Goal: Communication & Community: Answer question/provide support

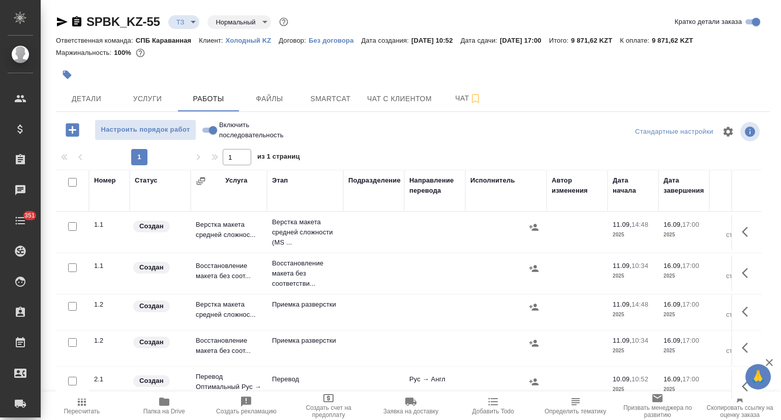
scroll to position [5, 0]
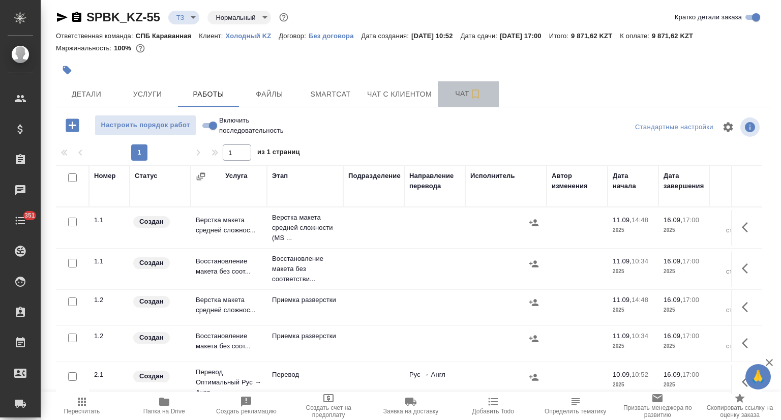
click at [463, 85] on button "Чат" at bounding box center [468, 93] width 61 height 25
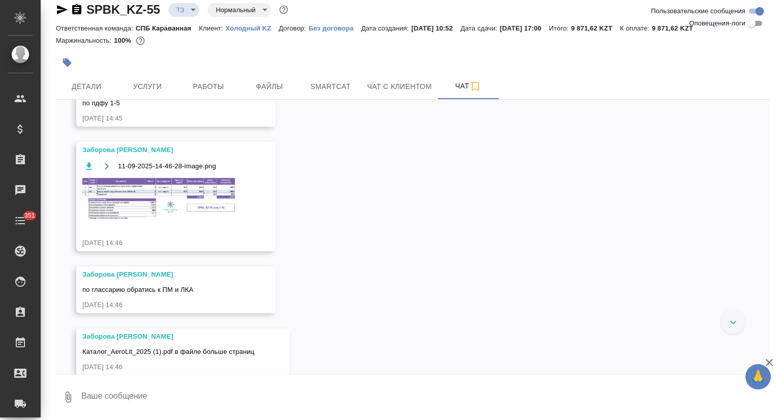
scroll to position [1236, 0]
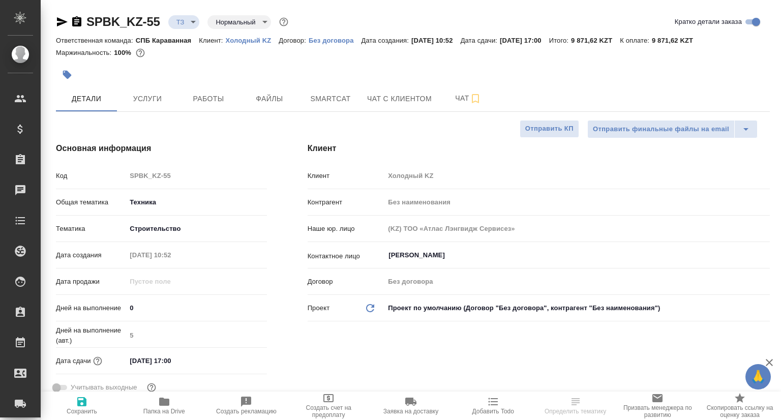
select select "RU"
type textarea "x"
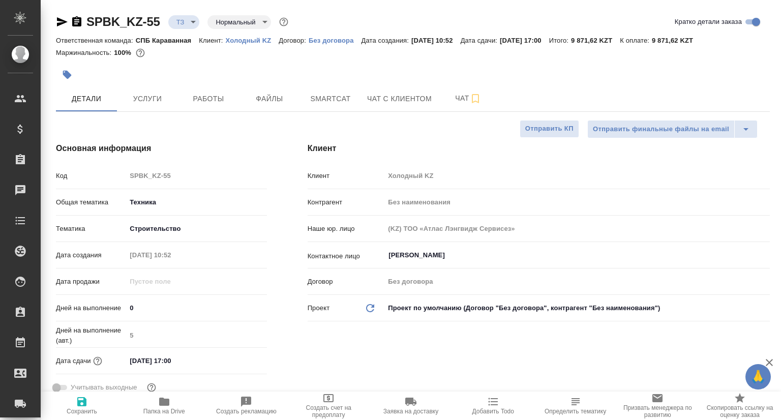
type textarea "x"
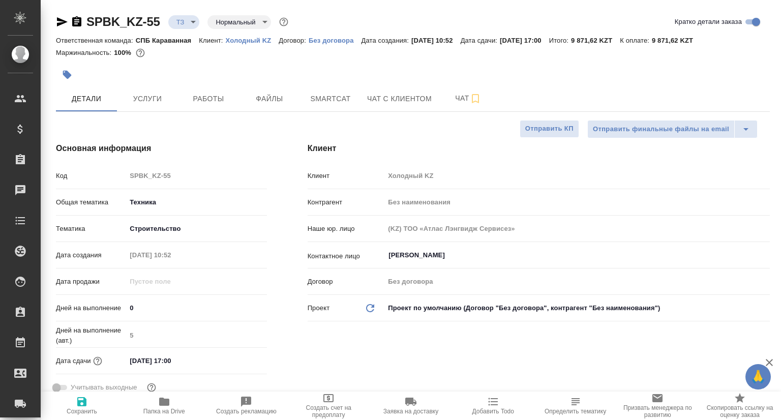
type textarea "x"
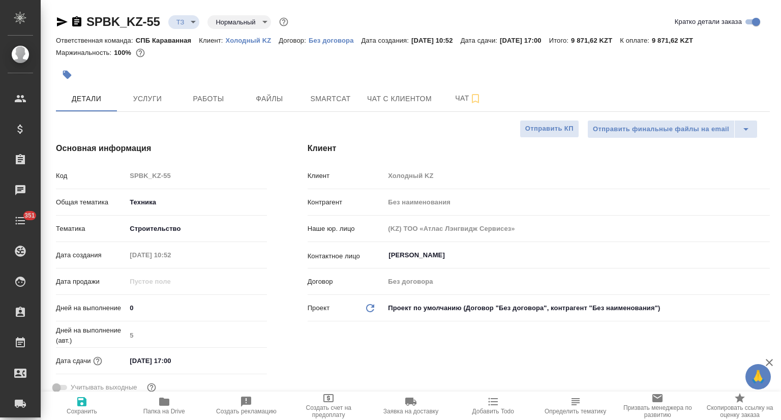
type textarea "x"
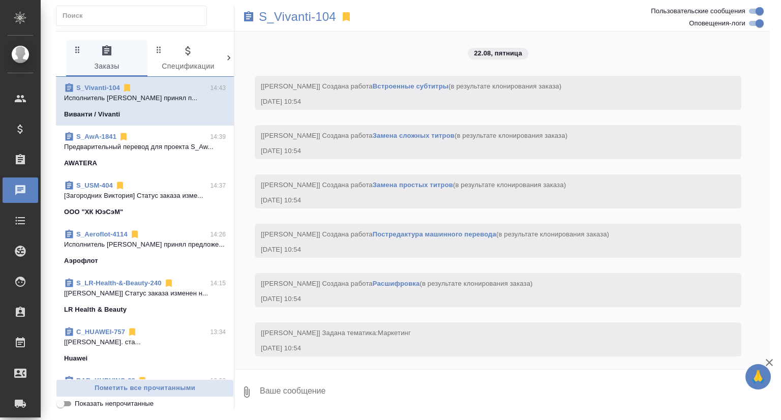
scroll to position [4097, 0]
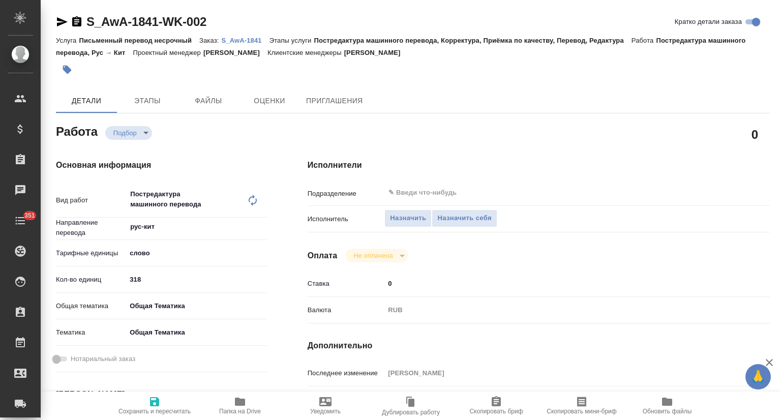
type textarea "x"
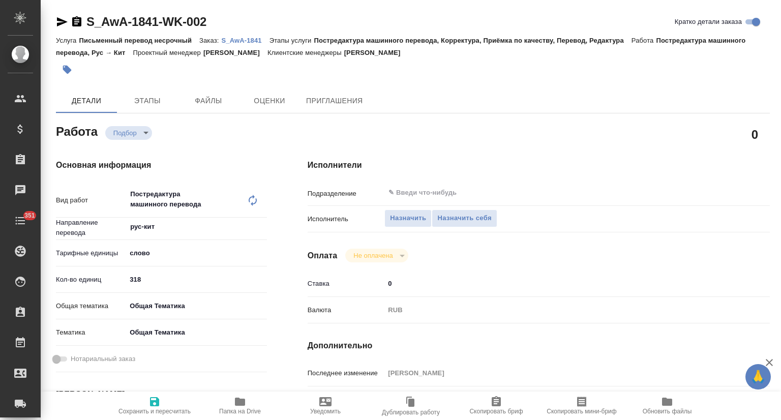
type textarea "x"
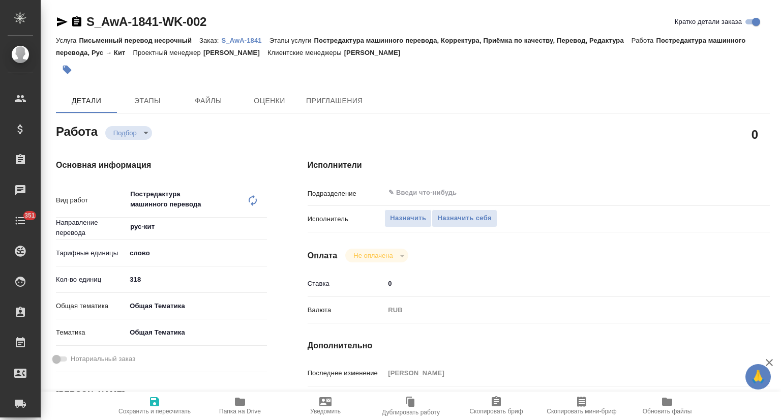
click at [249, 42] on p "S_AwA-1841" at bounding box center [245, 41] width 48 height 8
type textarea "x"
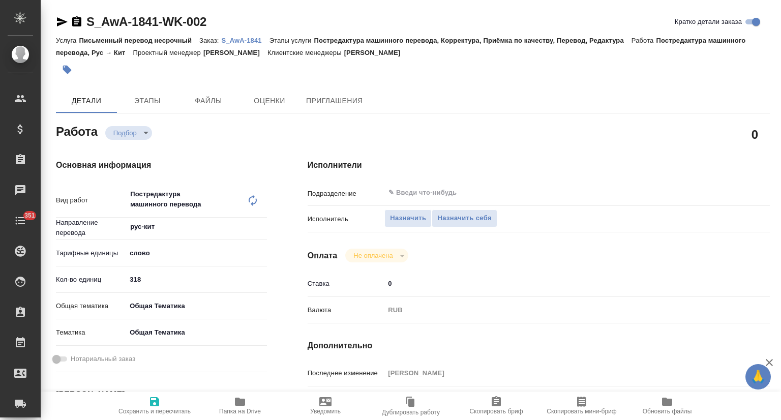
type textarea "x"
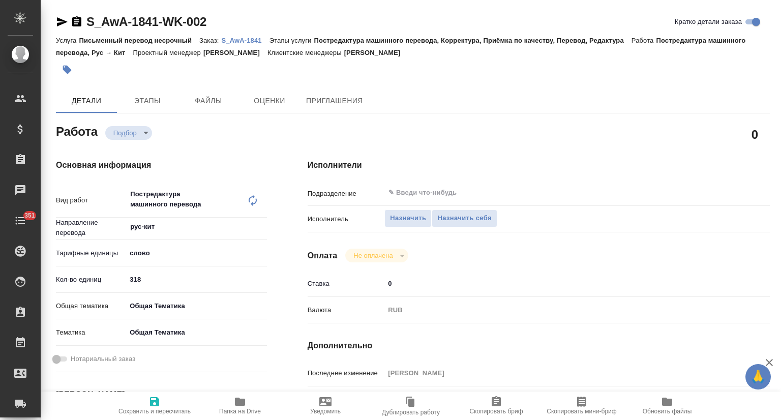
type textarea "x"
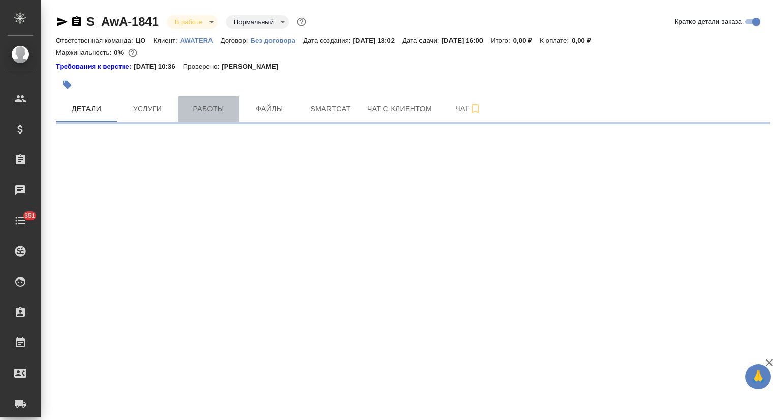
click at [205, 110] on span "Работы" at bounding box center [208, 109] width 49 height 13
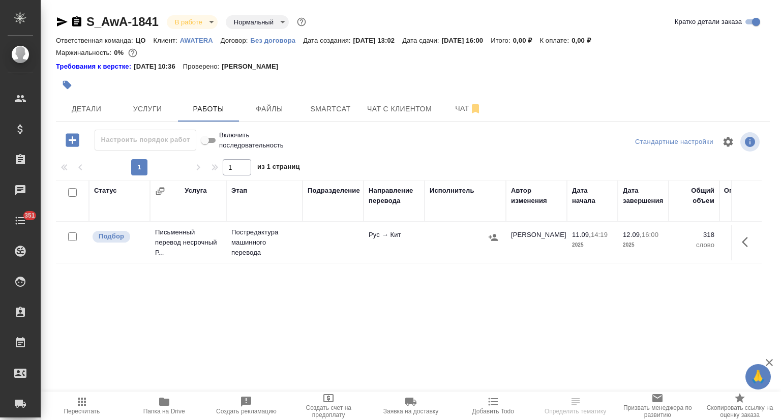
click at [496, 239] on icon "button" at bounding box center [492, 237] width 9 height 7
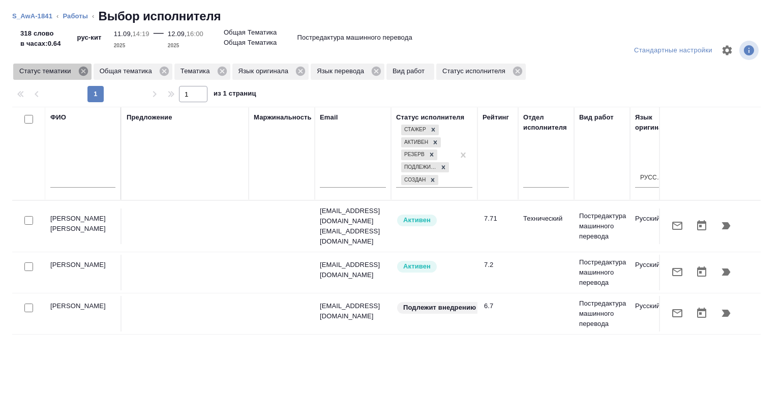
click at [85, 69] on icon at bounding box center [82, 71] width 9 height 9
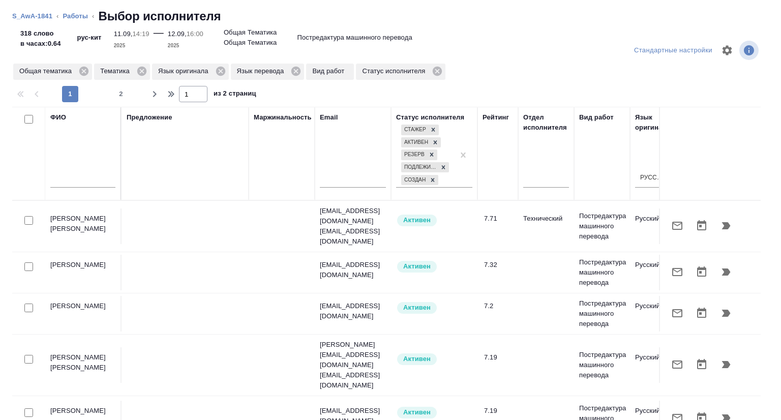
click at [83, 177] on input "text" at bounding box center [82, 181] width 65 height 13
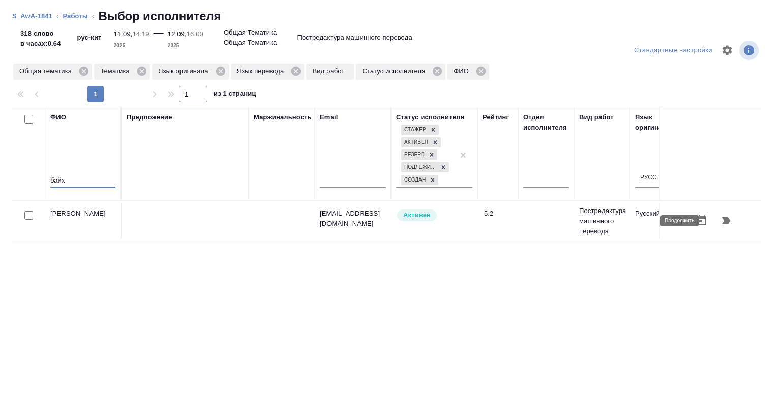
type input "байх"
click at [720, 216] on icon "button" at bounding box center [726, 220] width 12 height 12
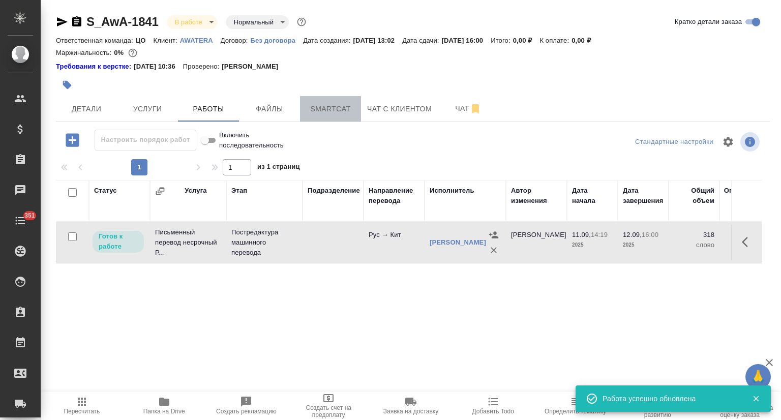
click at [327, 104] on span "Smartcat" at bounding box center [330, 109] width 49 height 13
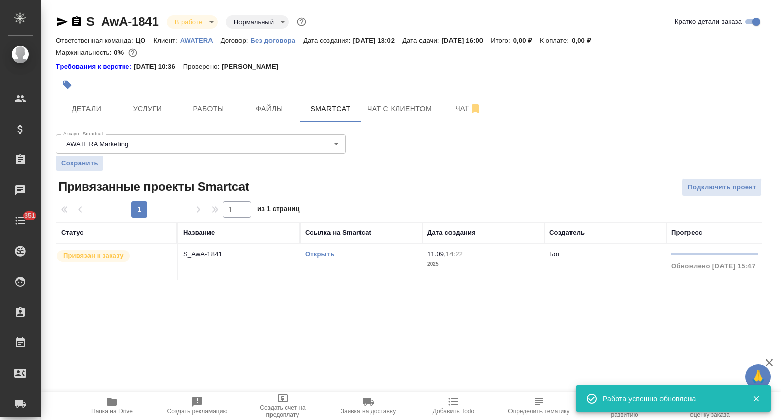
click at [323, 251] on link "Открыть" at bounding box center [319, 254] width 29 height 8
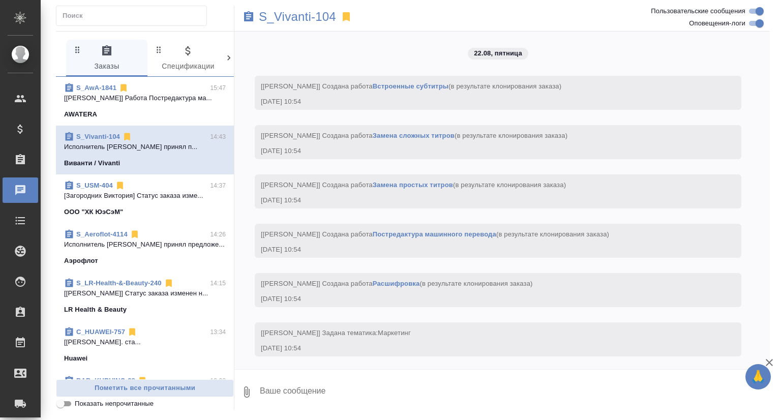
scroll to position [4097, 0]
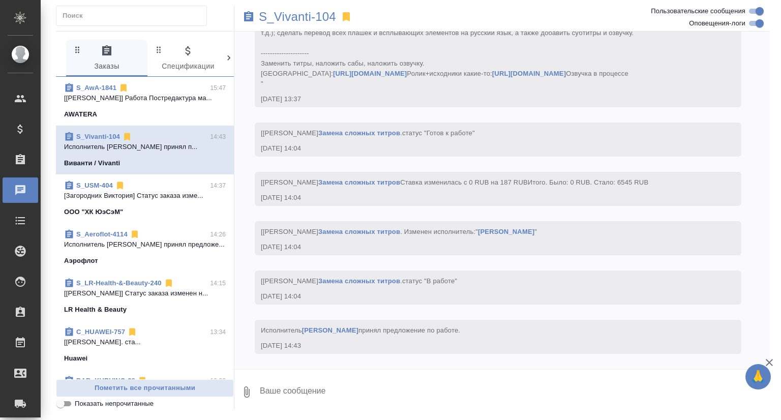
scroll to position [4097, 0]
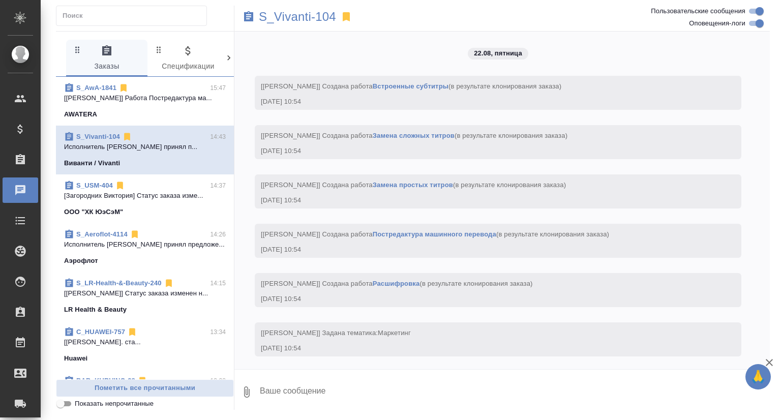
scroll to position [4097, 0]
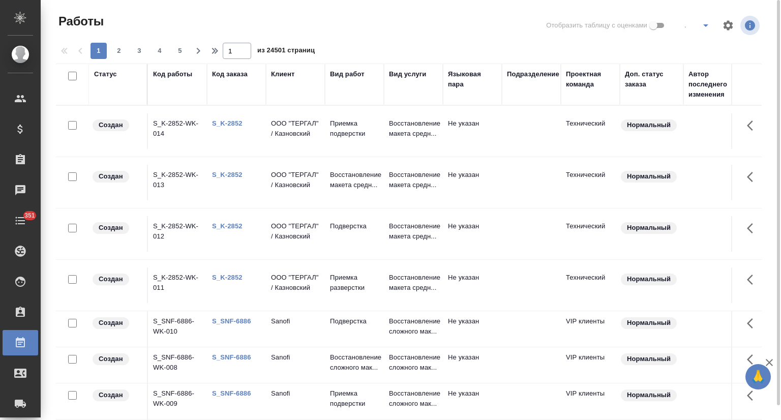
click at [351, 75] on div "Вид работ" at bounding box center [347, 74] width 35 height 10
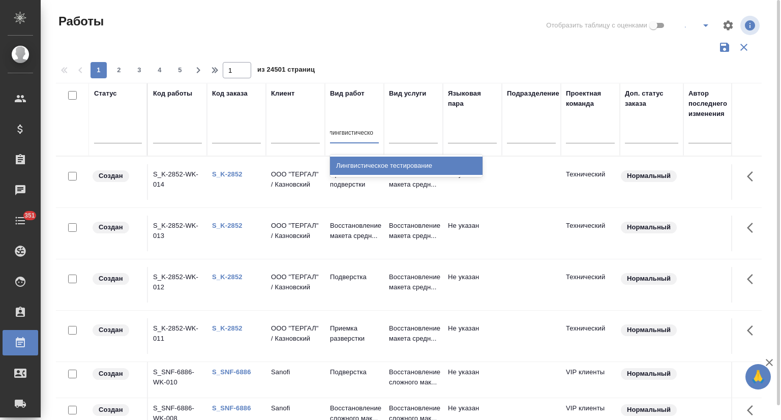
type input "лингвистическ"
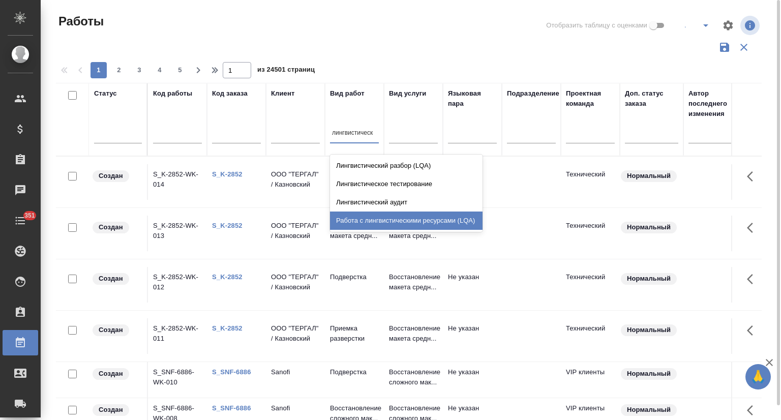
click at [423, 224] on div "Работа с лингвистическими ресурсами (LQA)" at bounding box center [406, 220] width 152 height 18
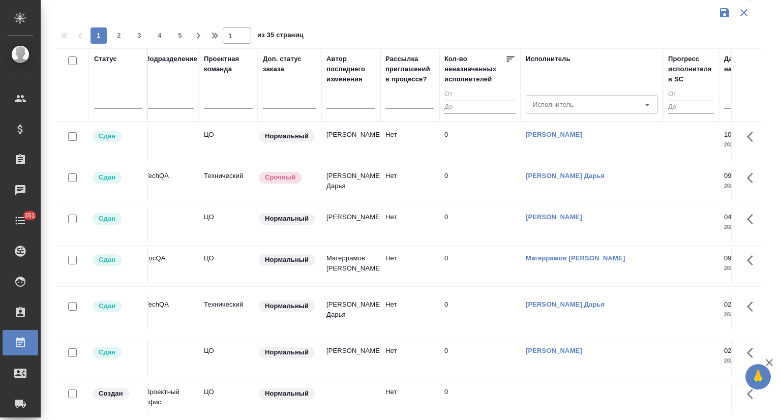
scroll to position [0, 437]
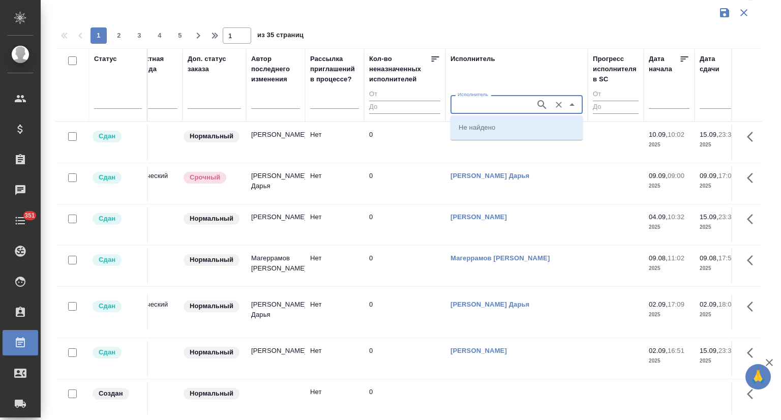
click at [486, 104] on input "Исполнитель" at bounding box center [491, 104] width 77 height 12
type input "магеррамов"
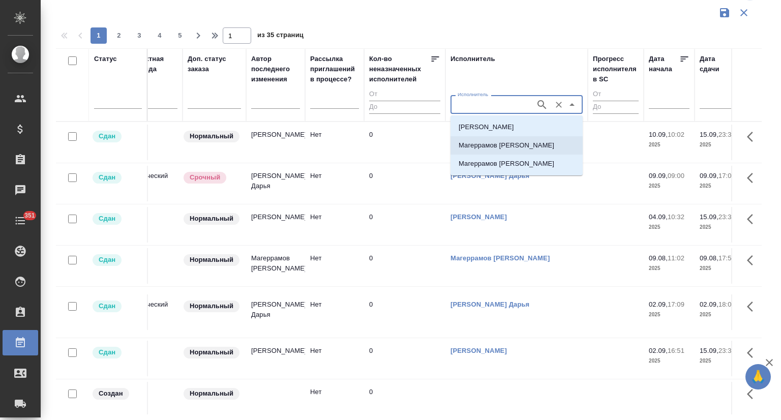
click at [506, 148] on p "Магеррамов Руслан" at bounding box center [506, 145] width 96 height 10
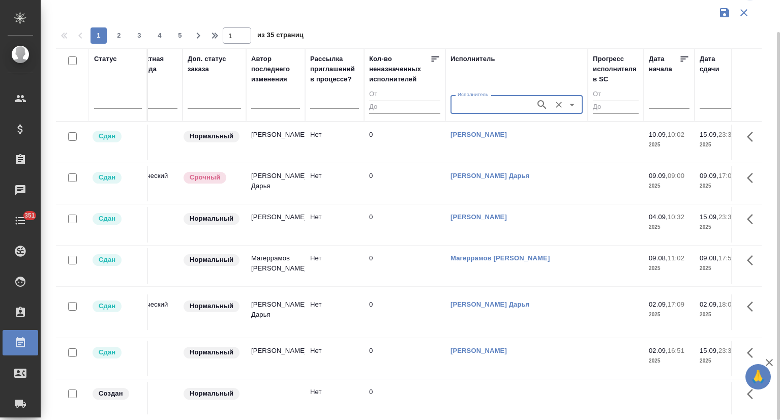
type input "Магеррамов Руслан"
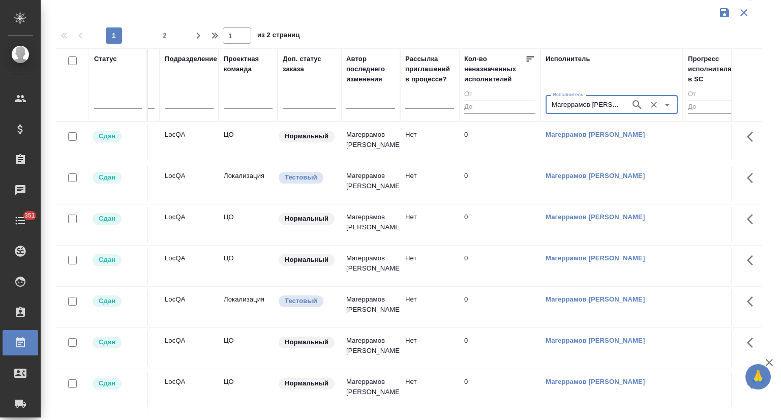
scroll to position [0, 402]
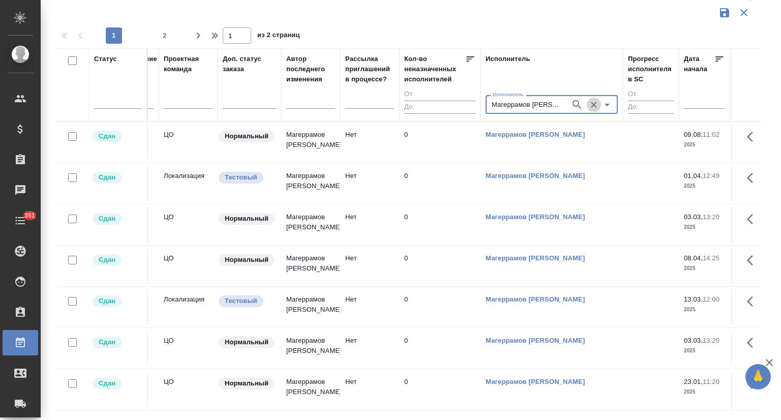
click at [592, 103] on icon "Очистить" at bounding box center [594, 105] width 10 height 10
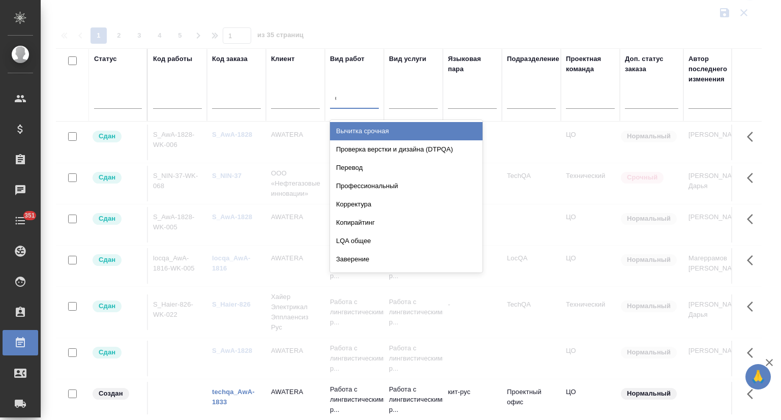
type input "составл"
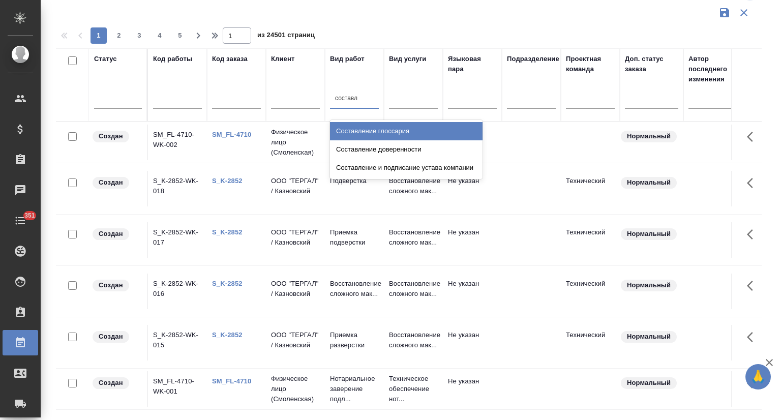
click at [387, 132] on div "Составление глоссария" at bounding box center [406, 131] width 152 height 18
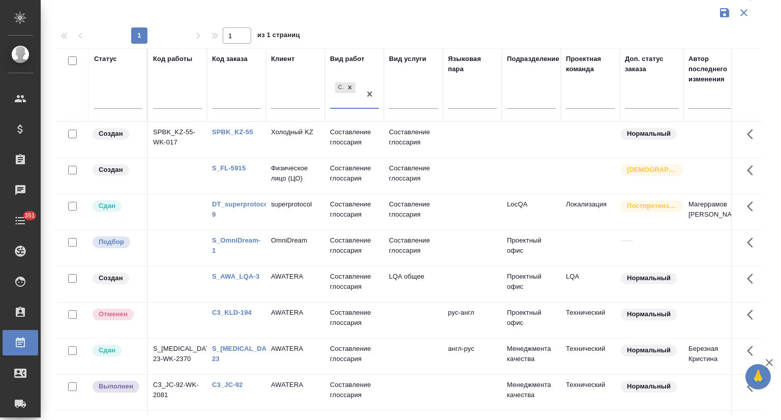
click at [232, 202] on link "DT_superprotocol-9" at bounding box center [242, 209] width 60 height 18
click at [231, 165] on link "S_FL-5915" at bounding box center [229, 168] width 34 height 8
click at [241, 239] on link "S_OmniDream-1" at bounding box center [236, 245] width 49 height 18
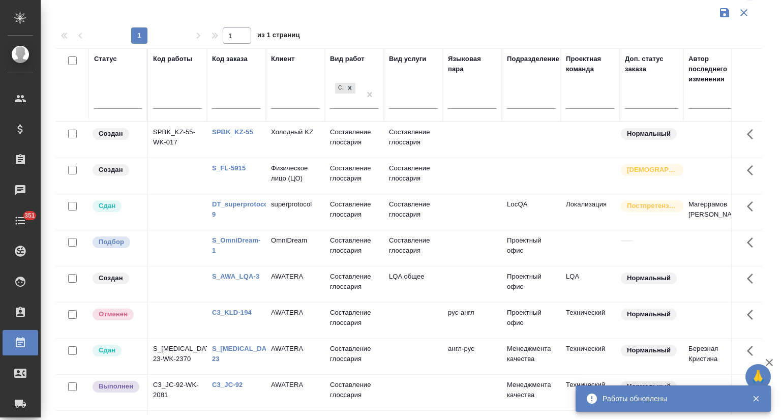
scroll to position [49, 0]
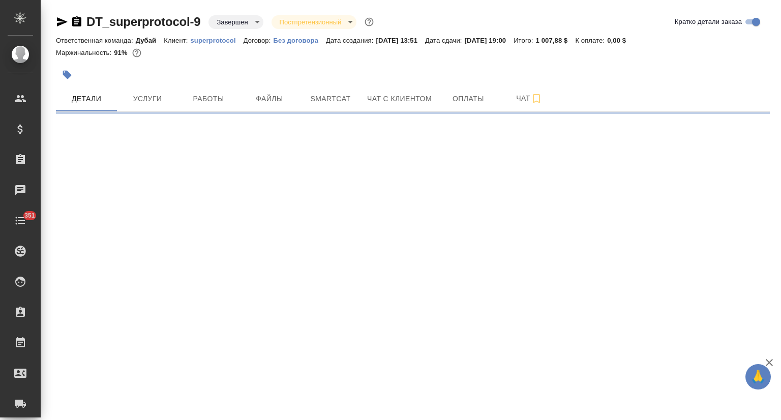
select select "RU"
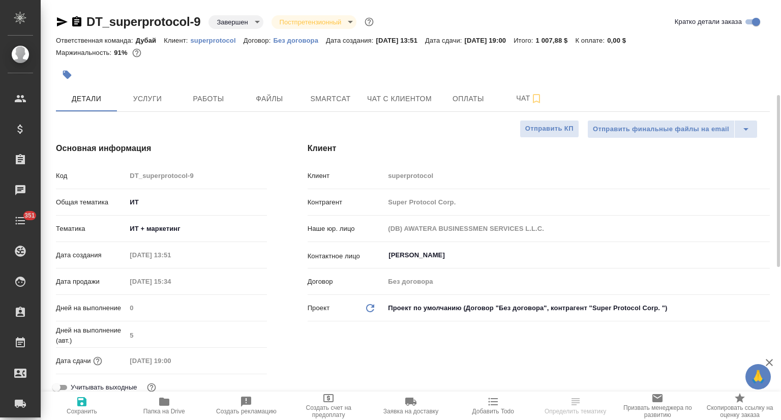
type textarea "x"
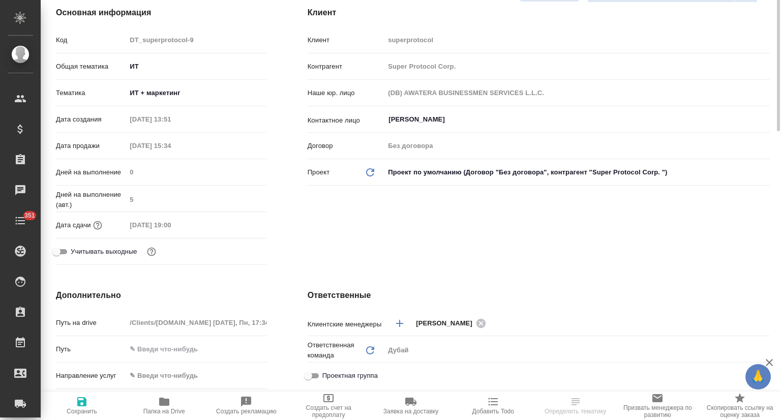
type textarea "x"
type input "Безбородов [PERSON_NAME]"
type input "[PERSON_NAME] Никита"
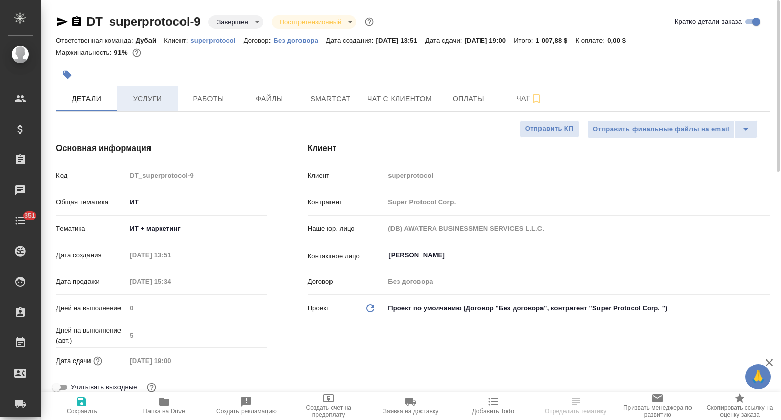
click at [152, 100] on span "Услуги" at bounding box center [147, 99] width 49 height 13
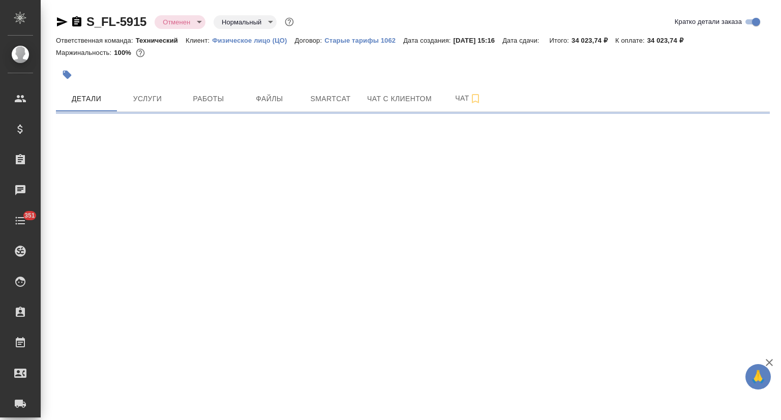
select select "RU"
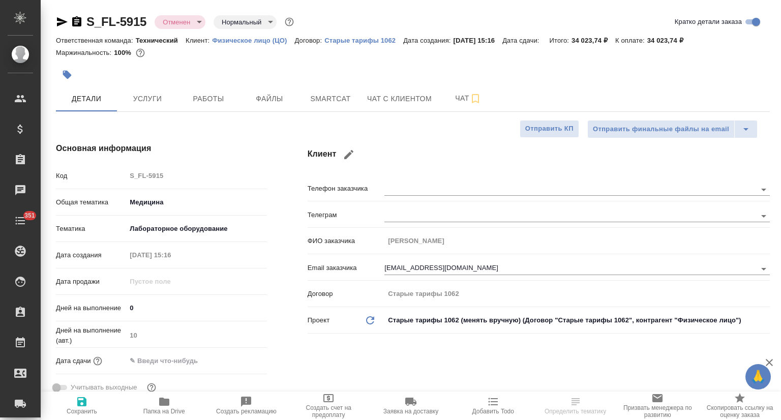
type textarea "x"
click at [146, 107] on button "Услуги" at bounding box center [147, 98] width 61 height 25
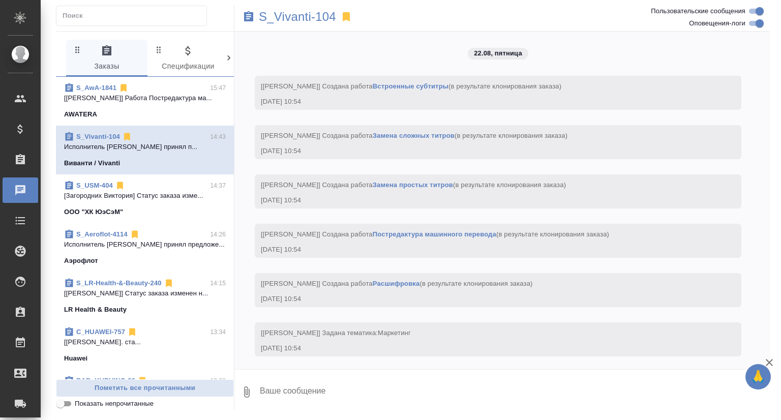
scroll to position [4097, 0]
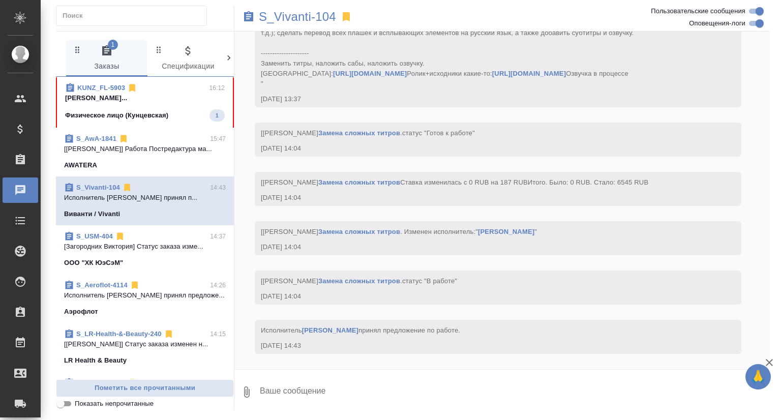
click at [179, 104] on span "KUNZ_FL-5903 16:12 [PERSON_NAME]... Физическое лицо (Кунцевская) 1" at bounding box center [145, 102] width 160 height 39
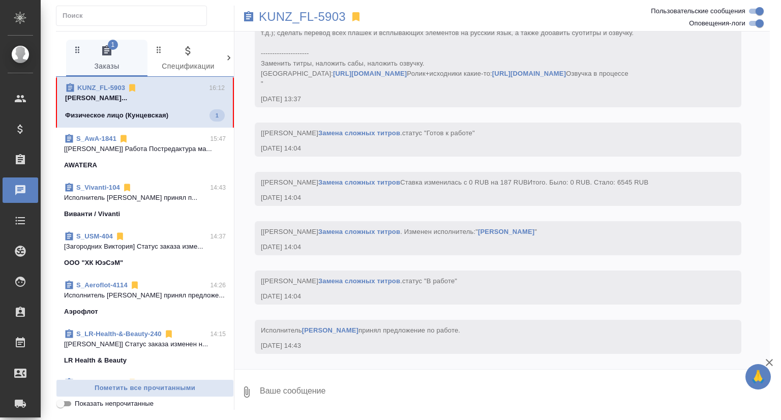
scroll to position [649, 0]
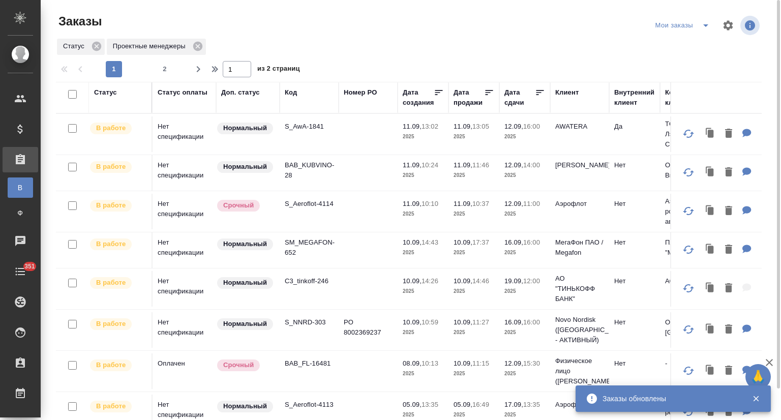
click at [706, 24] on icon "split button" at bounding box center [705, 25] width 12 height 12
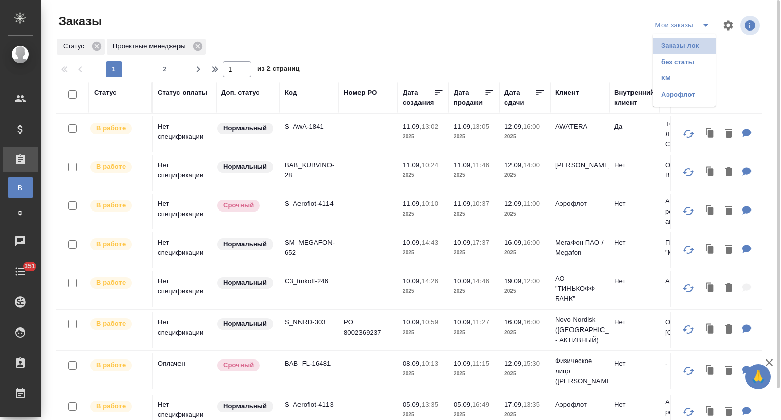
click at [687, 46] on li "Заказы лок" at bounding box center [684, 46] width 63 height 16
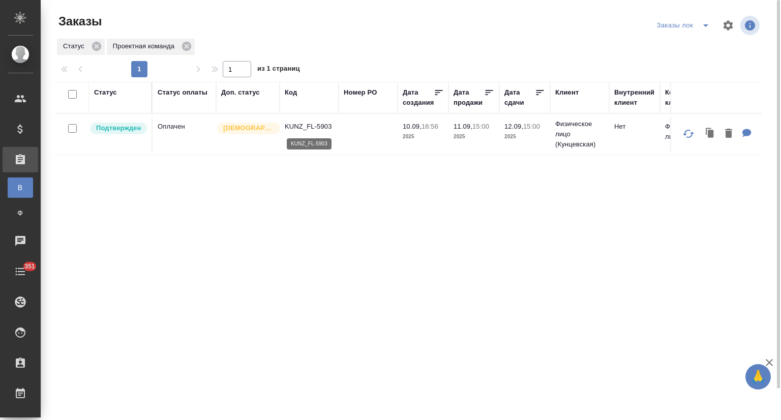
click at [323, 124] on p "KUNZ_FL-5903" at bounding box center [309, 126] width 49 height 10
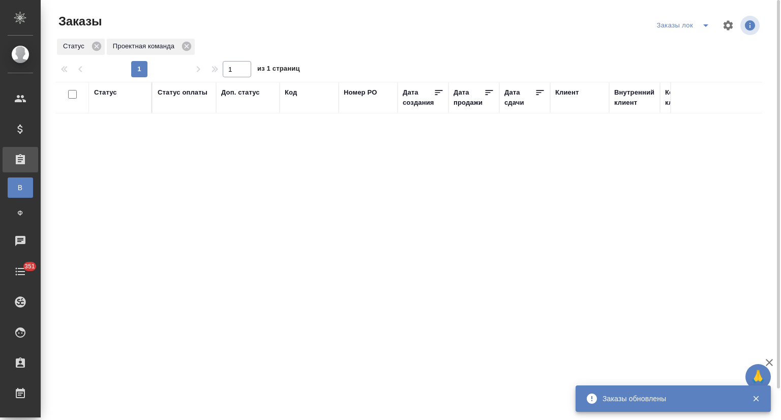
click at [701, 26] on icon "split button" at bounding box center [705, 25] width 12 height 12
click at [691, 41] on li "Мои заказы" at bounding box center [685, 46] width 62 height 16
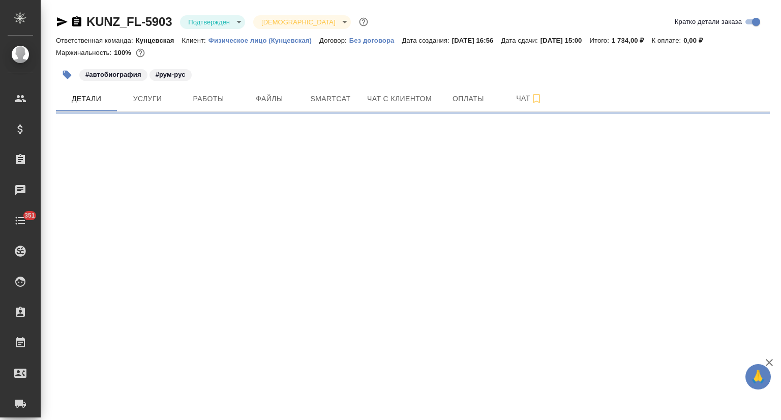
select select "RU"
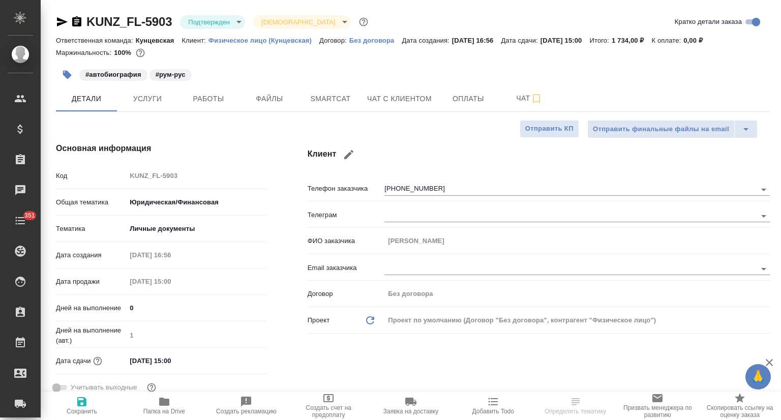
type textarea "x"
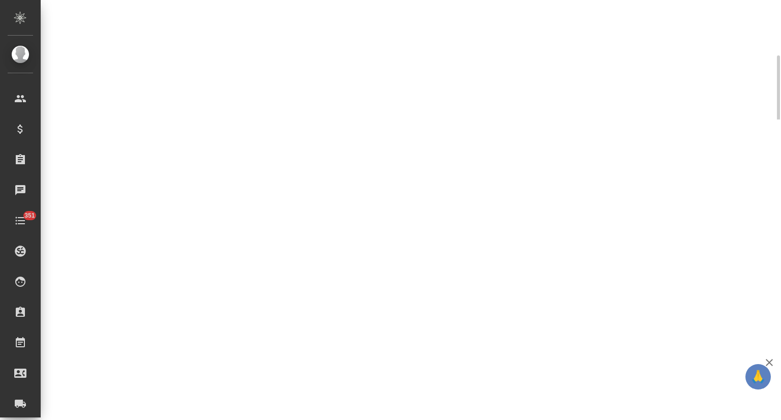
select select "RU"
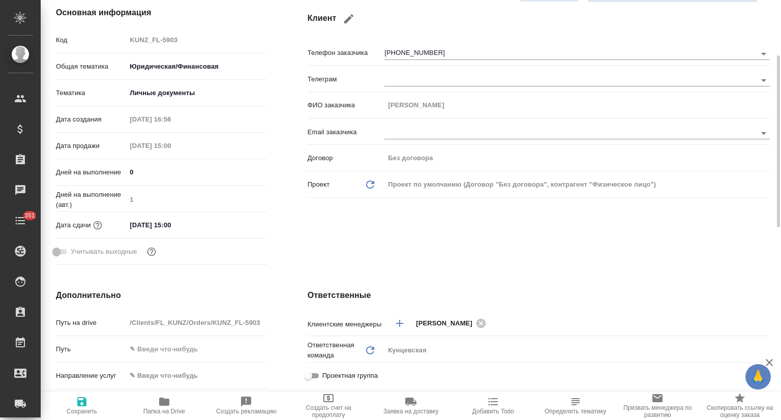
type textarea "x"
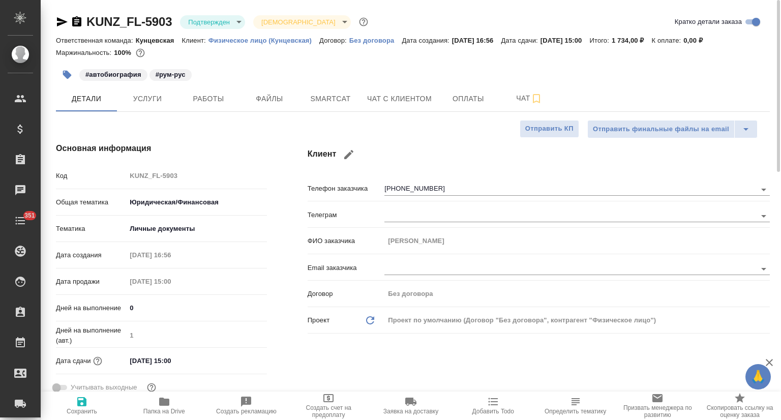
click at [176, 399] on span "Папка на Drive" at bounding box center [164, 404] width 70 height 19
type textarea "x"
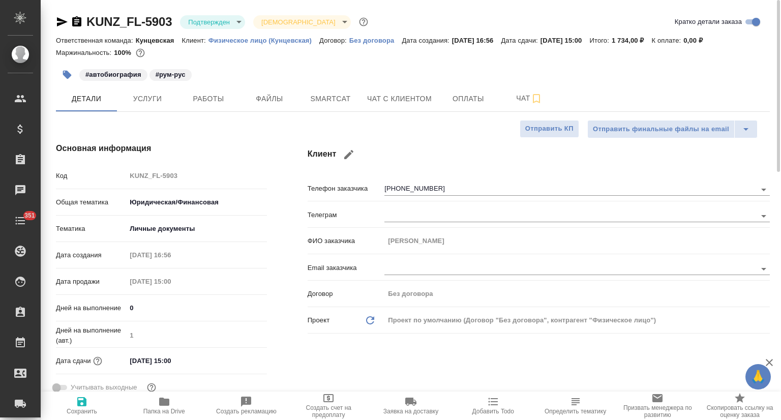
type textarea "x"
click at [193, 203] on body "🙏 .cls-1 fill:#fff; AWATERA Mutalimov [PERSON_NAME] Спецификации Заказы 0 Чаты …" at bounding box center [390, 210] width 781 height 420
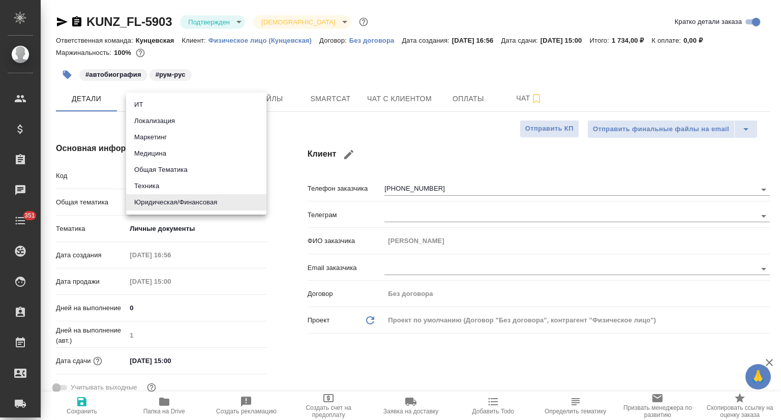
click at [189, 170] on li "Общая Тематика" at bounding box center [196, 170] width 140 height 16
type input "obtem"
type textarea "x"
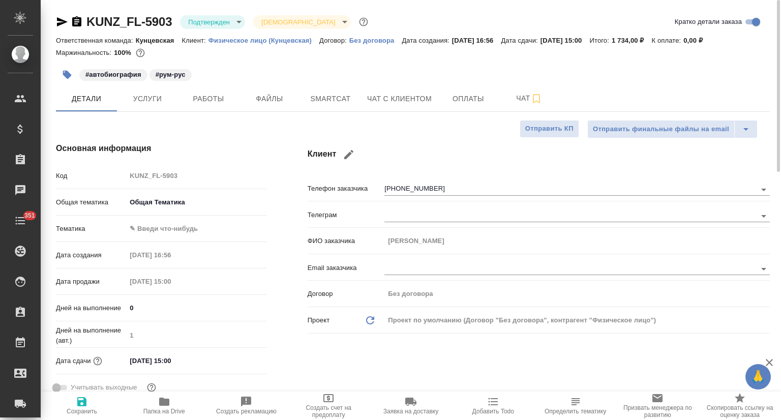
click at [178, 226] on body "🙏 .cls-1 fill:#fff; AWATERA Mutalimov [PERSON_NAME] Спецификации Заказы 0 Чаты …" at bounding box center [390, 210] width 781 height 420
click at [186, 230] on li "Общая Тематика" at bounding box center [196, 229] width 140 height 16
type input "6012b1ca196b0e5c9229a120"
type textarea "x"
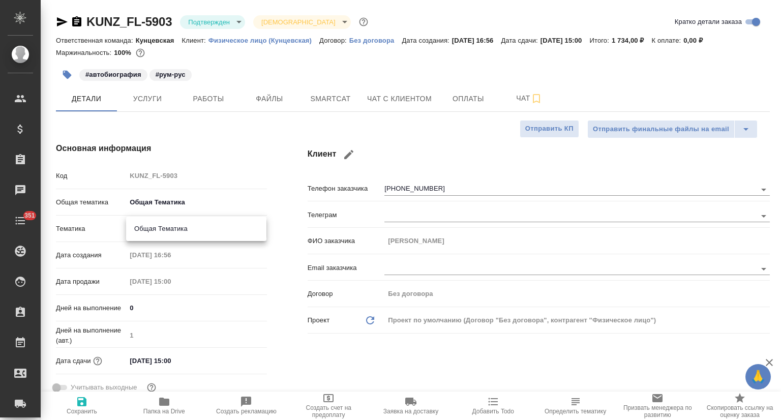
type textarea "x"
click at [94, 412] on span "Сохранить" at bounding box center [82, 411] width 30 height 7
type textarea "x"
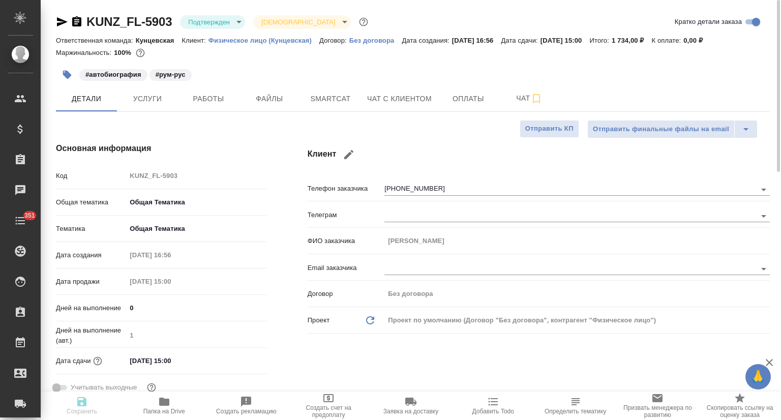
type textarea "x"
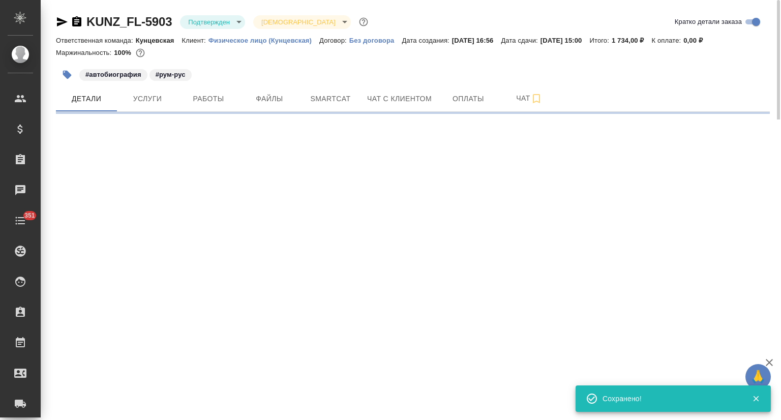
select select "RU"
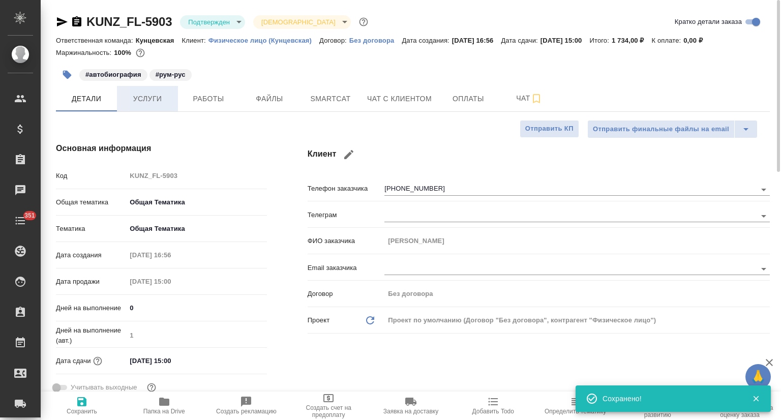
type textarea "x"
click at [140, 93] on span "Услуги" at bounding box center [147, 99] width 49 height 13
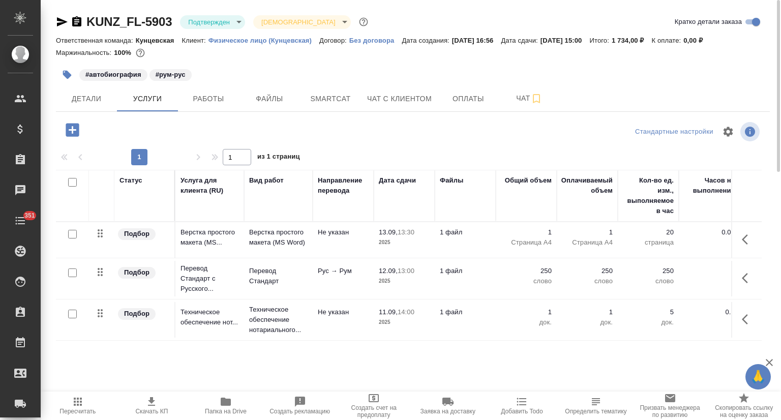
click at [59, 73] on button "button" at bounding box center [67, 75] width 22 height 22
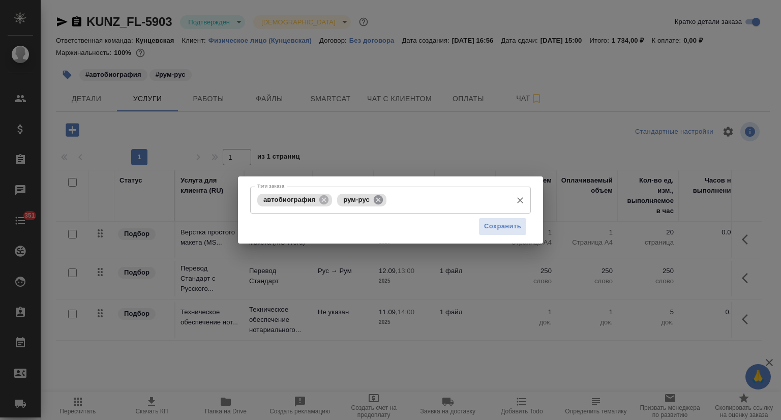
click at [378, 200] on icon at bounding box center [378, 199] width 11 height 11
click at [387, 200] on input "Тэги заказа" at bounding box center [420, 199] width 172 height 17
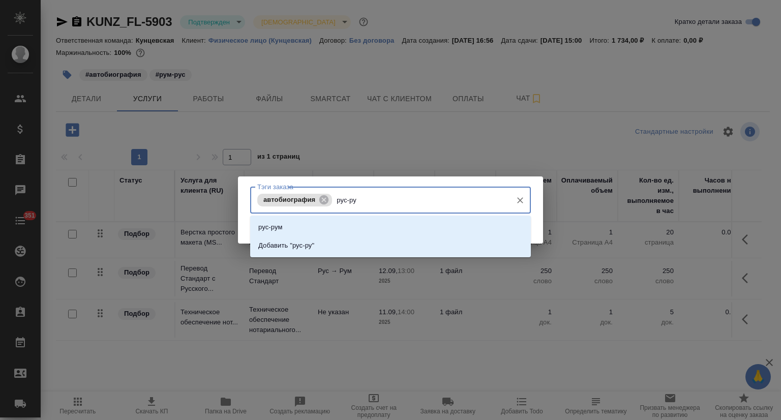
type input "рус-рум"
click at [391, 217] on div "рус-рум Добавить "рус-рум"" at bounding box center [390, 237] width 281 height 42
click at [407, 220] on li "рус-рум" at bounding box center [390, 227] width 281 height 18
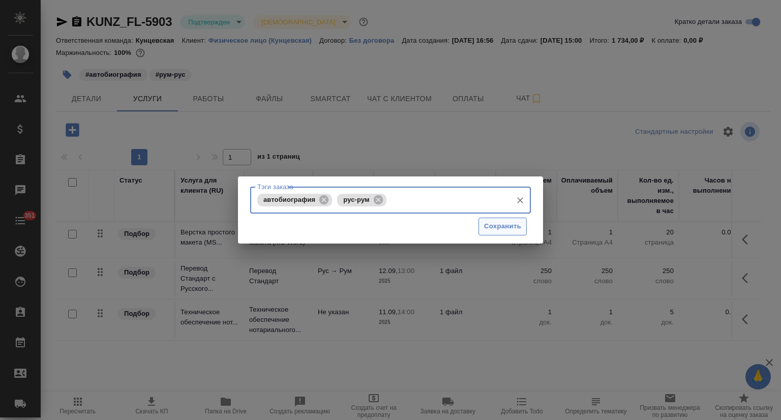
click at [495, 222] on span "Сохранить" at bounding box center [502, 227] width 37 height 12
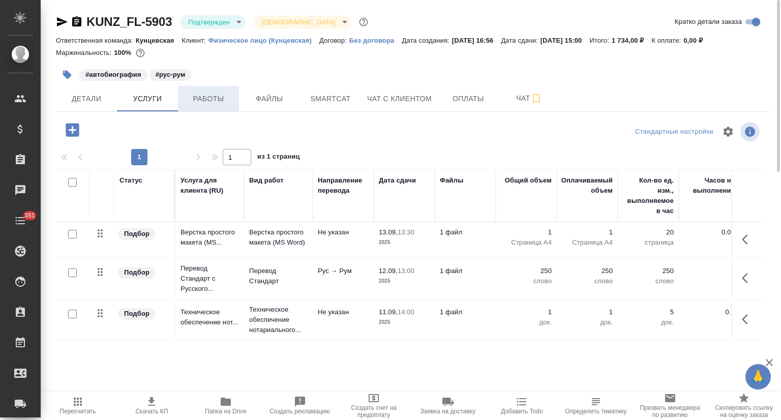
click at [202, 99] on span "Работы" at bounding box center [208, 99] width 49 height 13
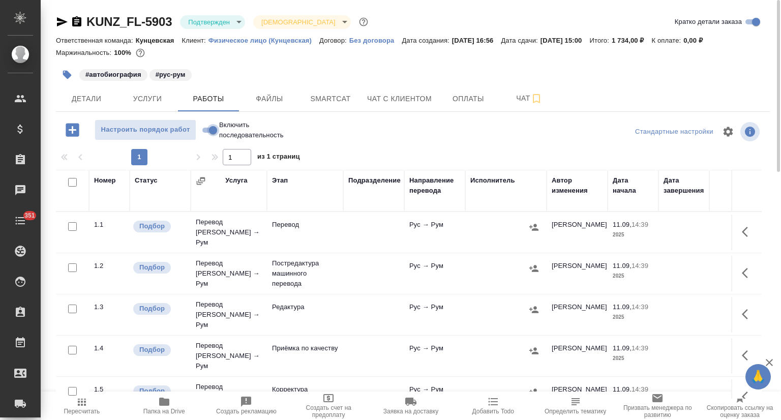
click at [210, 130] on input "Включить последовательность" at bounding box center [213, 130] width 37 height 12
checkbox input "true"
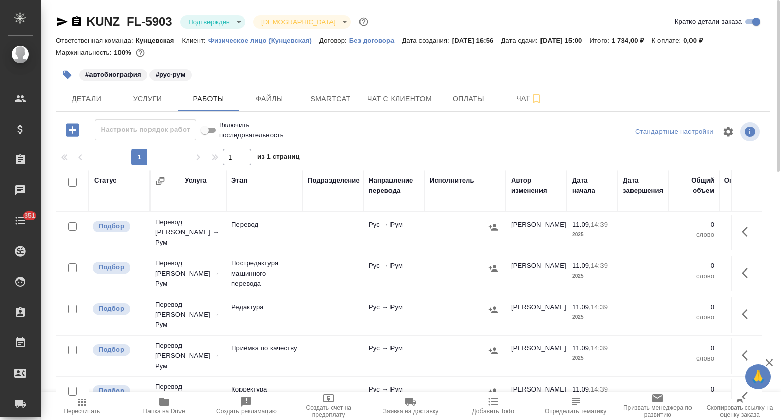
click at [71, 179] on input "checkbox" at bounding box center [72, 182] width 9 height 9
checkbox input "true"
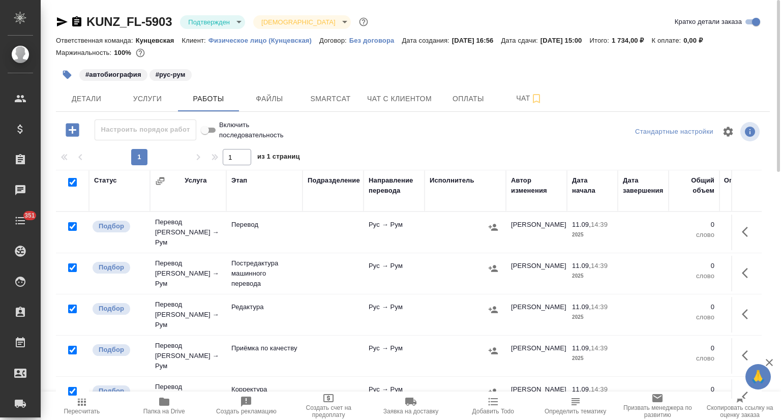
checkbox input "true"
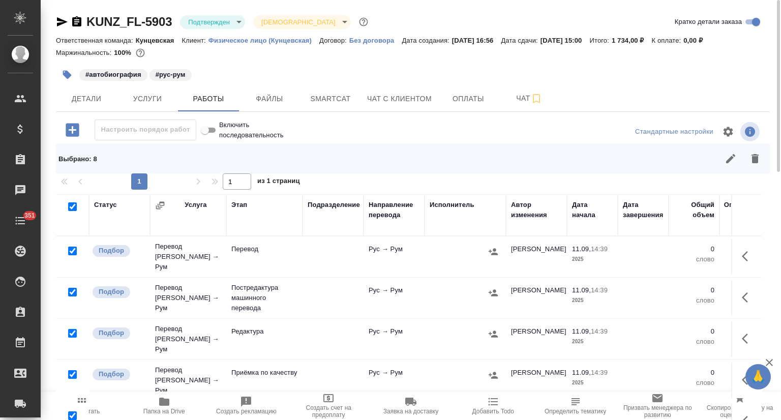
click at [74, 288] on input "checkbox" at bounding box center [72, 292] width 9 height 9
checkbox input "false"
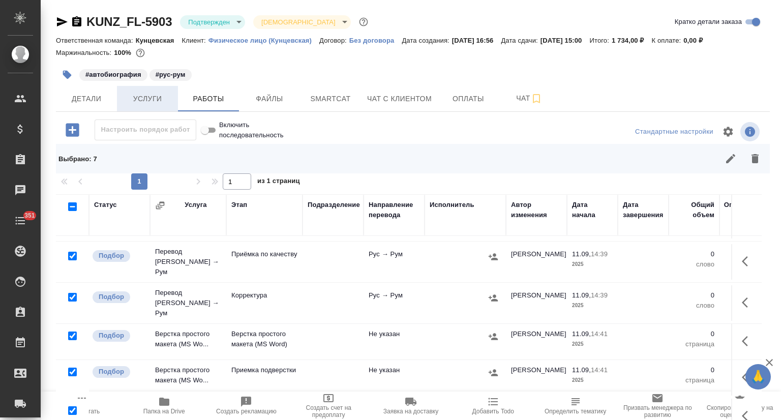
click at [83, 95] on span "Детали" at bounding box center [86, 99] width 49 height 13
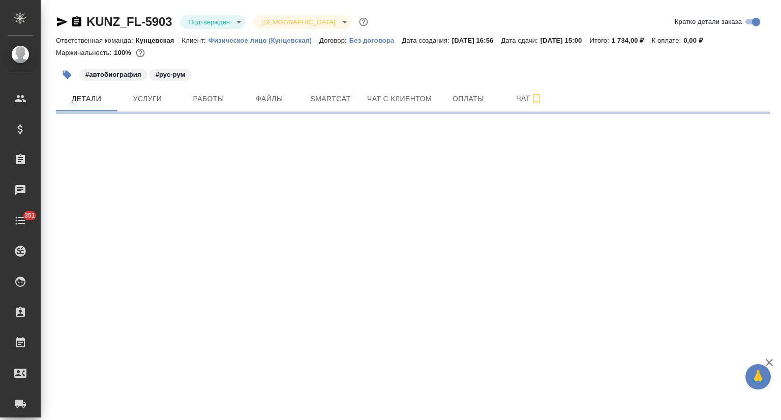
select select "RU"
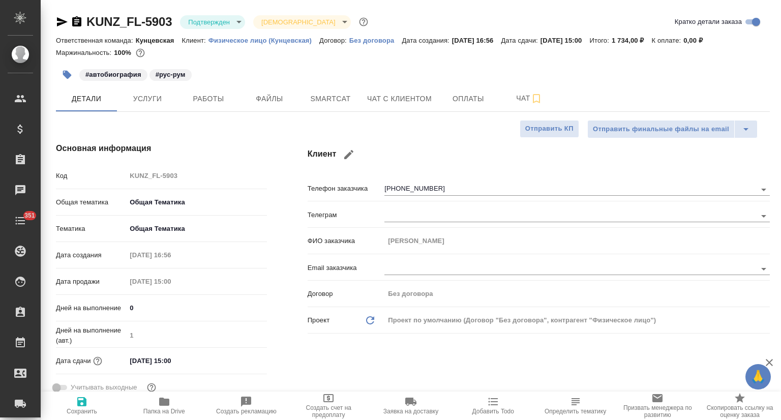
type textarea "x"
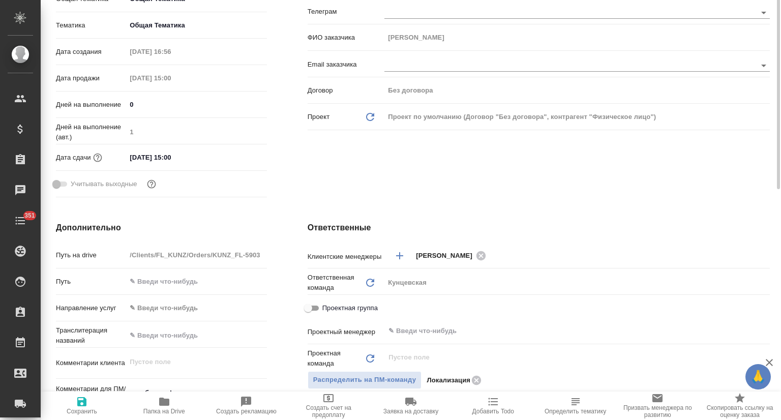
scroll to position [271, 0]
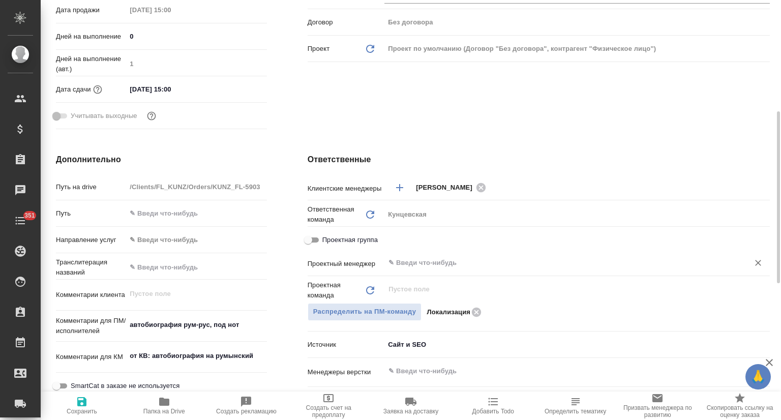
click at [431, 262] on input "text" at bounding box center [559, 263] width 345 height 12
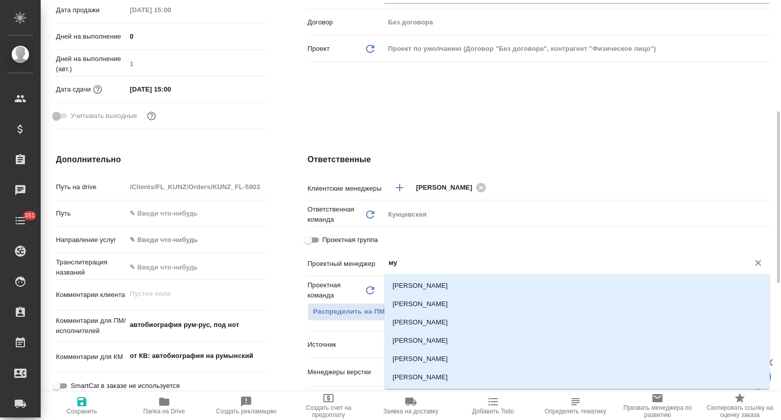
type input "мут"
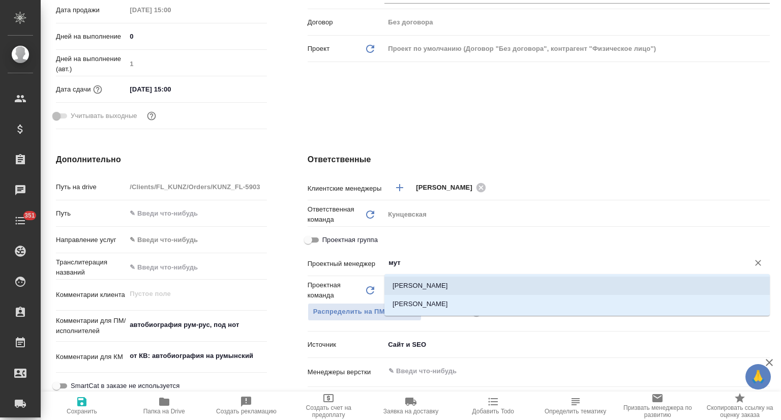
click at [439, 281] on li "Муталимов Марк" at bounding box center [576, 285] width 385 height 18
type textarea "x"
type input "Муталимов Марк"
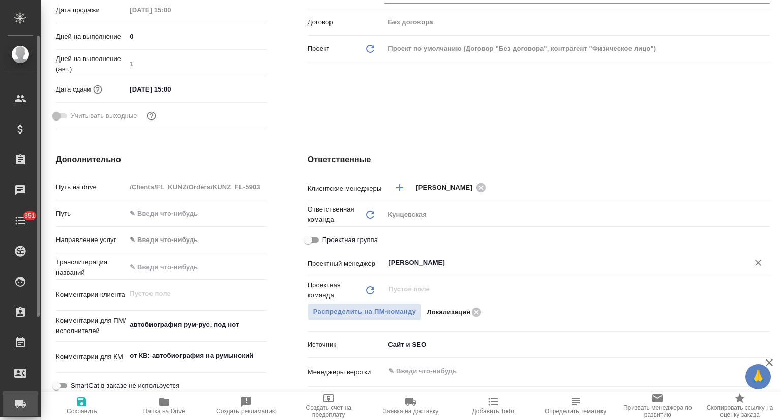
type textarea "x"
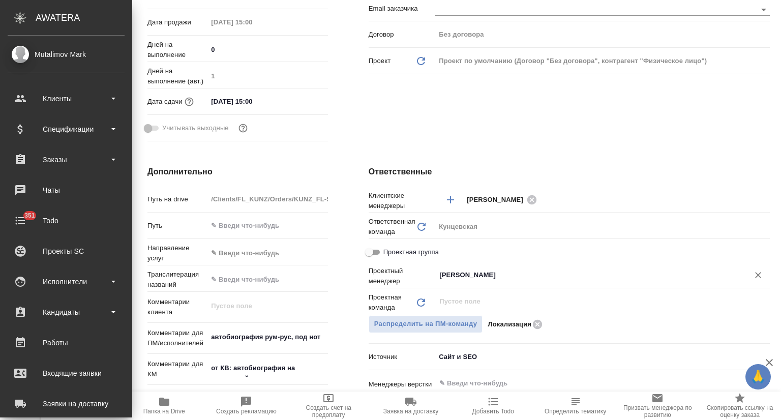
type textarea "x"
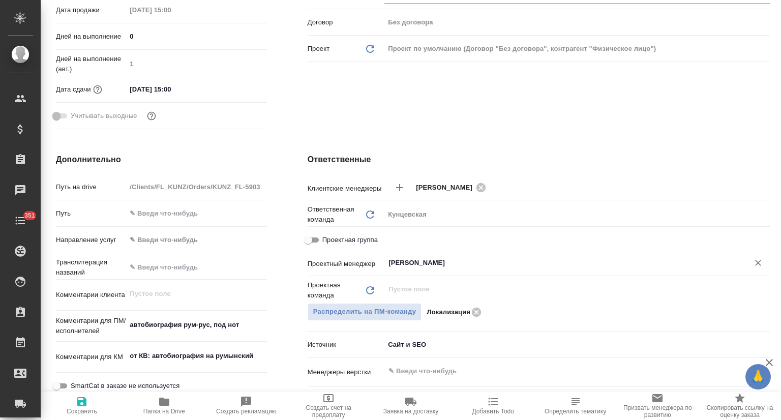
type input "Муталимов Марк"
click at [88, 406] on span "Сохранить" at bounding box center [82, 404] width 70 height 19
type textarea "x"
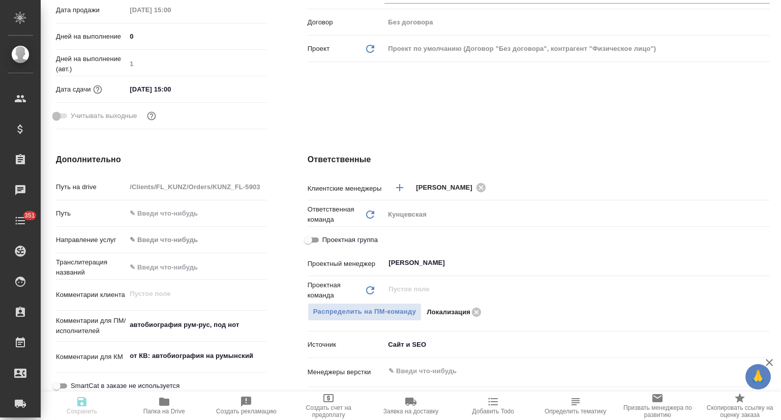
type textarea "x"
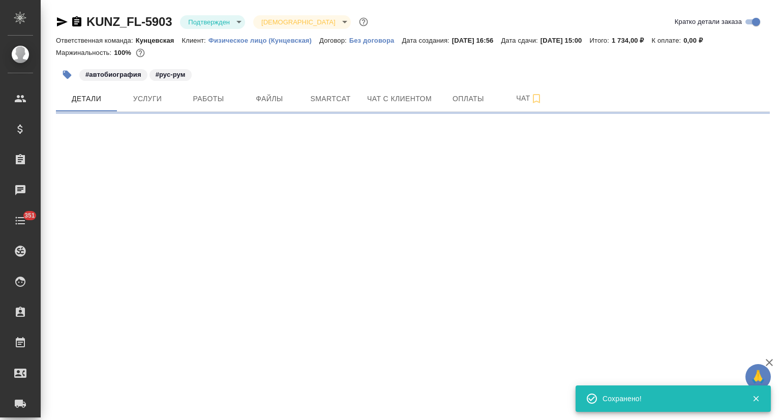
scroll to position [0, 0]
select select "RU"
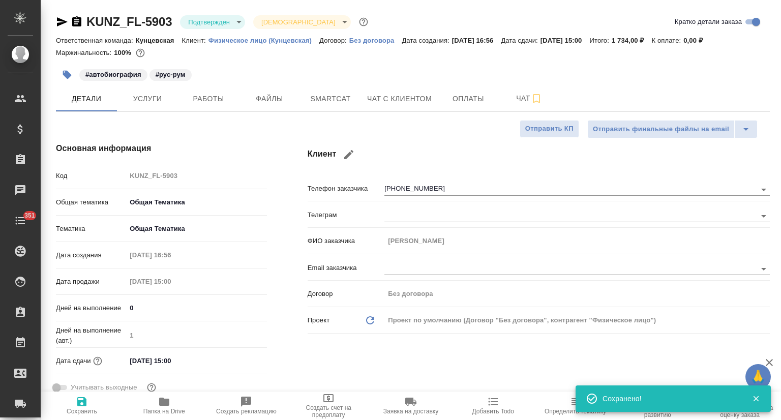
type textarea "x"
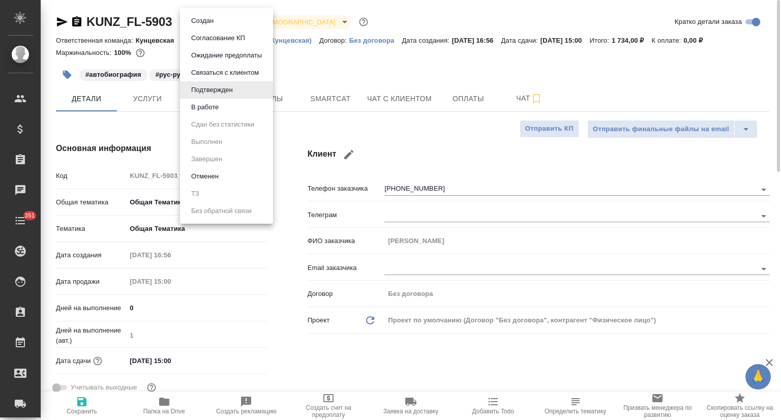
click at [234, 19] on body "🙏 .cls-1 fill:#fff; AWATERA Mutalimov Mark Клиенты Спецификации Заказы 0 Чаты 3…" at bounding box center [390, 210] width 781 height 420
click at [232, 102] on li "В работе" at bounding box center [226, 107] width 93 height 17
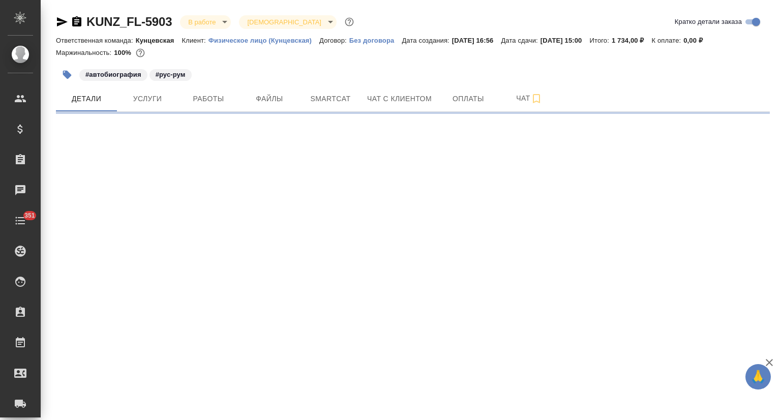
select select "RU"
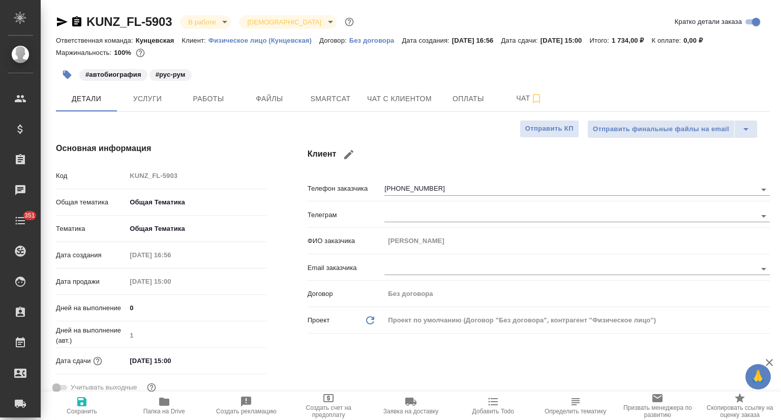
type textarea "x"
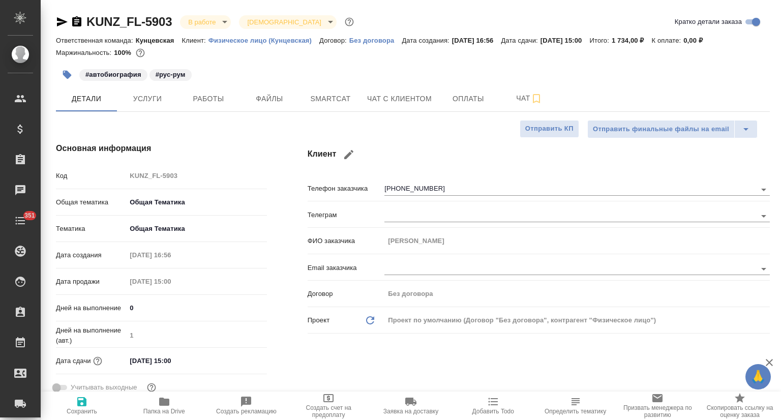
type textarea "x"
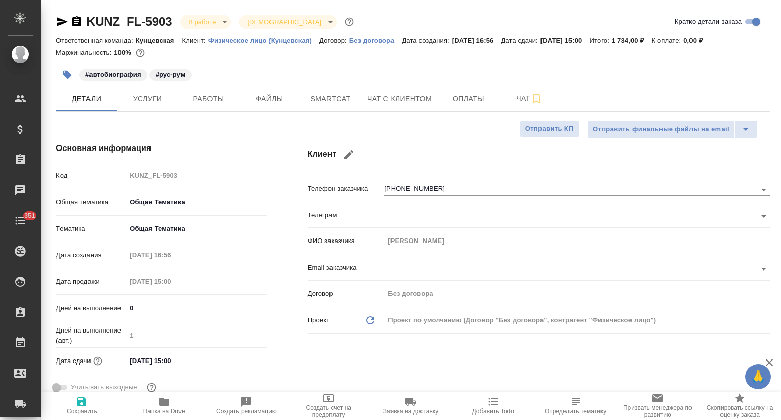
type textarea "x"
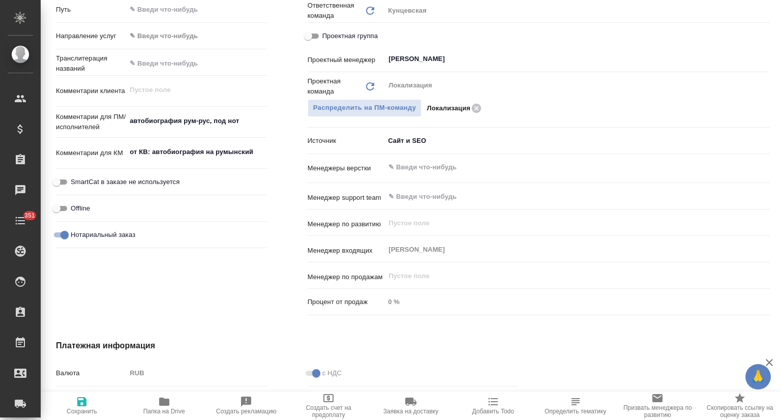
scroll to position [271, 0]
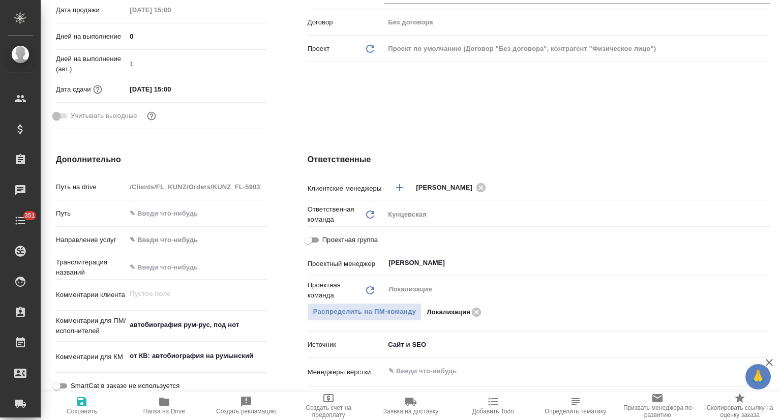
type textarea "x"
click at [192, 324] on textarea "автобиография рум-рус, под нот" at bounding box center [196, 325] width 139 height 17
type textarea "автобиография руc-рус, под нот"
type textarea "x"
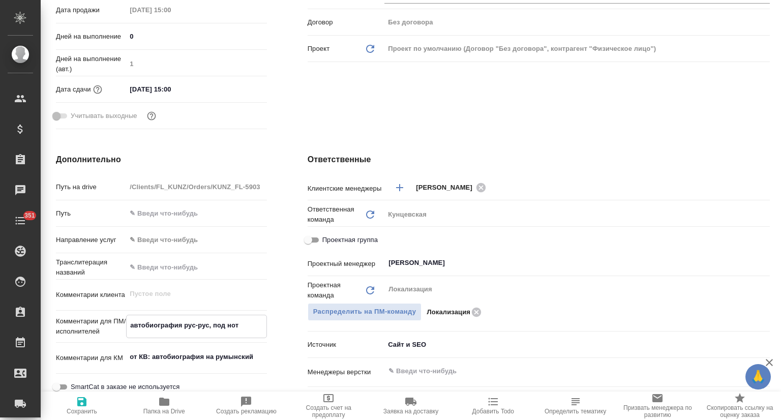
type textarea "x"
click at [204, 325] on textarea "автобиография руc-рус, под нот" at bounding box center [196, 325] width 139 height 17
type textarea "x"
type textarea "автобиография руc-руv, под нот"
type textarea "x"
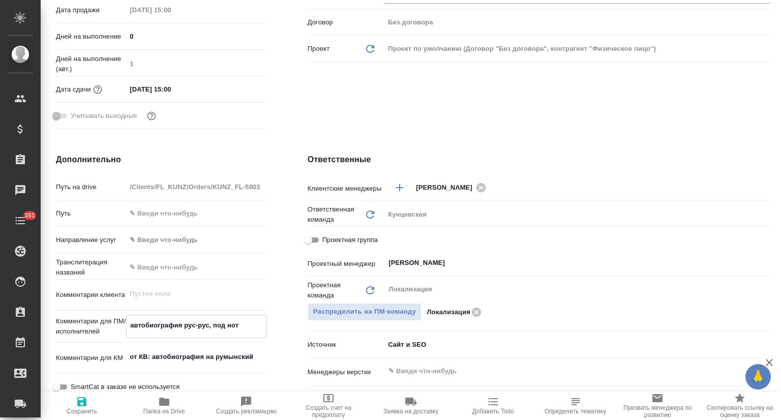
type textarea "x"
type textarea "автобиография руc-ру, под нот"
type textarea "x"
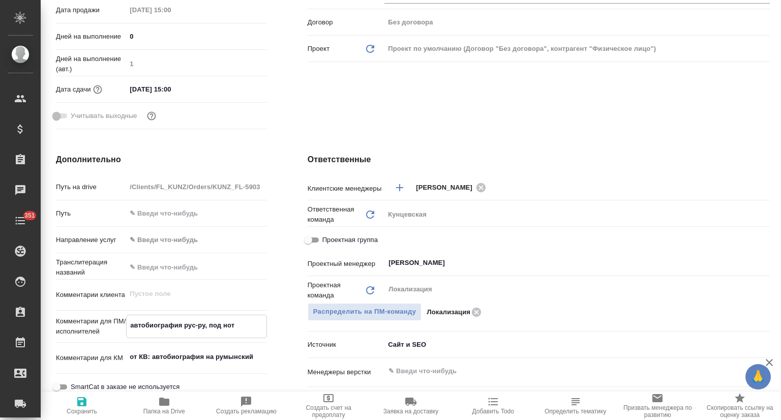
type textarea "x"
type textarea "автобиография руc-рум, под нот"
type textarea "x"
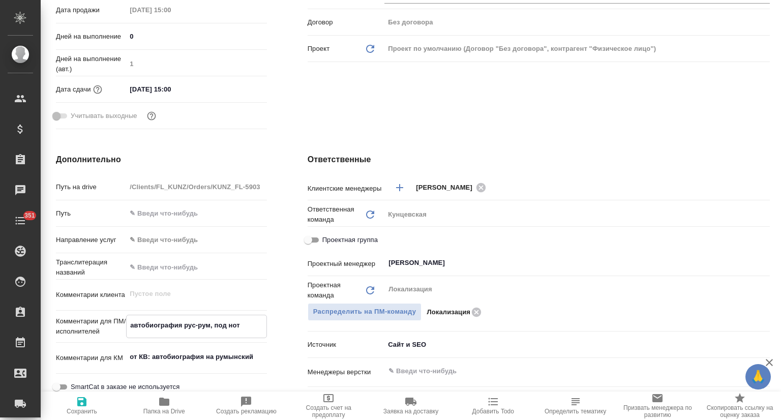
type textarea "автобиография ру-рум, под нот"
type textarea "x"
type textarea "автобиография рус-рум, под нот"
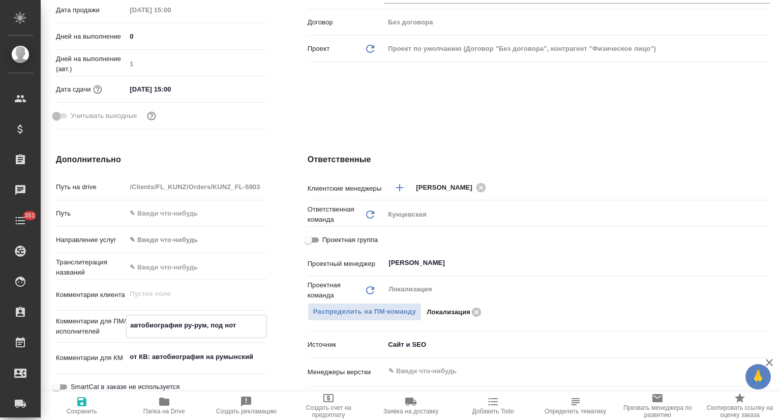
type textarea "x"
type textarea "автобиография рус-рум, под нот"
type textarea "x"
click at [90, 405] on span "Сохранить" at bounding box center [82, 404] width 70 height 19
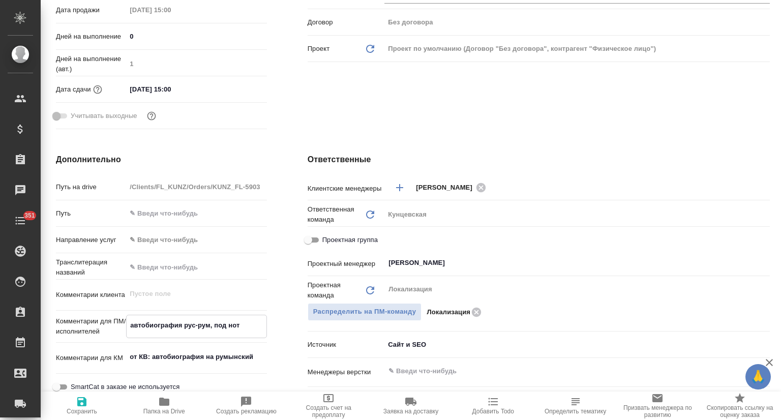
type textarea "x"
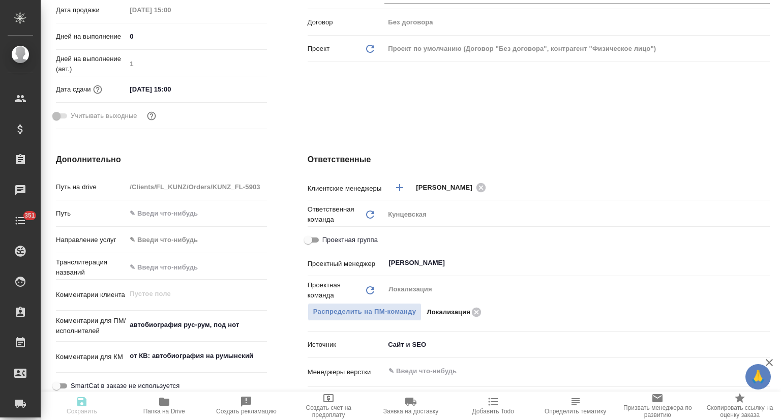
type textarea "x"
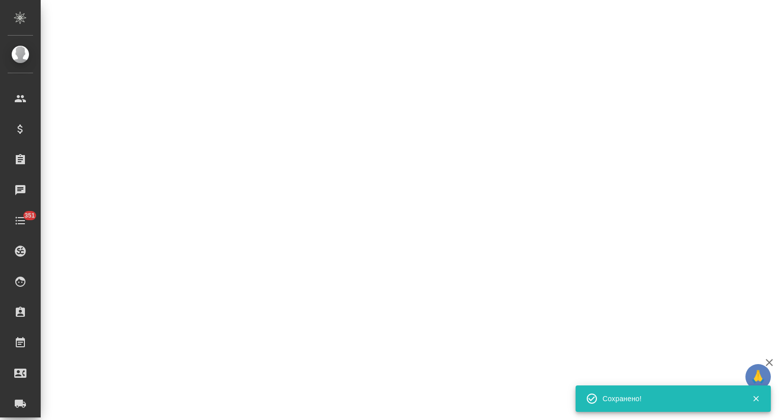
select select "RU"
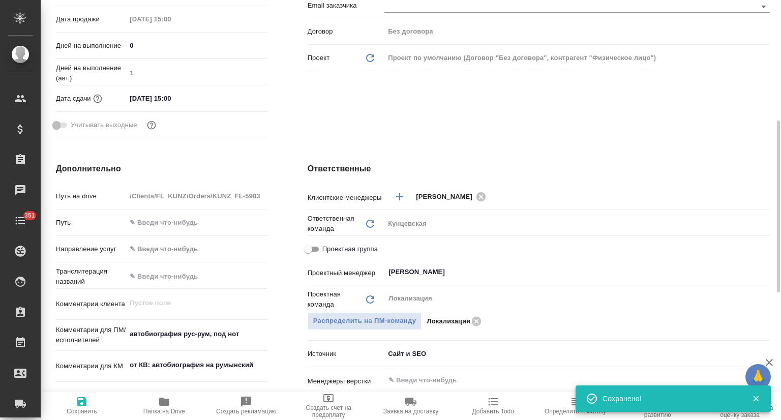
scroll to position [271, 0]
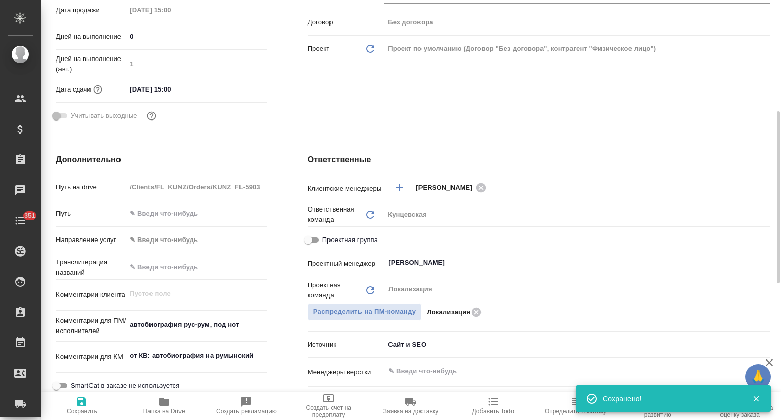
type textarea "x"
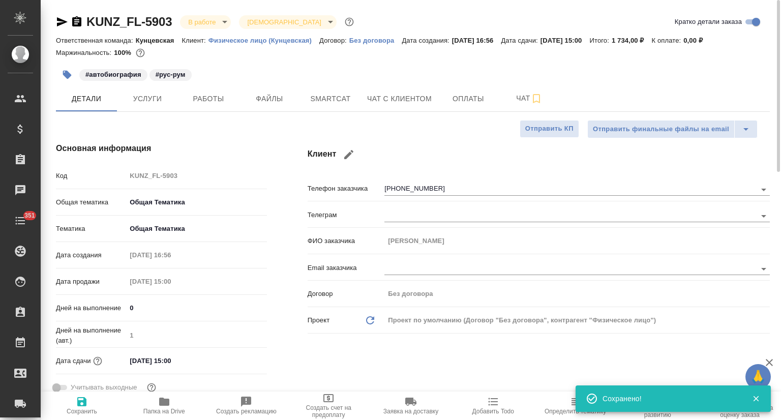
click at [69, 72] on icon "button" at bounding box center [67, 75] width 10 height 10
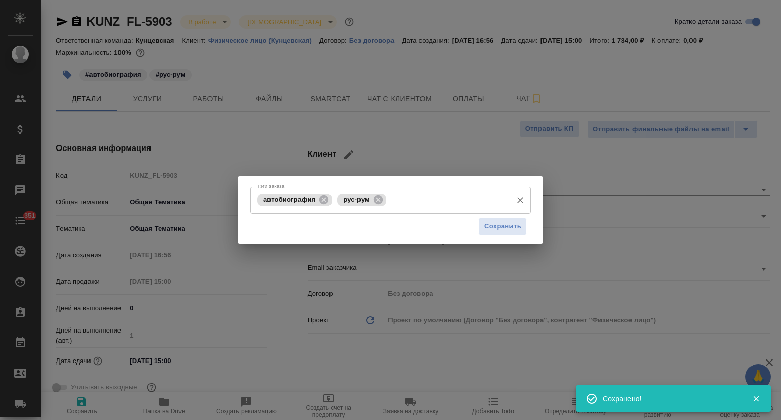
click at [413, 199] on input "Тэги заказа" at bounding box center [448, 199] width 118 height 17
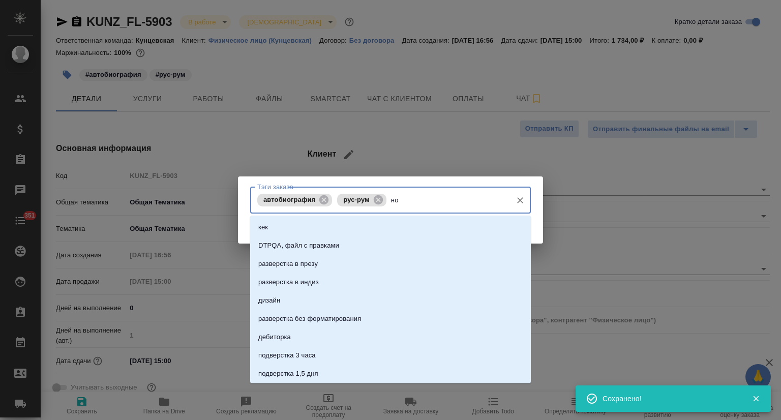
type input "нот"
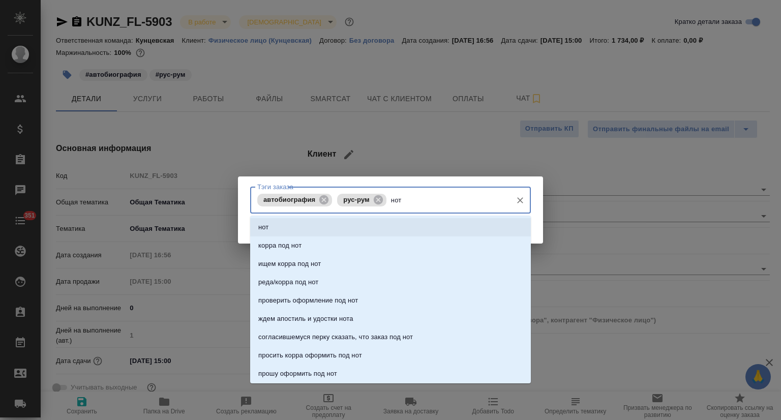
click at [416, 227] on li "нот" at bounding box center [390, 227] width 281 height 18
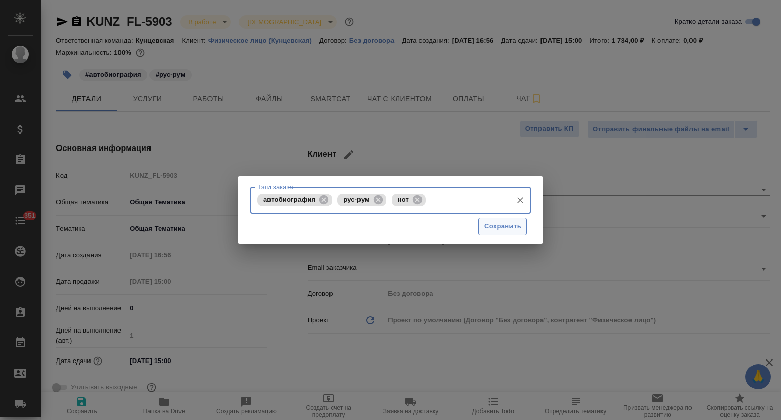
click at [503, 226] on span "Сохранить" at bounding box center [502, 227] width 37 height 12
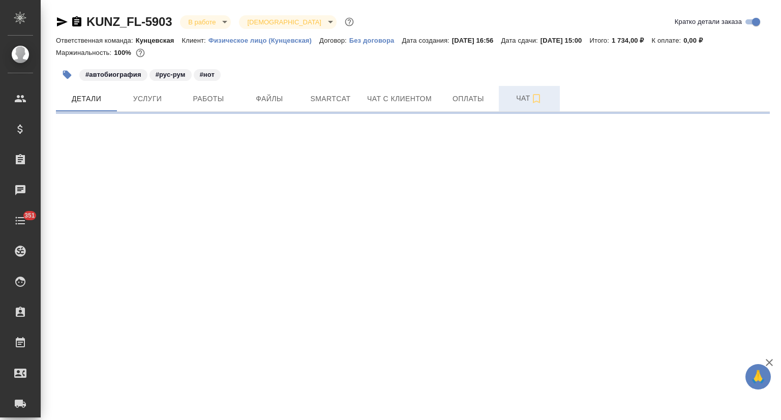
select select "RU"
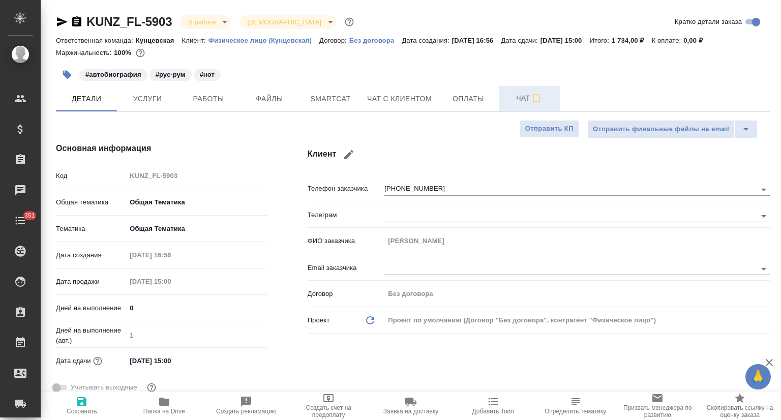
type textarea "x"
click at [510, 100] on span "Чат" at bounding box center [529, 98] width 49 height 13
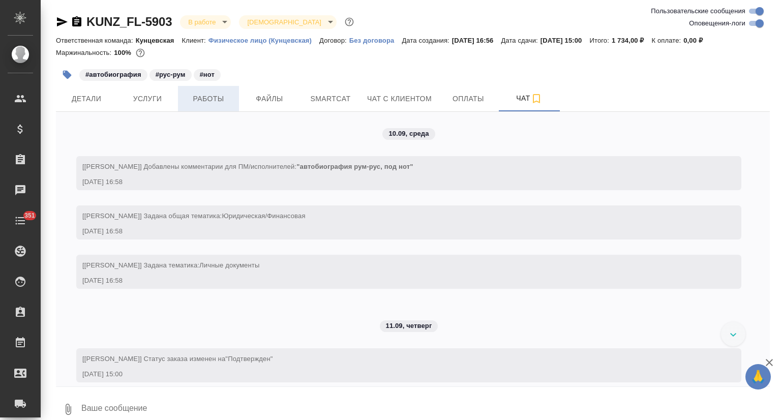
click at [213, 100] on span "Работы" at bounding box center [208, 99] width 49 height 13
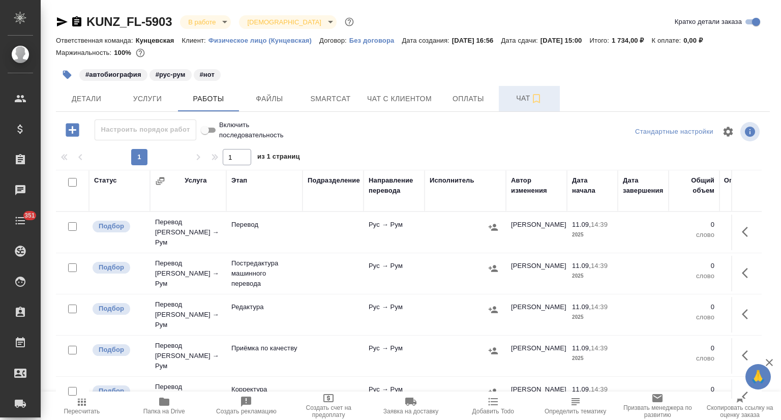
click at [508, 98] on span "Чат" at bounding box center [529, 98] width 49 height 13
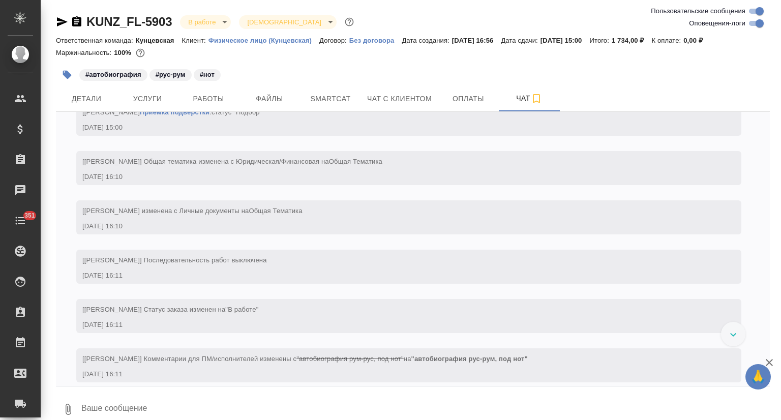
click at [158, 397] on textarea at bounding box center [424, 409] width 689 height 35
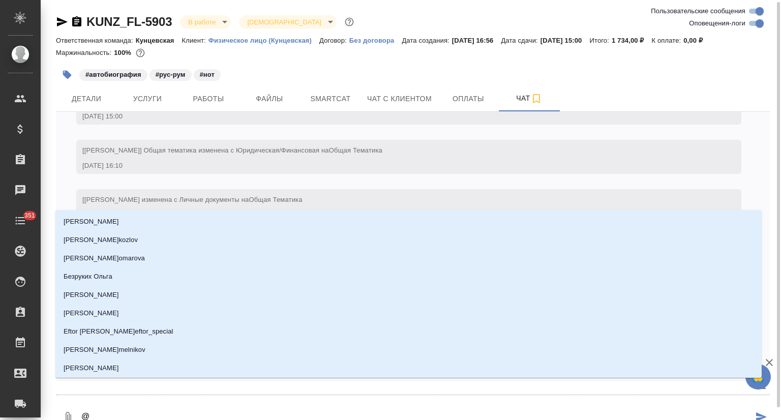
scroll to position [1, 0]
type textarea "@м"
type input "м"
type textarea "@му"
type input "му"
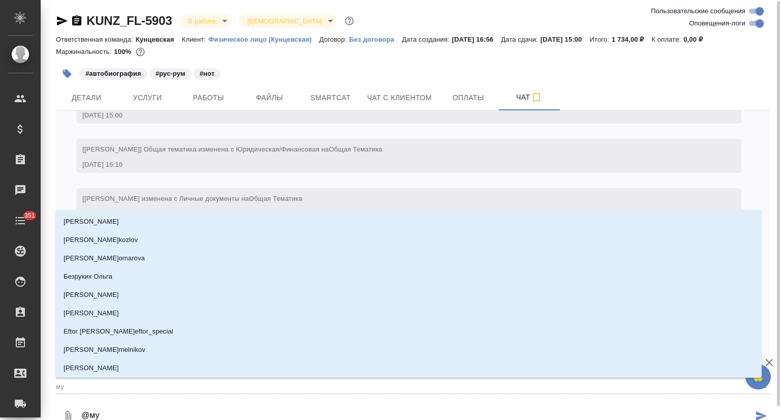
type textarea "@мут"
type input "мут"
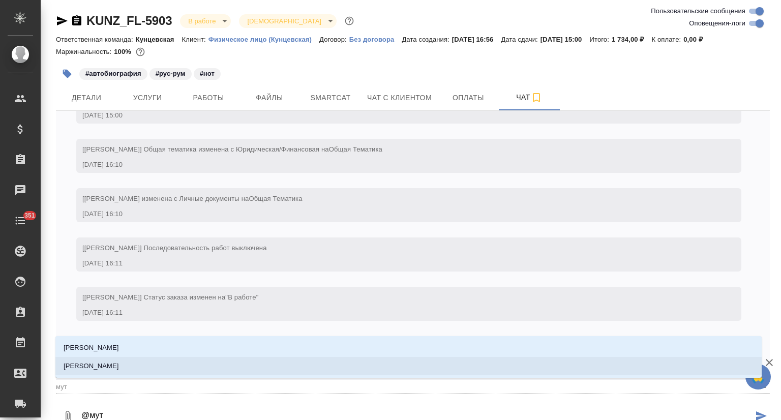
click at [346, 362] on li "[PERSON_NAME]" at bounding box center [408, 366] width 706 height 18
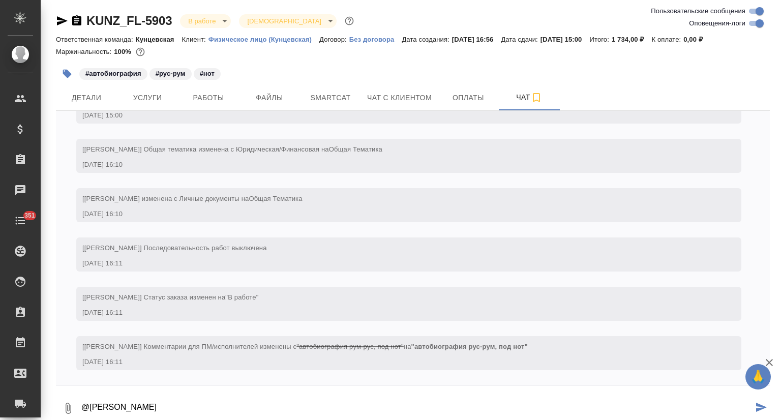
type textarea "@Муталимов Марк"
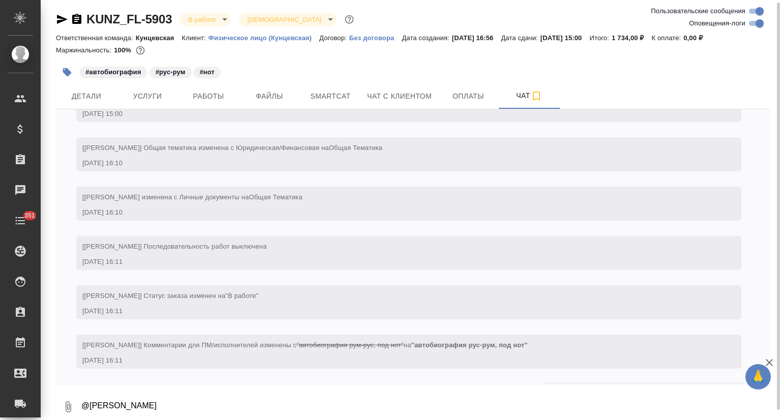
scroll to position [701, 0]
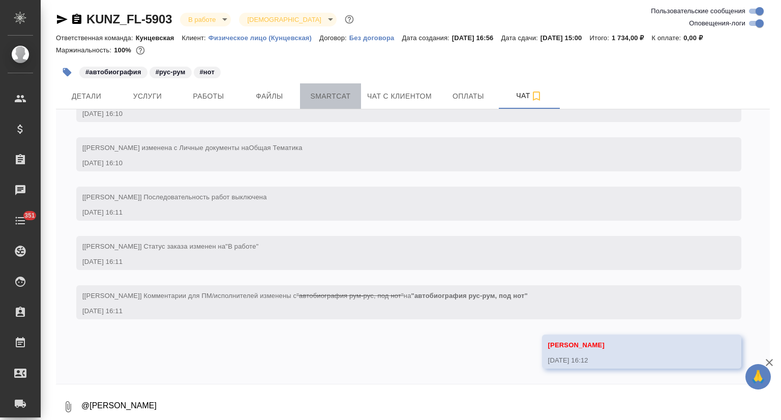
click at [343, 92] on span "Smartcat" at bounding box center [330, 96] width 49 height 13
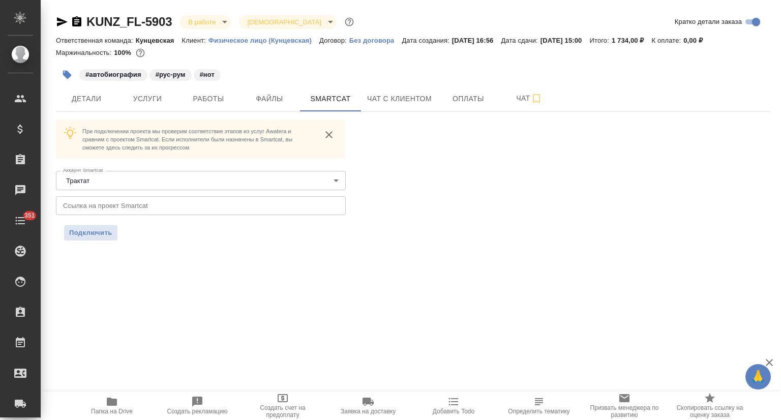
click at [75, 22] on icon "button" at bounding box center [77, 22] width 12 height 12
click at [150, 196] on div "При подключении проекта мы проверим соответствие этапов из услуг Awatera и срав…" at bounding box center [201, 168] width 290 height 97
drag, startPoint x: 132, startPoint y: 204, endPoint x: 124, endPoint y: 212, distance: 11.5
click at [132, 204] on input "text" at bounding box center [201, 205] width 290 height 18
click at [82, 232] on span "Подключить" at bounding box center [90, 233] width 43 height 10
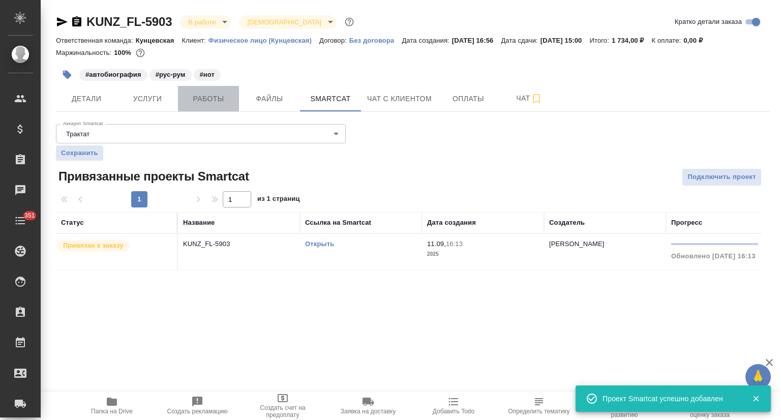
click at [207, 104] on span "Работы" at bounding box center [208, 99] width 49 height 13
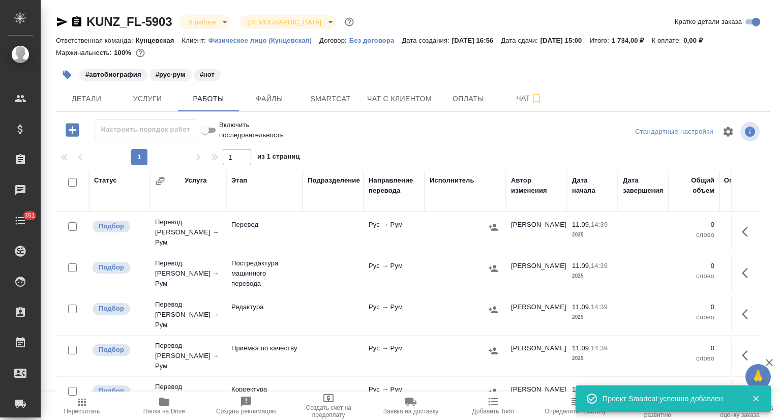
click at [73, 181] on input "checkbox" at bounding box center [72, 182] width 9 height 9
checkbox input "true"
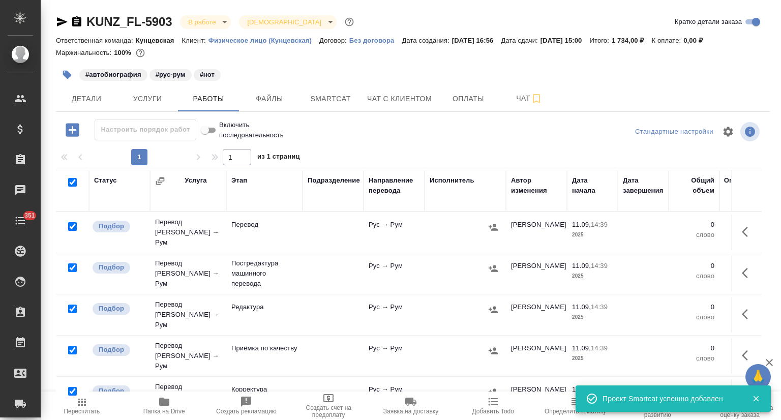
checkbox input "true"
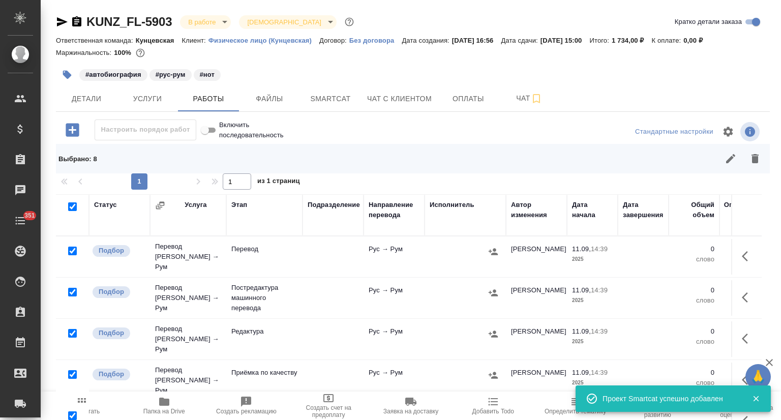
click at [69, 288] on input "checkbox" at bounding box center [72, 292] width 9 height 9
checkbox input "false"
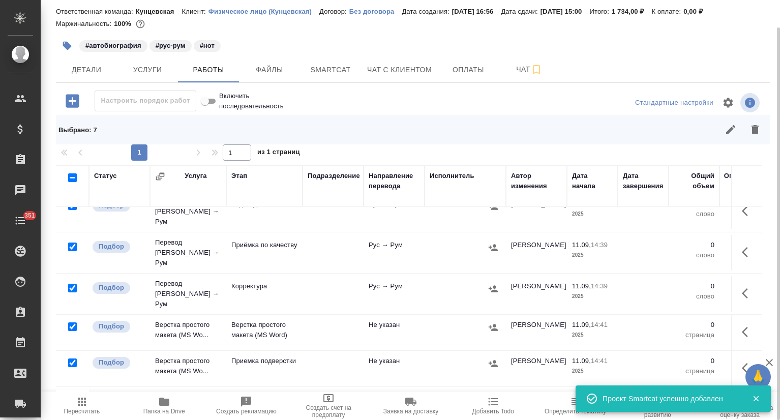
scroll to position [118, 0]
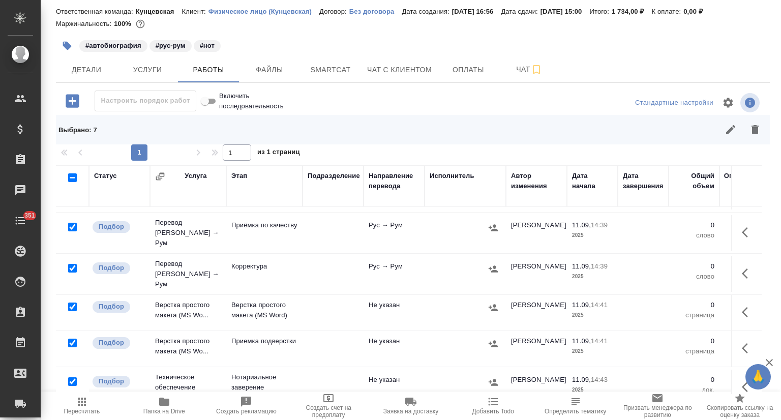
click at [72, 377] on input "checkbox" at bounding box center [72, 381] width 9 height 9
checkbox input "false"
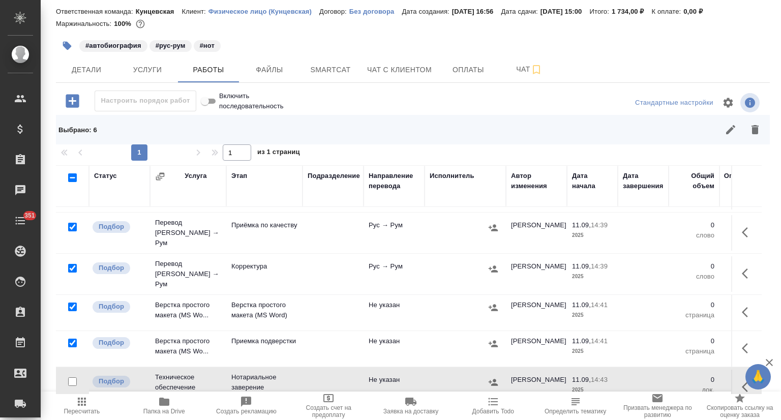
scroll to position [0, 0]
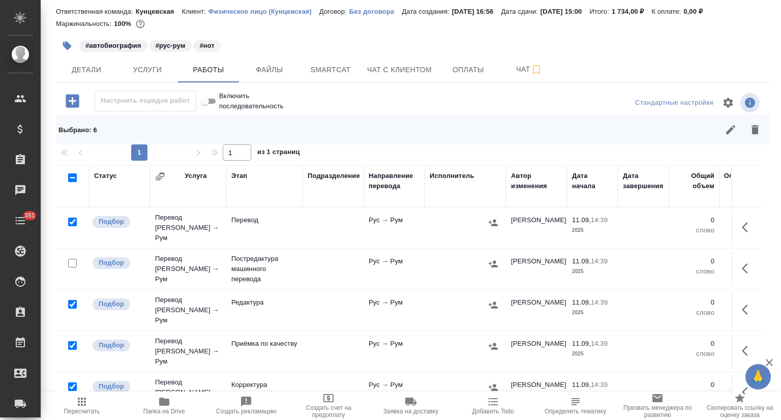
click at [751, 132] on icon "button" at bounding box center [754, 129] width 7 height 9
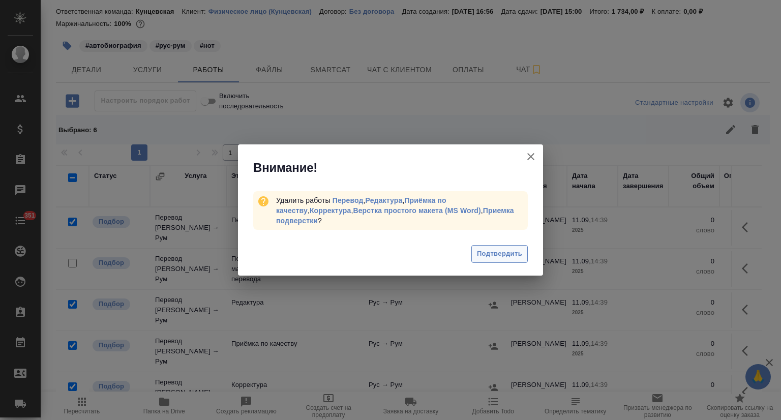
click at [496, 249] on span "Подтвердить" at bounding box center [499, 254] width 45 height 12
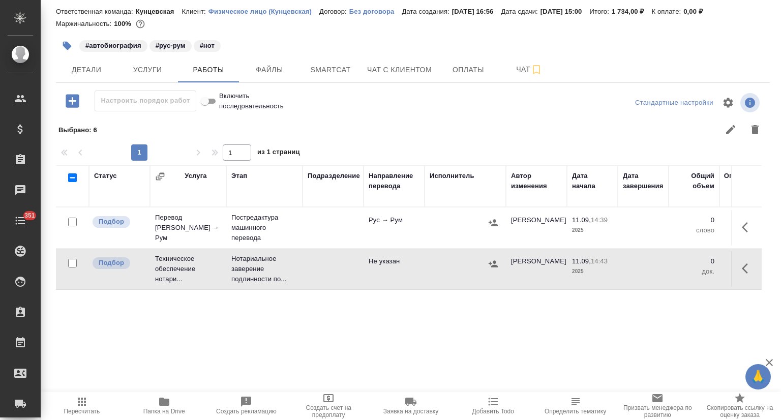
click at [745, 230] on icon "button" at bounding box center [748, 227] width 12 height 12
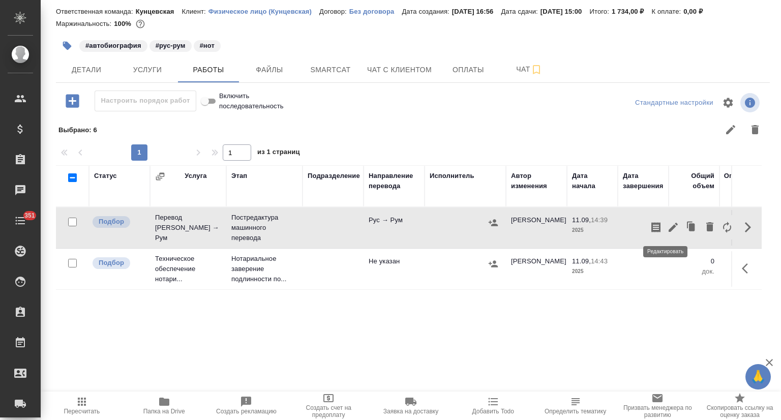
click at [667, 224] on icon "button" at bounding box center [673, 227] width 12 height 12
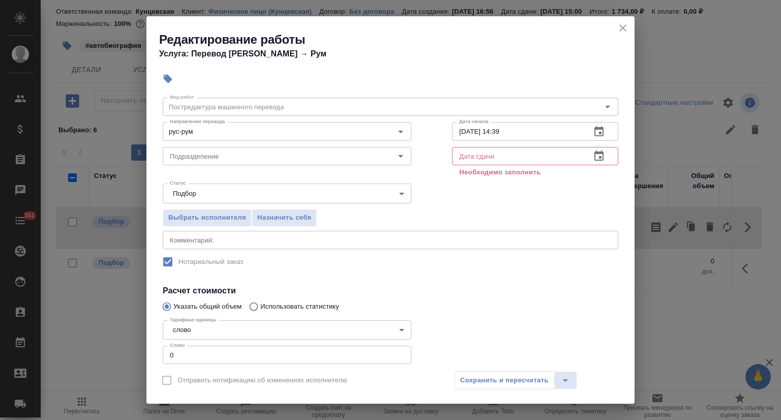
scroll to position [68, 0]
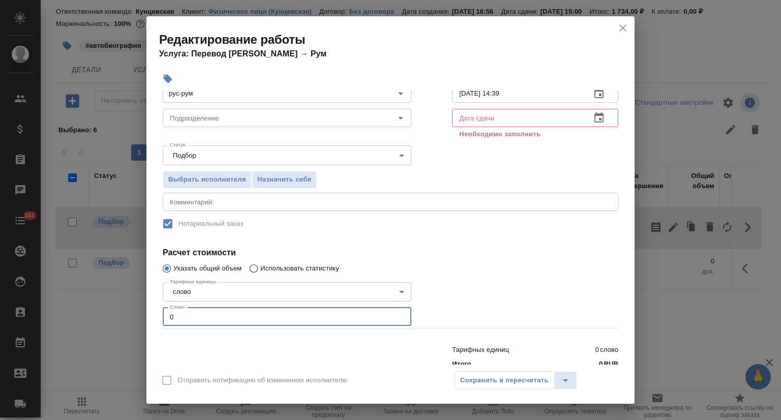
drag, startPoint x: 176, startPoint y: 310, endPoint x: 158, endPoint y: 309, distance: 18.3
click at [158, 309] on div "Параметры Файлы Вид работ Постредактура машинного перевода Вид работ Направлени…" at bounding box center [390, 227] width 488 height 274
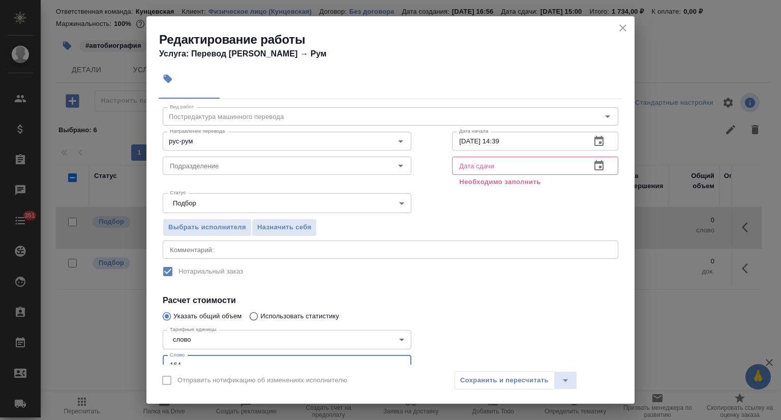
scroll to position [0, 0]
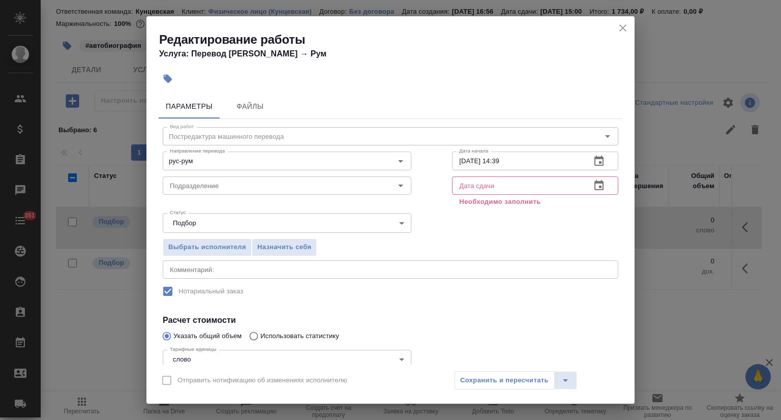
type input "164"
click at [593, 161] on icon "button" at bounding box center [599, 161] width 12 height 12
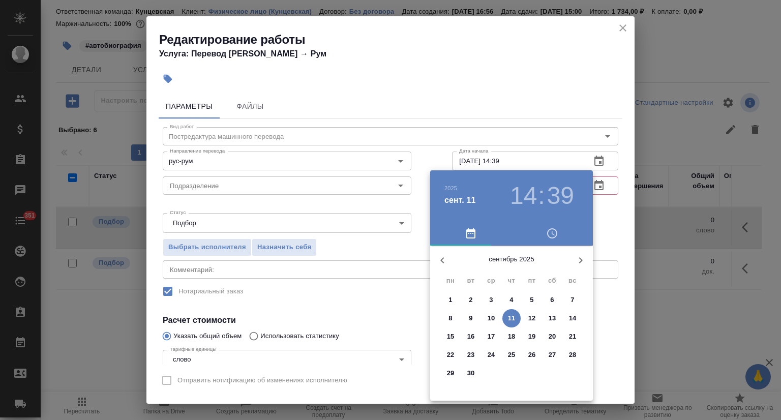
click at [513, 319] on p "11" at bounding box center [512, 318] width 8 height 10
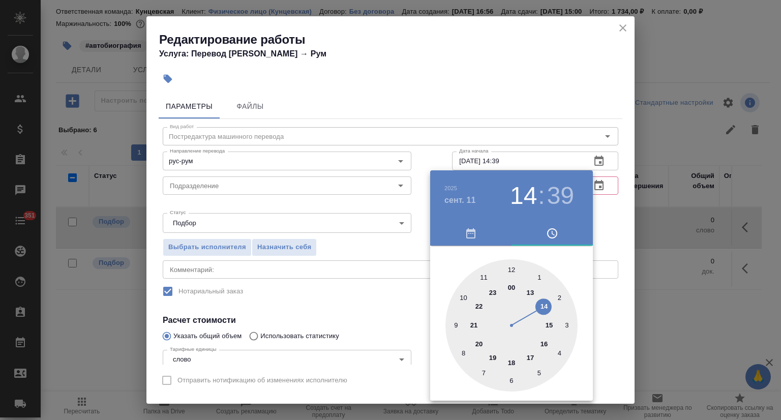
click at [545, 344] on div at bounding box center [511, 325] width 132 height 132
click at [511, 266] on div at bounding box center [511, 325] width 132 height 132
type input "11.09.2025 16:00"
click at [540, 123] on div at bounding box center [390, 210] width 781 height 420
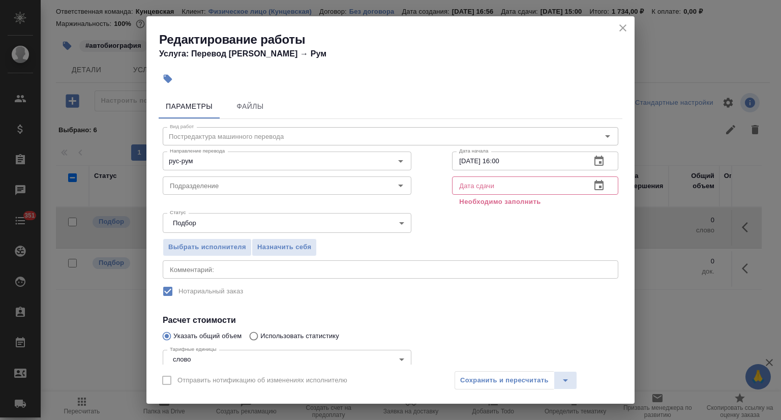
click at [594, 183] on icon "button" at bounding box center [598, 185] width 9 height 10
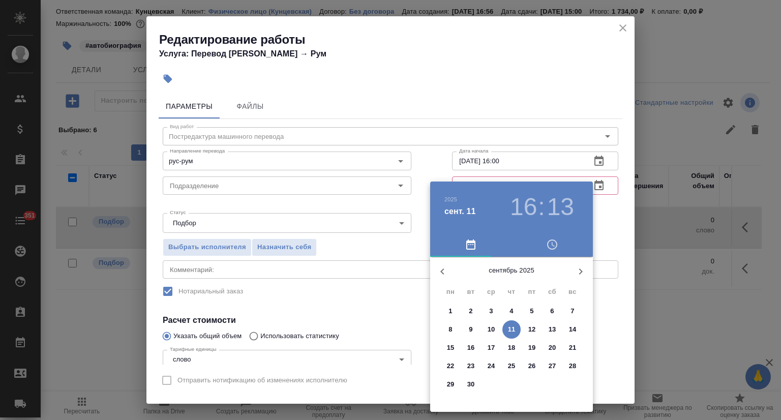
click at [530, 324] on p "12" at bounding box center [532, 329] width 8 height 10
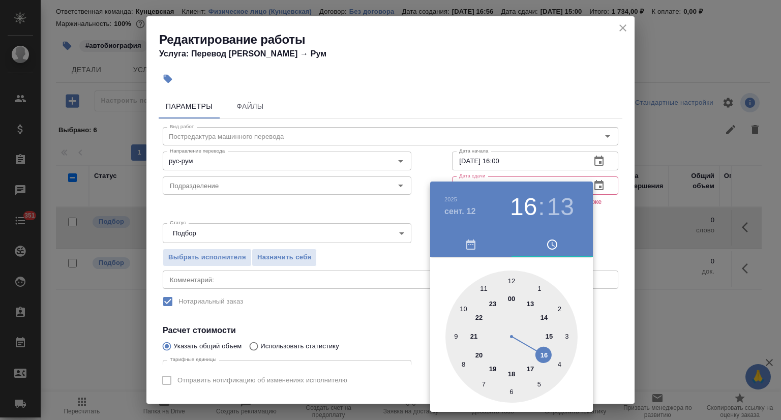
click at [464, 304] on div at bounding box center [511, 336] width 132 height 132
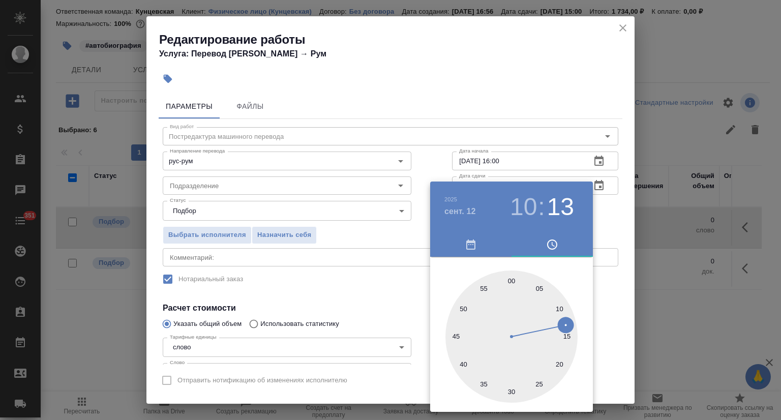
click at [511, 279] on div at bounding box center [511, 336] width 132 height 132
type input "12.09.2025 10:00"
click at [525, 106] on div at bounding box center [390, 210] width 781 height 420
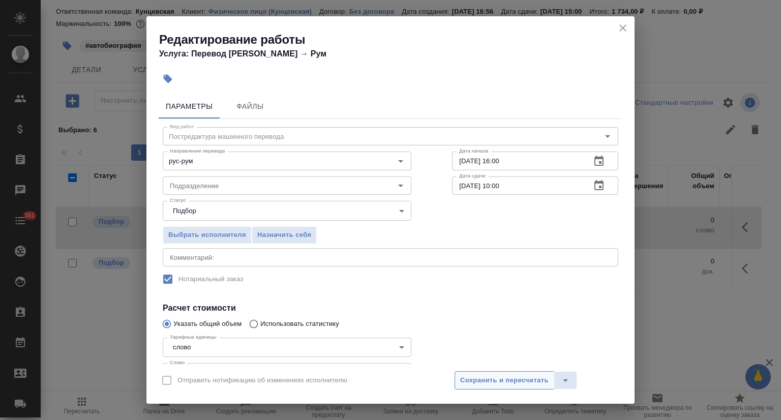
click at [485, 379] on span "Сохранить и пересчитать" at bounding box center [504, 381] width 88 height 12
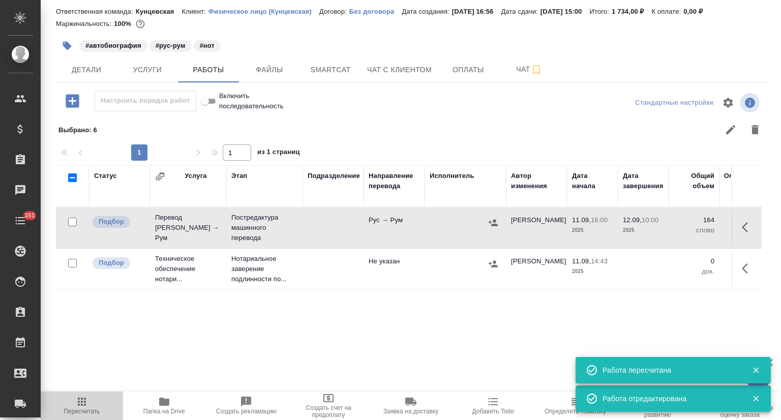
click at [71, 403] on span "Пересчитать" at bounding box center [82, 404] width 70 height 19
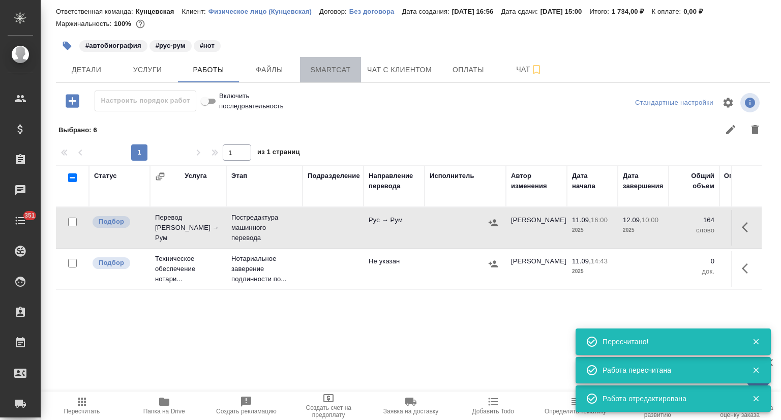
click at [334, 72] on span "Smartcat" at bounding box center [330, 70] width 49 height 13
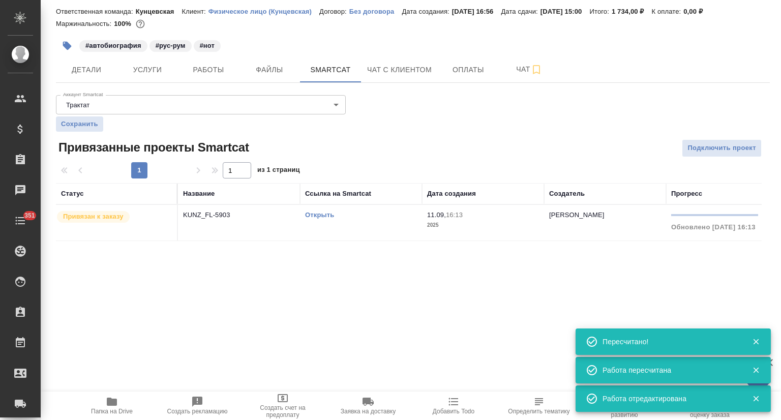
click at [222, 227] on td "KUNZ_FL-5903" at bounding box center [239, 223] width 122 height 36
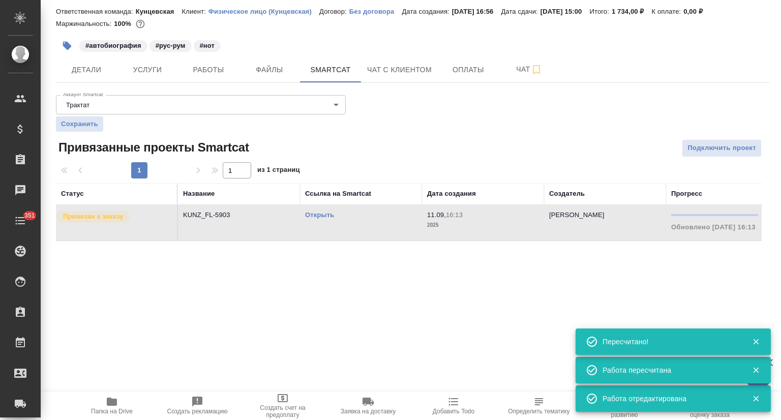
click at [205, 83] on div "KUNZ_FL-5903 В работе inProgress Святая троица holyTrinity Кратко детали заказа…" at bounding box center [412, 119] width 725 height 296
click at [226, 75] on span "Работы" at bounding box center [208, 70] width 49 height 13
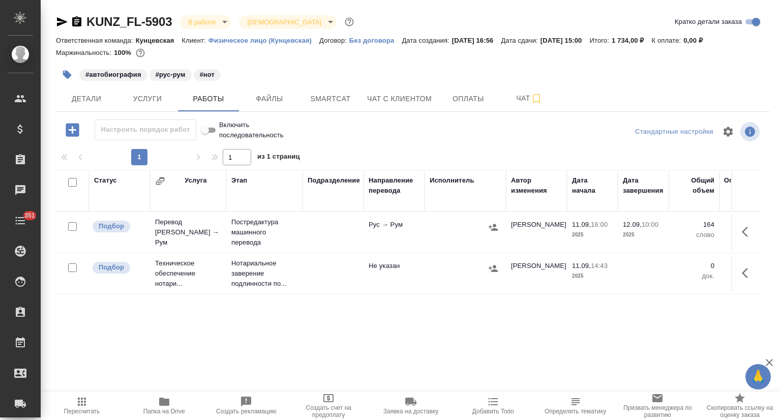
click at [171, 399] on span "Папка на Drive" at bounding box center [164, 404] width 70 height 19
click at [492, 226] on icon "button" at bounding box center [493, 227] width 10 height 10
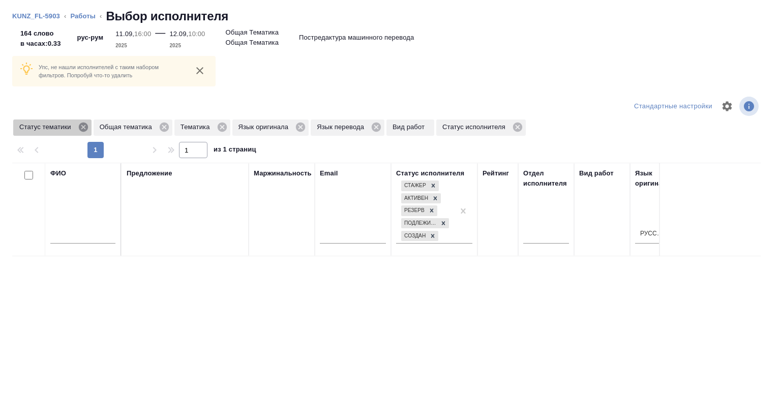
click at [85, 125] on icon at bounding box center [83, 126] width 11 height 11
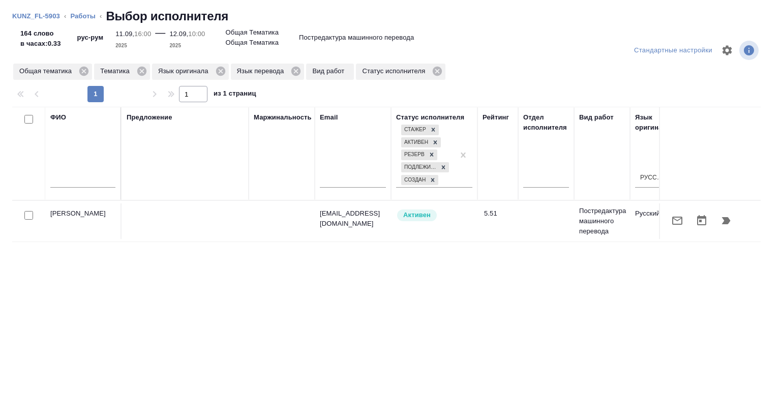
click at [514, 22] on ol "KUNZ_FL-5903 ‹ Работы ‹ Выбор исполнителя" at bounding box center [390, 16] width 756 height 16
click at [82, 71] on icon at bounding box center [83, 71] width 9 height 9
click at [58, 73] on icon at bounding box center [60, 71] width 9 height 9
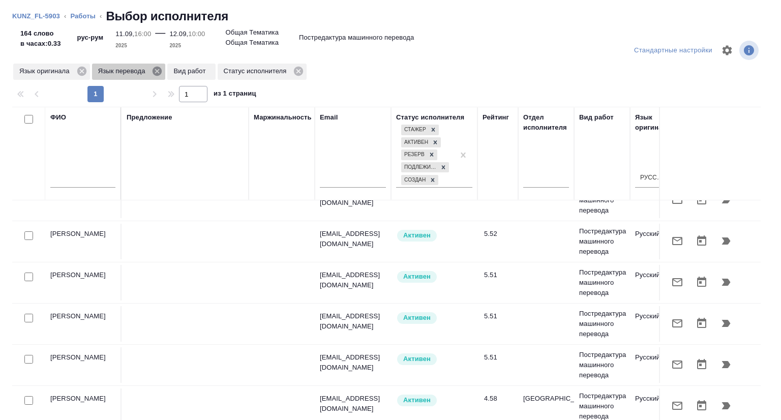
click at [155, 71] on icon at bounding box center [156, 71] width 9 height 9
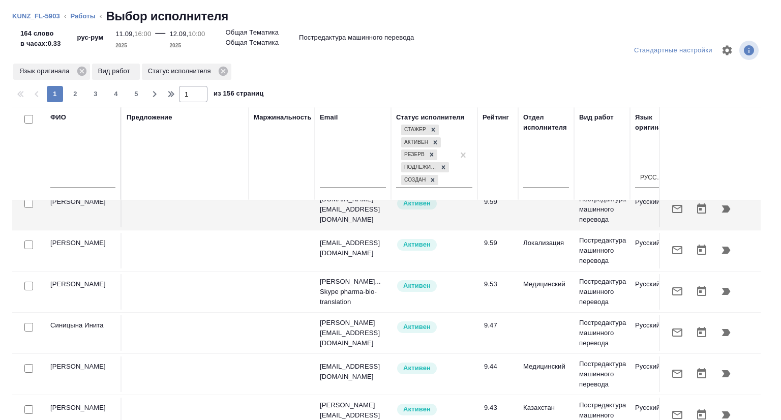
click at [84, 179] on input "text" at bounding box center [82, 181] width 65 height 13
type input "4"
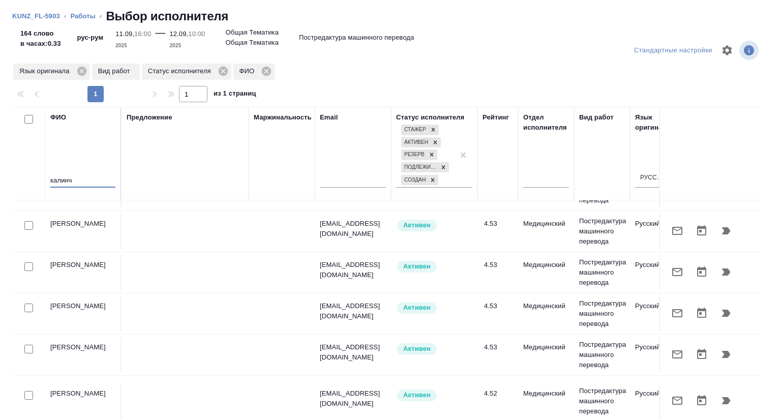
scroll to position [11, 0]
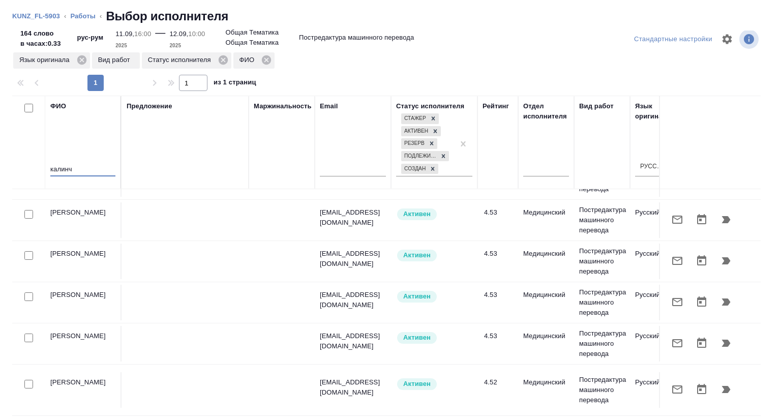
type input "калинч"
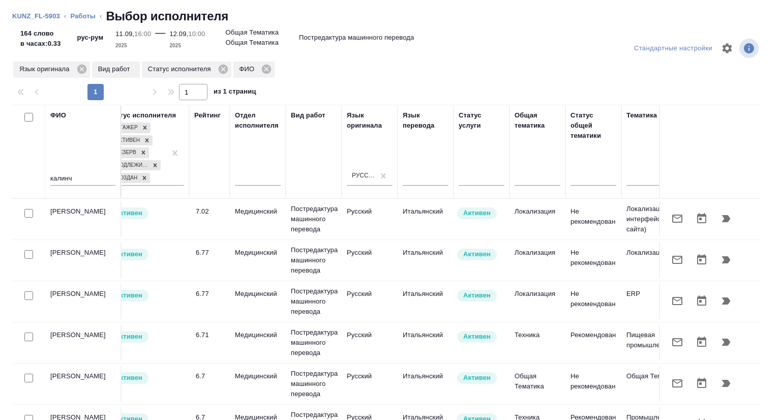
scroll to position [0, 0]
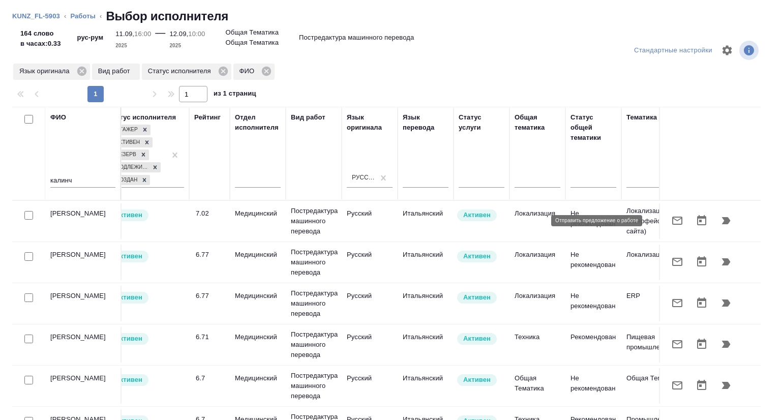
click at [671, 223] on icon "button" at bounding box center [677, 220] width 12 height 12
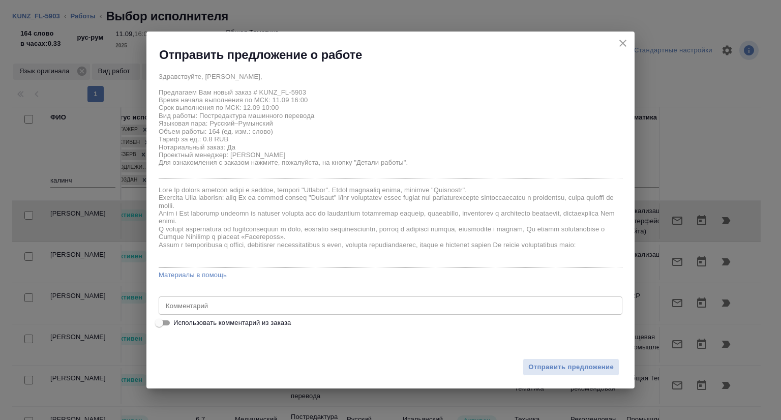
click at [330, 306] on textarea at bounding box center [390, 305] width 449 height 8
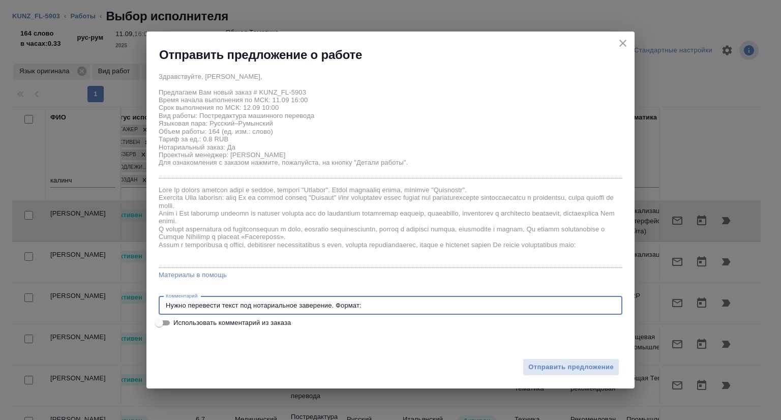
click at [371, 303] on textarea "Нужно перевести текст под нотариальное заверение. Формат:" at bounding box center [390, 305] width 449 height 8
drag, startPoint x: 370, startPoint y: 305, endPoint x: 335, endPoint y: 302, distance: 34.7
click at [335, 302] on textarea "Нужно перевести текст под нотариальное заверение. Формат:" at bounding box center [390, 305] width 449 height 8
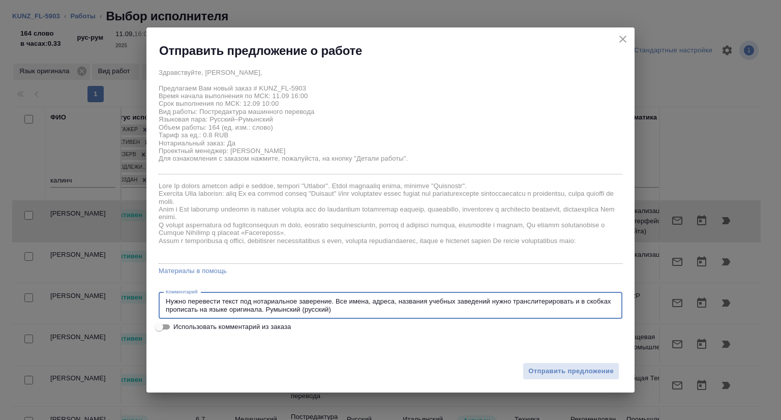
drag, startPoint x: 267, startPoint y: 308, endPoint x: 276, endPoint y: 307, distance: 9.2
click at [267, 308] on textarea "Нужно перевести текст под нотариальное заверение. Все имена, адреса, названия у…" at bounding box center [390, 305] width 449 height 16
click at [384, 310] on textarea "Нужно перевести текст под нотариальное заверение. Все имена, адреса, названия у…" at bounding box center [390, 305] width 449 height 16
click at [266, 308] on textarea "Нужно перевести текст под нотариальное заверение. Все имена, адреса, названия у…" at bounding box center [390, 305] width 449 height 16
click at [426, 312] on textarea "Нужно перевести текст под нотариальное заверение. Все имена, адреса, названия у…" at bounding box center [390, 305] width 449 height 16
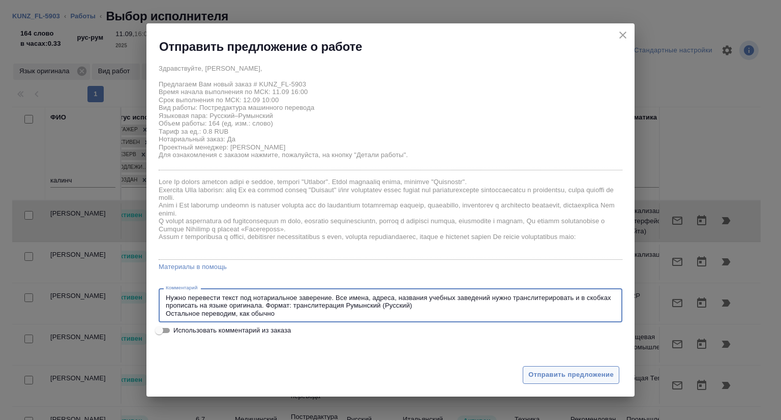
type textarea "Нужно перевести текст под нотариальное заверение. Все имена, адреса, названия у…"
click at [564, 377] on span "Отправить предложение" at bounding box center [570, 375] width 85 height 12
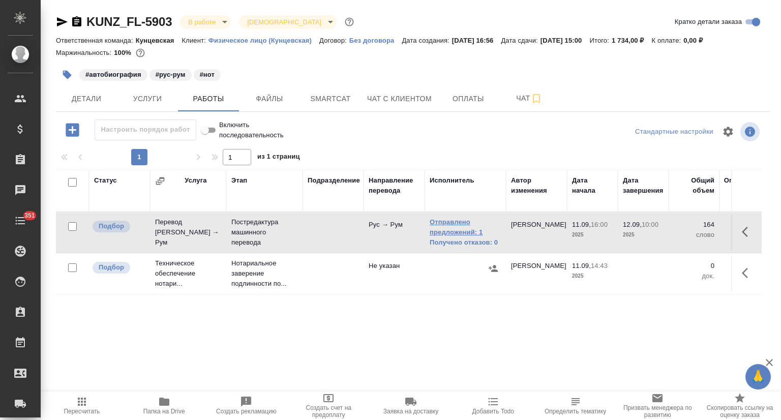
click at [469, 226] on link "Отправлено предложений: 1" at bounding box center [464, 227] width 71 height 20
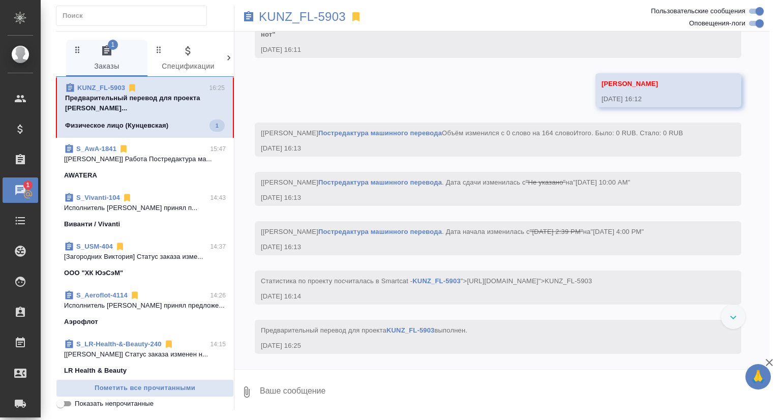
scroll to position [926, 0]
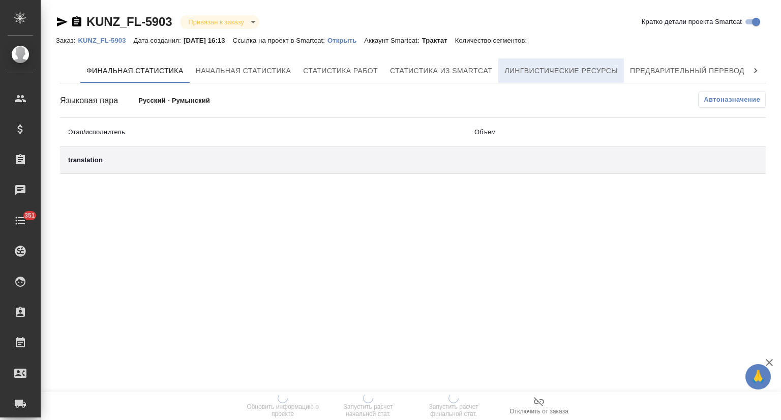
click at [591, 65] on span "Лингвистические ресурсы" at bounding box center [560, 71] width 113 height 13
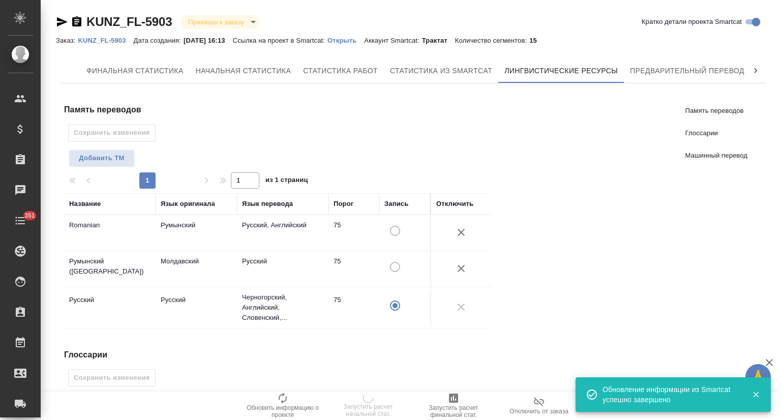
click at [457, 230] on icon "button" at bounding box center [461, 232] width 12 height 12
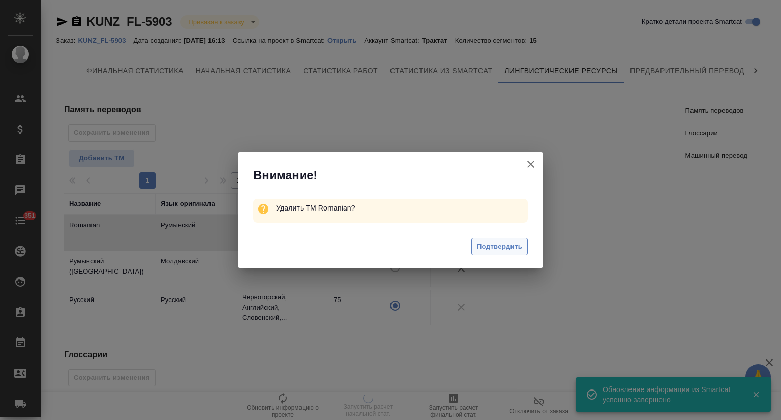
click at [516, 242] on span "Подтвердить" at bounding box center [499, 247] width 45 height 12
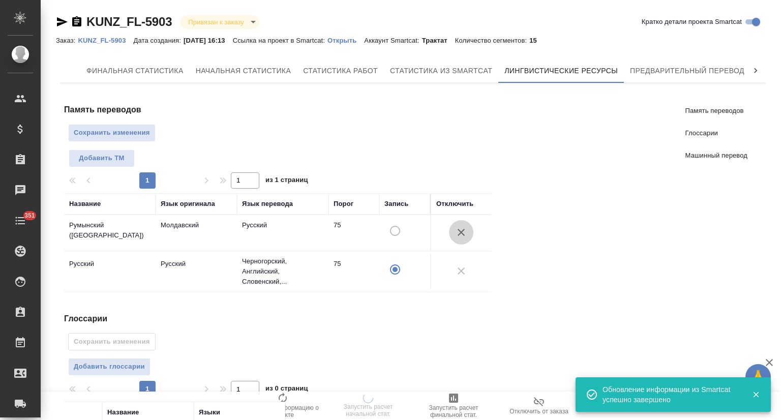
click at [459, 233] on icon "button" at bounding box center [460, 232] width 7 height 7
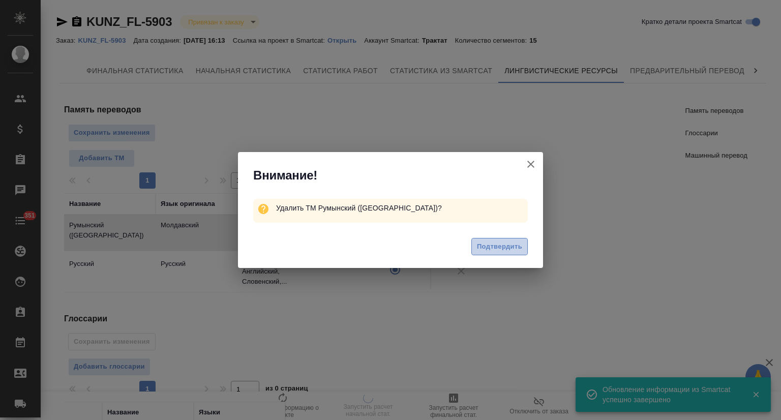
click at [513, 247] on span "Подтвердить" at bounding box center [499, 247] width 45 height 12
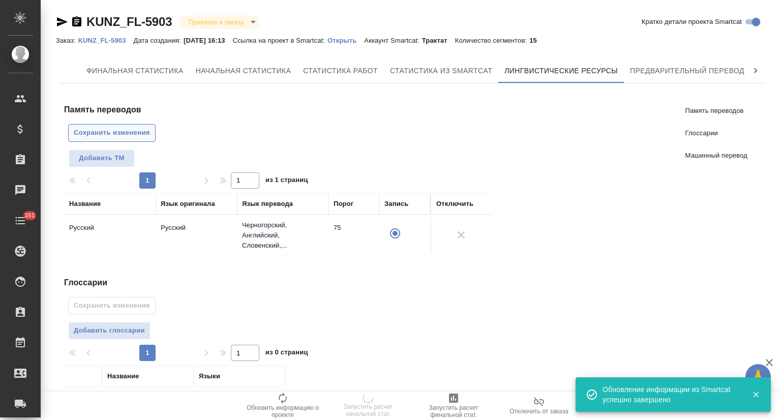
click at [126, 136] on span "Сохранить изменения" at bounding box center [112, 133] width 76 height 12
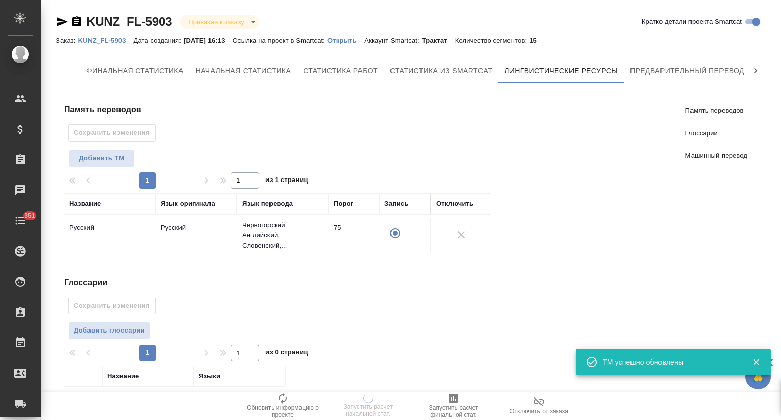
scroll to position [157, 0]
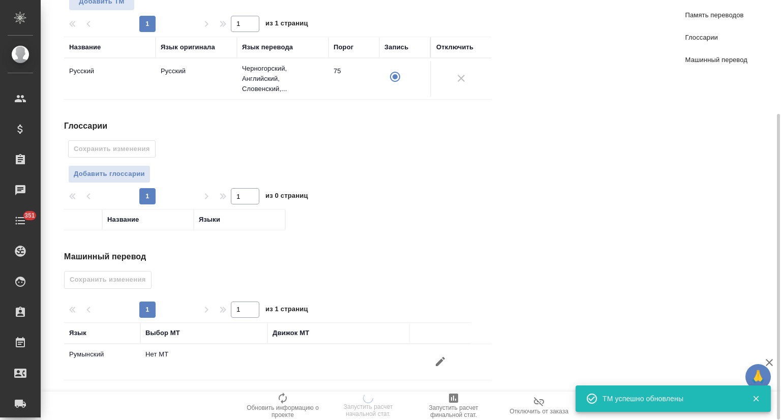
click at [433, 360] on button "button" at bounding box center [440, 361] width 24 height 24
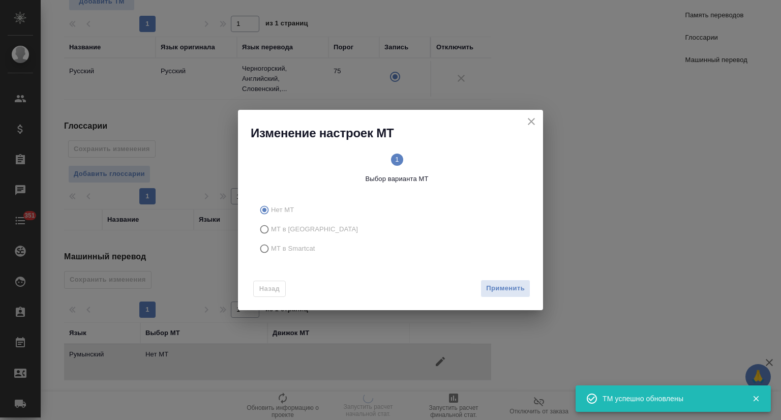
click at [292, 256] on label "МТ в Smartcat" at bounding box center [389, 248] width 268 height 19
click at [271, 256] on input "МТ в Smartcat" at bounding box center [263, 248] width 16 height 19
radio input "true"
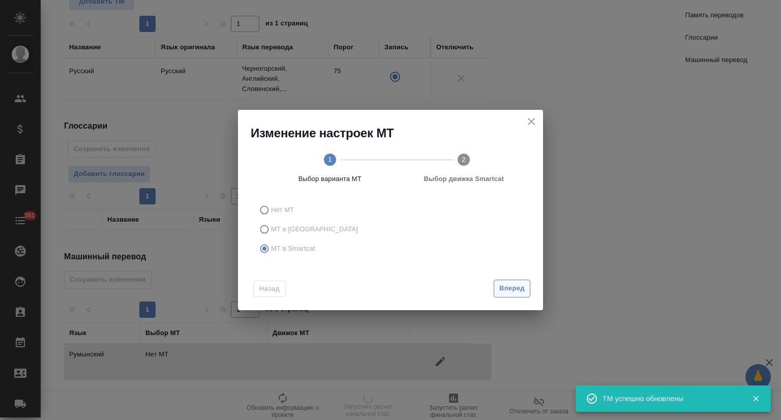
click at [505, 288] on span "Вперед" at bounding box center [511, 289] width 25 height 12
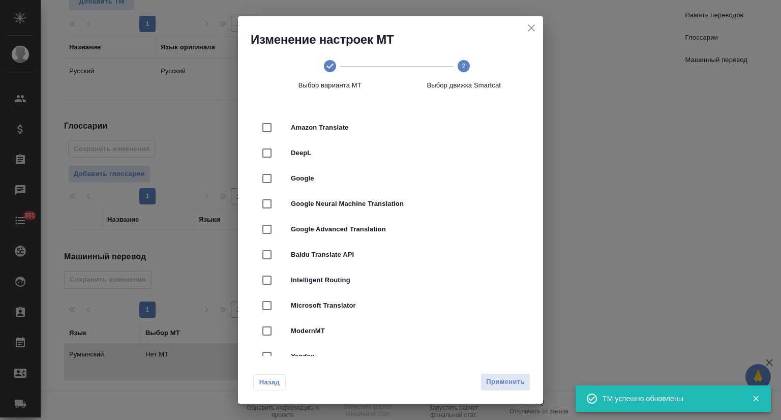
click at [360, 153] on span "DeepL" at bounding box center [405, 153] width 228 height 10
checkbox input "true"
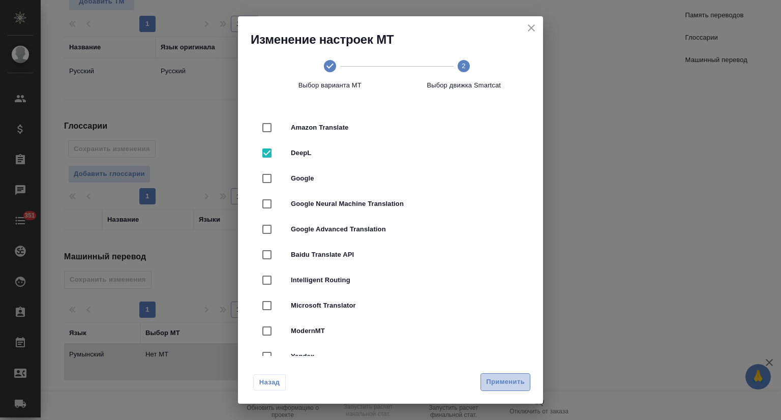
click at [508, 381] on span "Применить" at bounding box center [505, 382] width 39 height 12
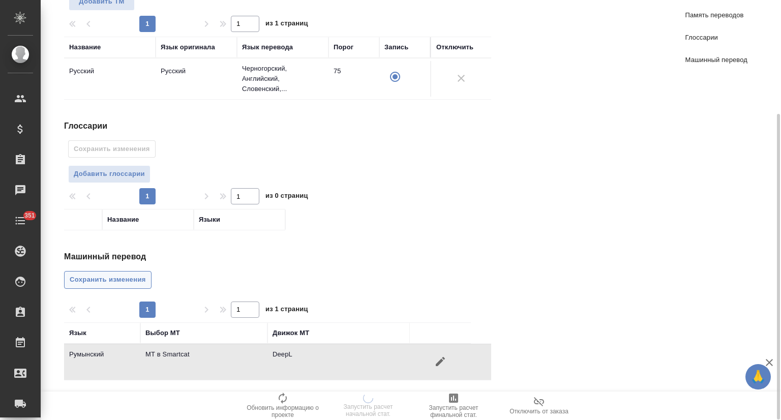
click at [136, 276] on span "Сохранить изменения" at bounding box center [108, 280] width 76 height 12
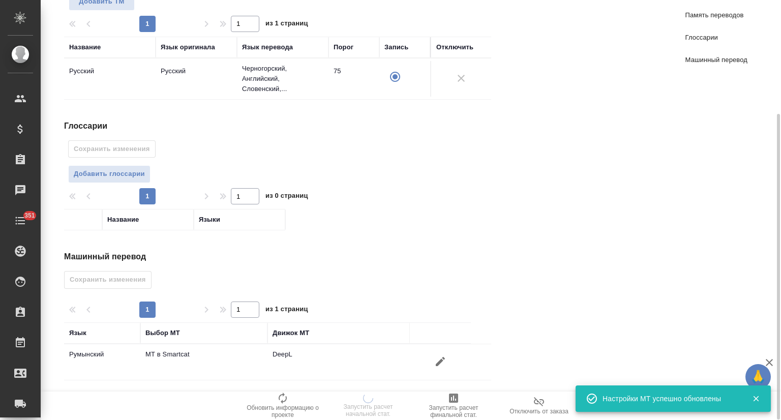
drag, startPoint x: 714, startPoint y: 14, endPoint x: 682, endPoint y: 54, distance: 51.4
click at [714, 14] on span "Память переводов" at bounding box center [716, 15] width 62 height 10
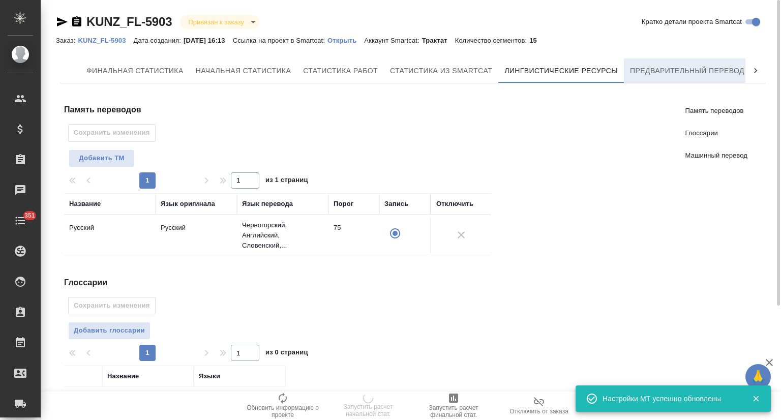
click at [683, 69] on span "Предварительный перевод" at bounding box center [687, 71] width 114 height 13
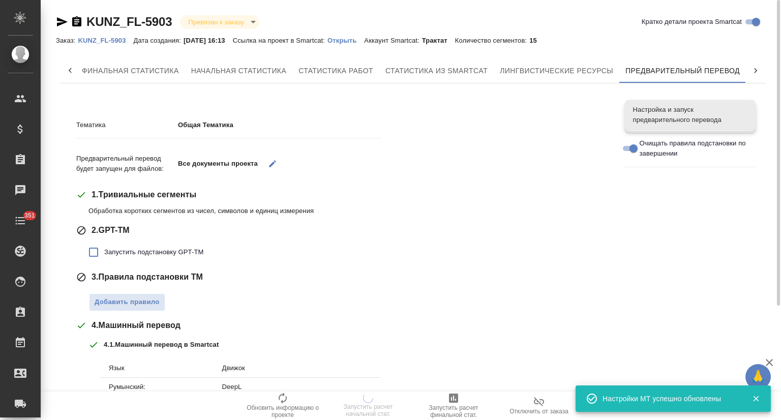
scroll to position [152, 0]
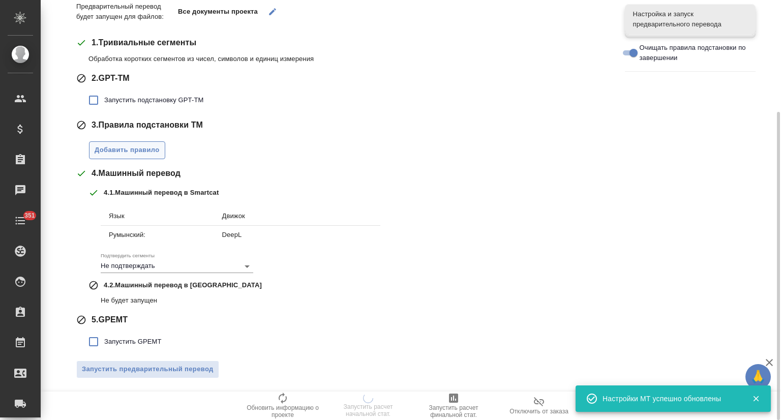
click at [122, 152] on span "Добавить правило" at bounding box center [127, 150] width 65 height 12
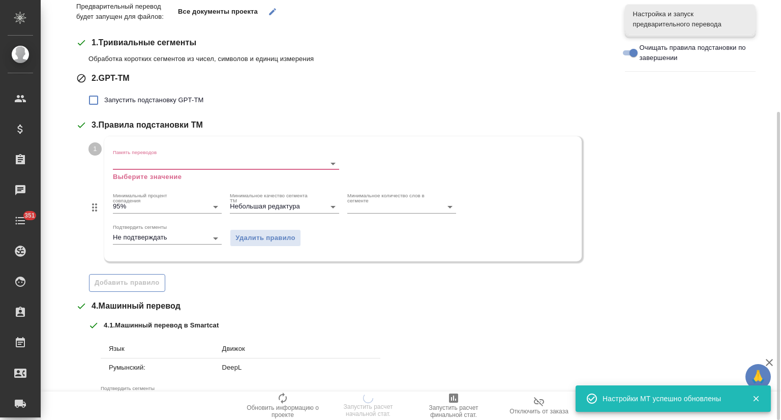
click at [169, 163] on input "Память переводов" at bounding box center [210, 163] width 194 height 12
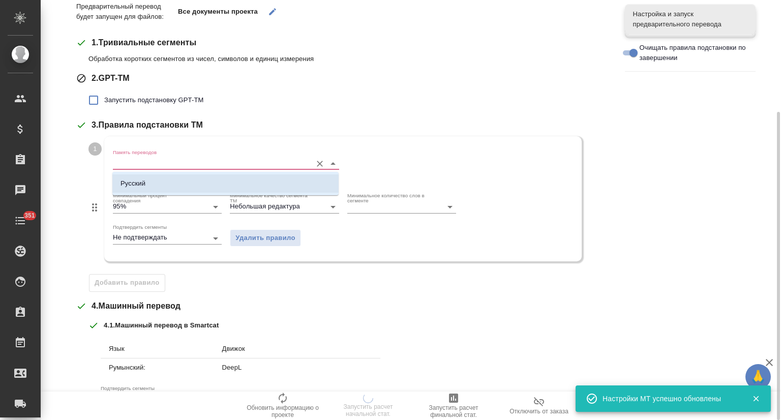
click at [170, 185] on li "Русский" at bounding box center [225, 183] width 226 height 18
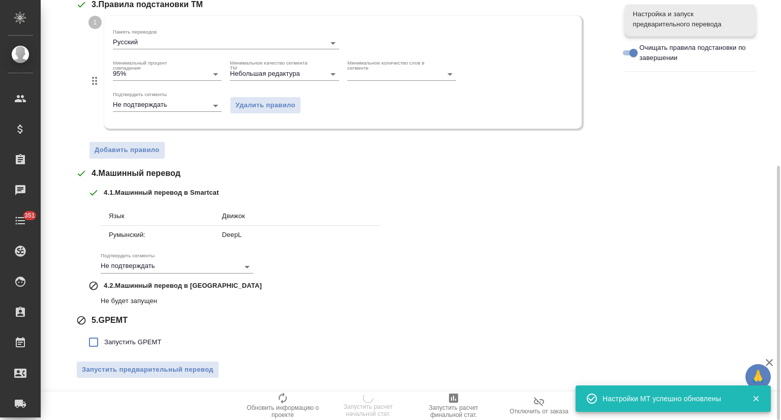
click at [120, 340] on span "Запустить GPEMT" at bounding box center [132, 342] width 57 height 10
click at [104, 340] on input "Запустить GPEMT" at bounding box center [93, 341] width 21 height 21
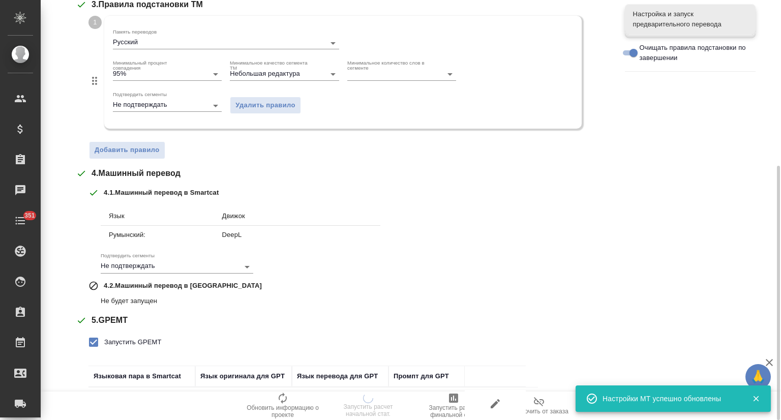
scroll to position [348, 0]
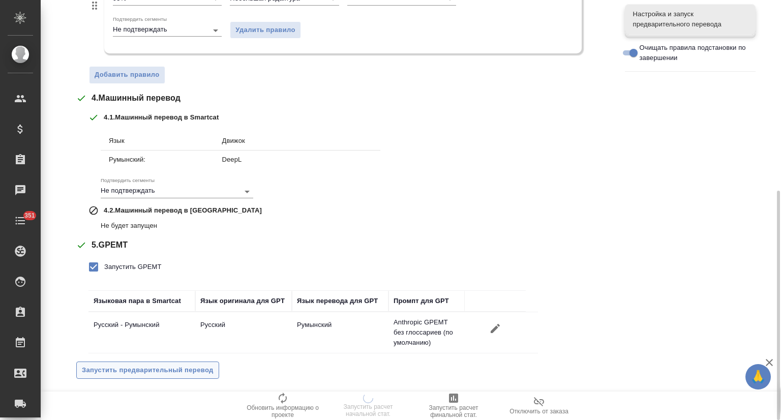
click at [138, 374] on span "Запустить предварительный перевод" at bounding box center [148, 370] width 132 height 12
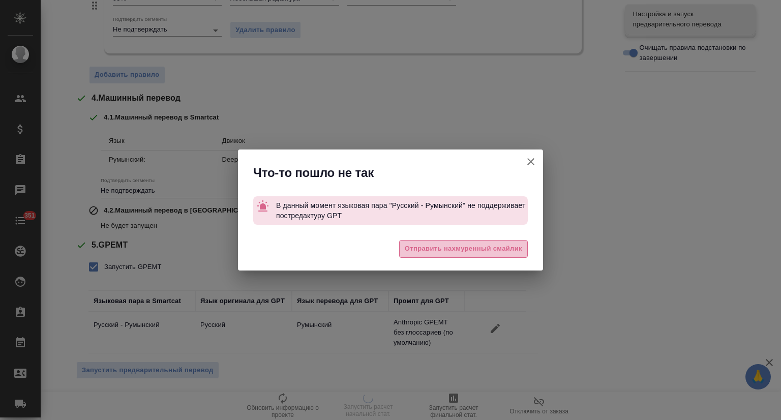
click at [459, 253] on span "Отправить нахмуренный смайлик" at bounding box center [463, 249] width 117 height 12
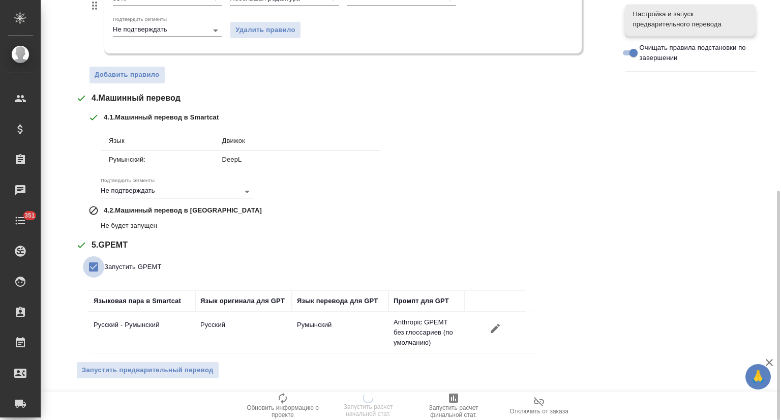
click at [95, 266] on input "Запустить GPEMT" at bounding box center [93, 266] width 21 height 21
checkbox input "false"
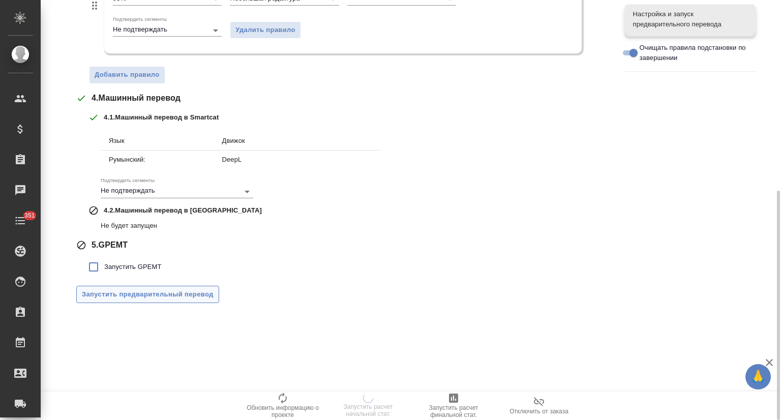
click at [144, 294] on span "Запустить предварительный перевод" at bounding box center [148, 295] width 132 height 12
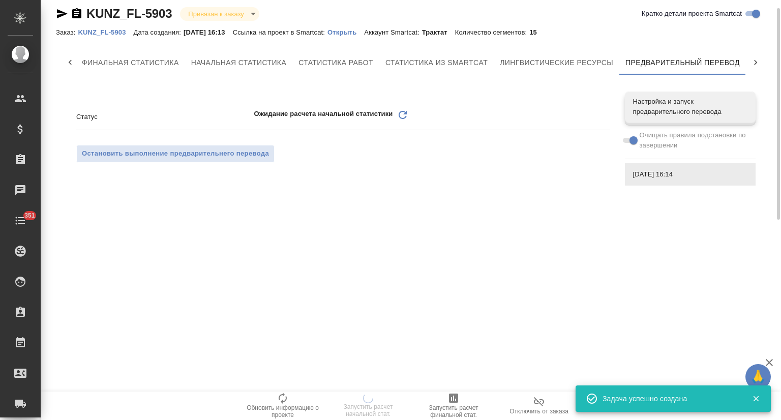
scroll to position [0, 0]
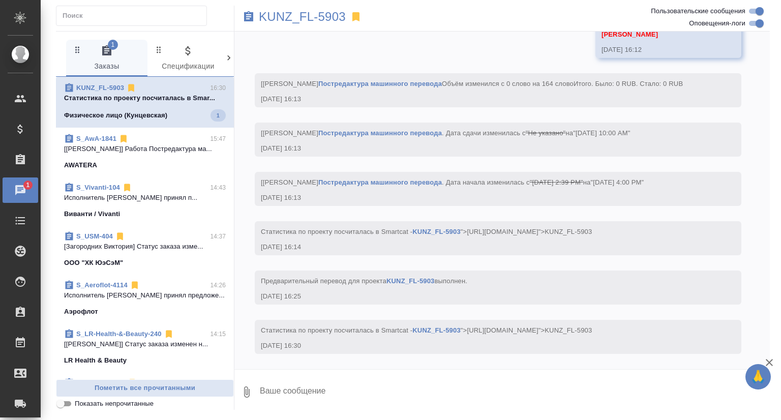
scroll to position [985, 0]
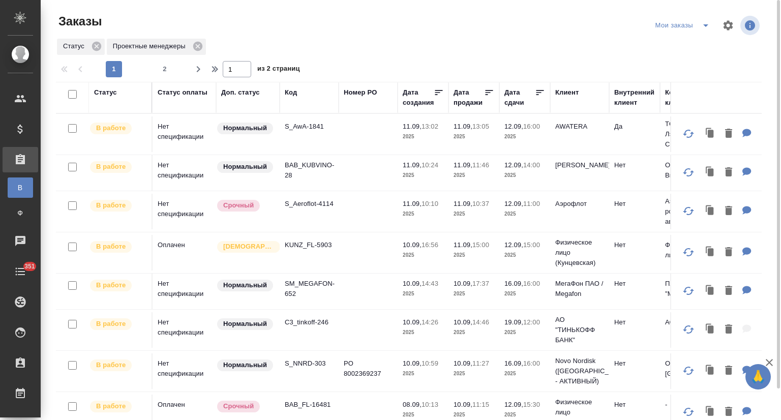
click at [705, 25] on icon "split button" at bounding box center [705, 25] width 5 height 3
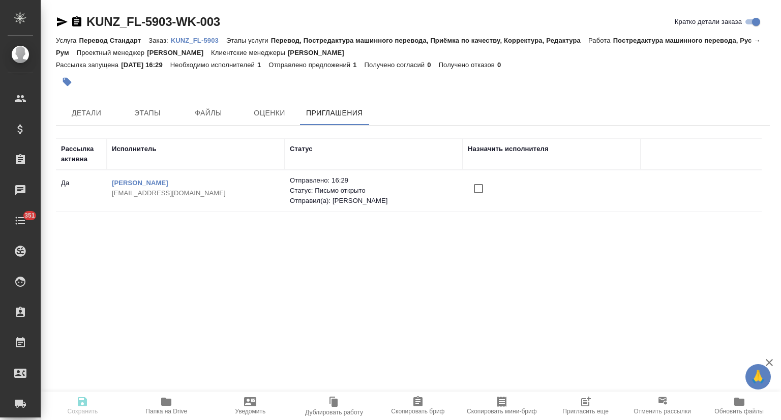
click at [478, 188] on input "checkbox" at bounding box center [478, 188] width 21 height 21
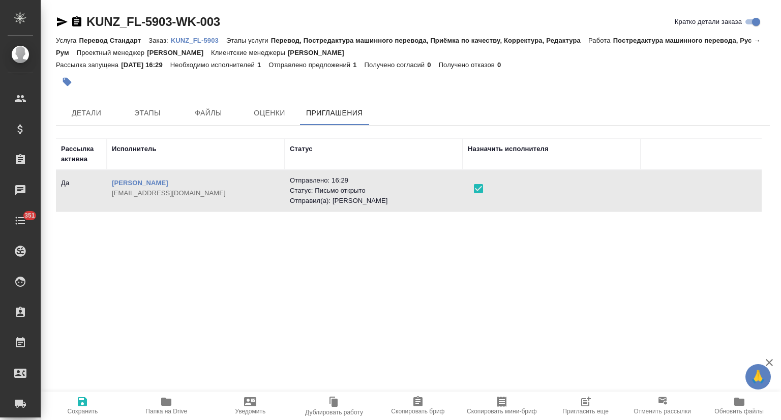
click at [74, 393] on button "Сохранить" at bounding box center [83, 405] width 84 height 28
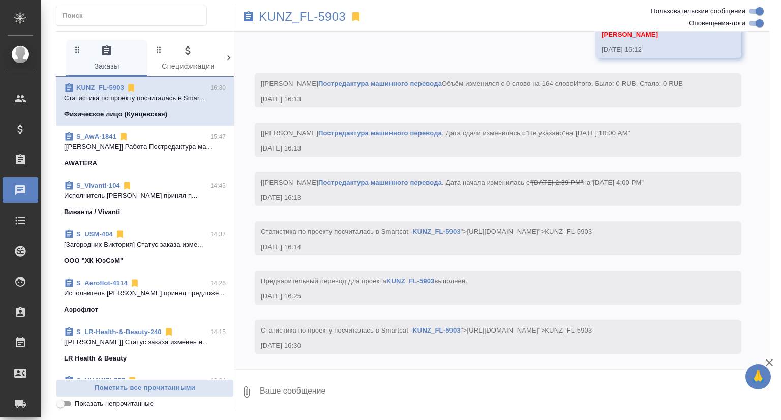
scroll to position [985, 0]
click at [319, 16] on p "KUNZ_FL-5903" at bounding box center [302, 17] width 87 height 10
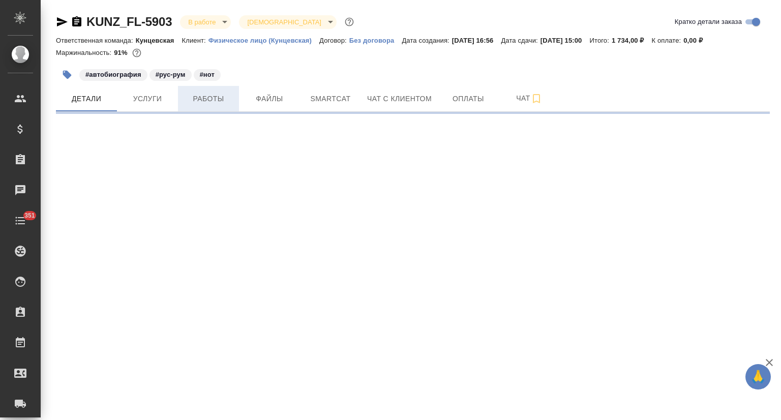
click at [195, 100] on span "Работы" at bounding box center [208, 99] width 49 height 13
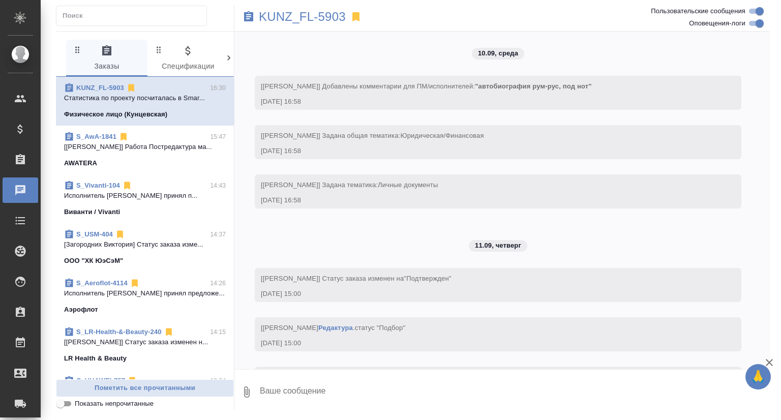
scroll to position [985, 0]
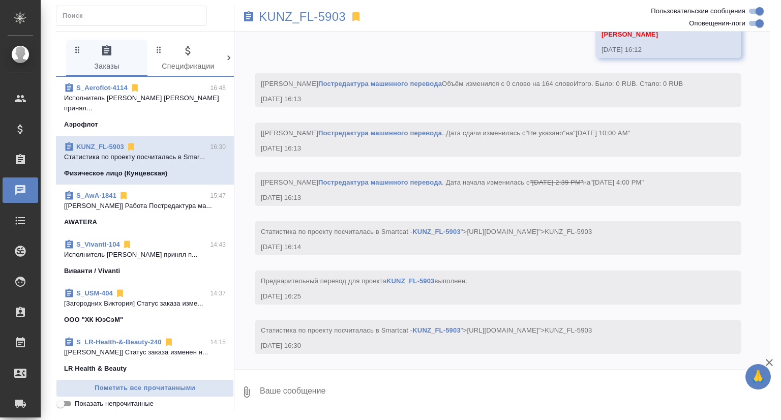
click at [108, 86] on link "S_Aeroflot-4114" at bounding box center [101, 88] width 51 height 8
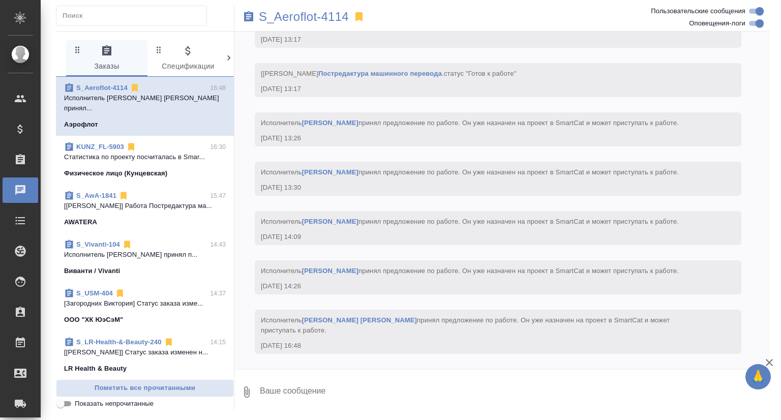
scroll to position [2105, 0]
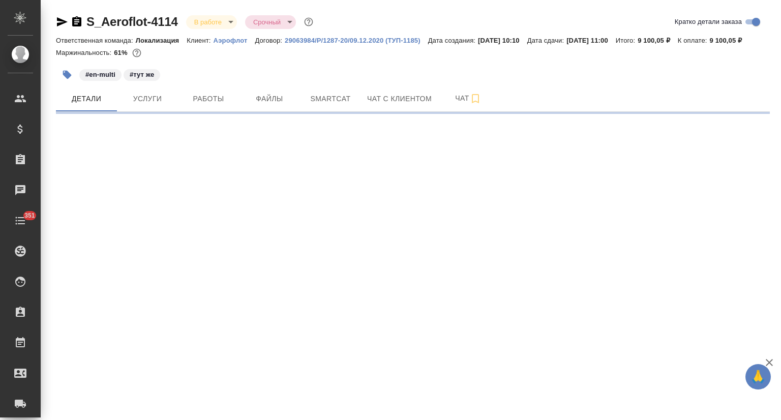
select select "RU"
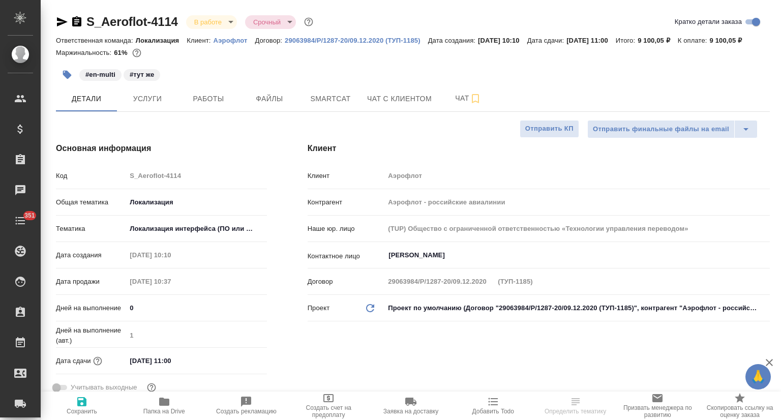
type textarea "x"
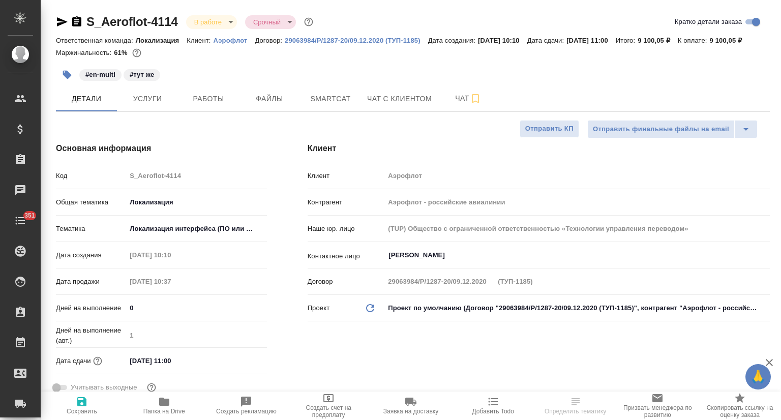
type textarea "x"
click at [325, 105] on span "Smartcat" at bounding box center [330, 99] width 49 height 13
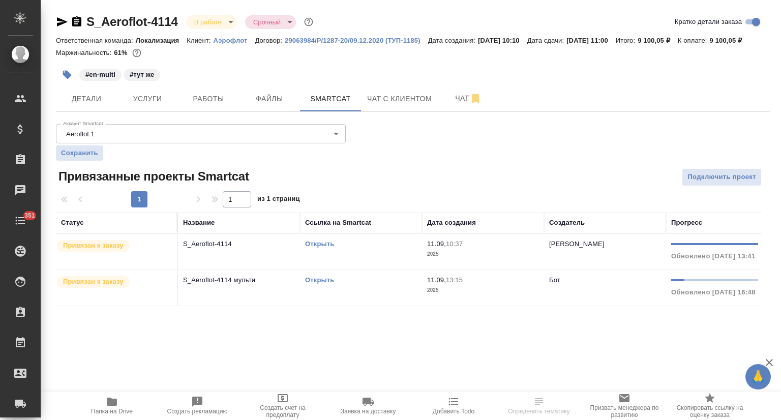
click at [316, 284] on link "Открыть" at bounding box center [319, 280] width 29 height 8
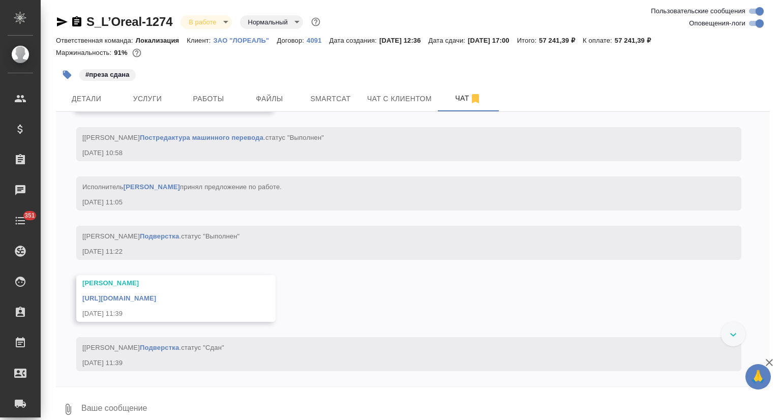
scroll to position [8107, 0]
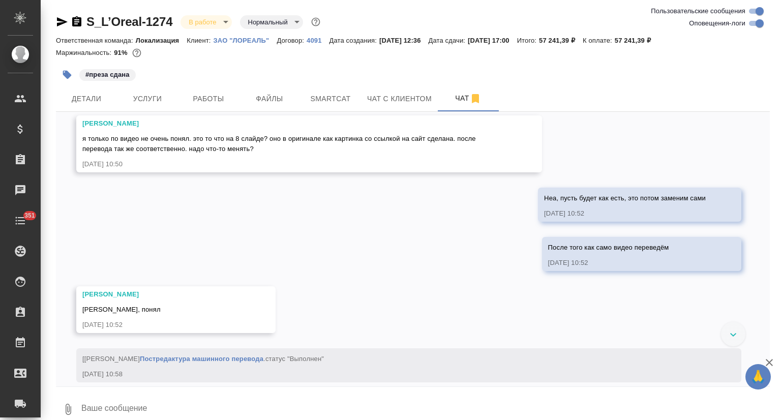
click at [252, 392] on textarea at bounding box center [424, 409] width 689 height 35
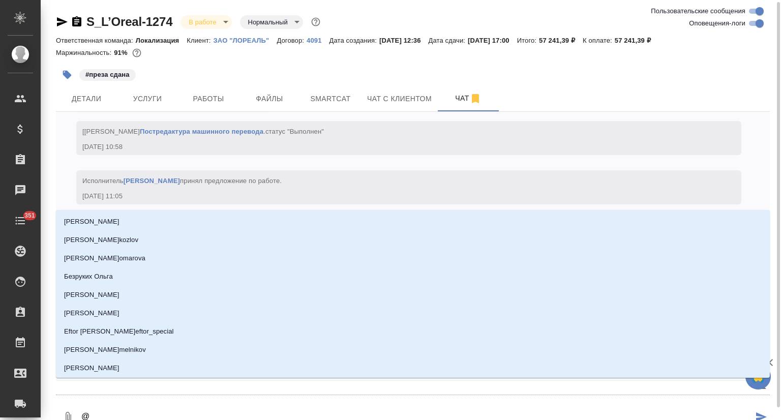
scroll to position [1, 0]
type textarea "@j"
type input "j"
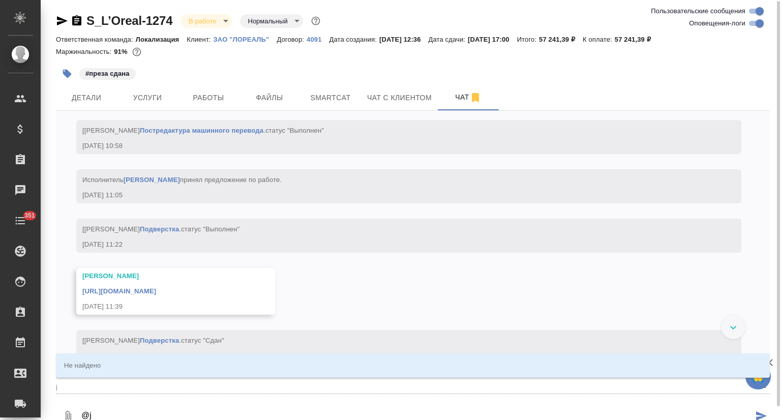
type textarea "@jr"
type input "jr"
type textarea "@jrc"
type input "jrc"
type textarea "@jr"
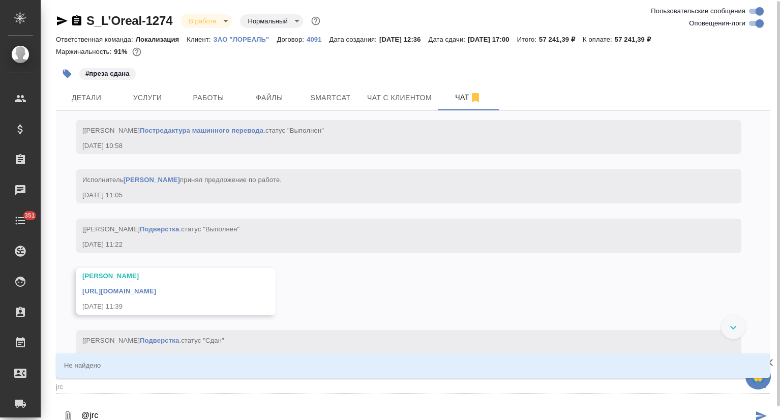
type input "jr"
type textarea "@j"
type input "j"
type textarea "@"
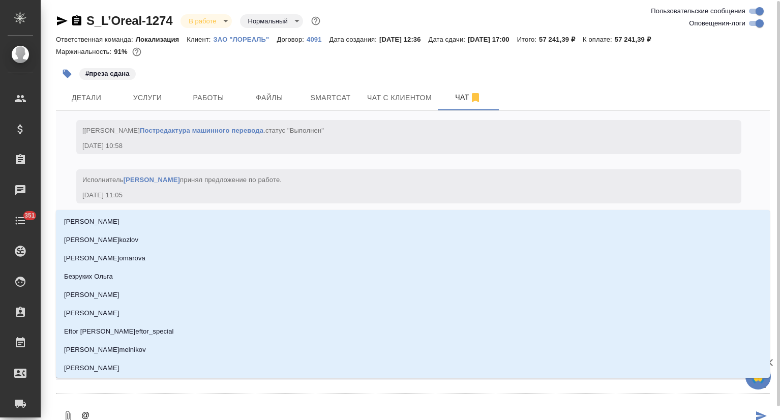
type textarea "@о"
type input "о"
type textarea "@ок"
type input "ок"
type textarea "@окс"
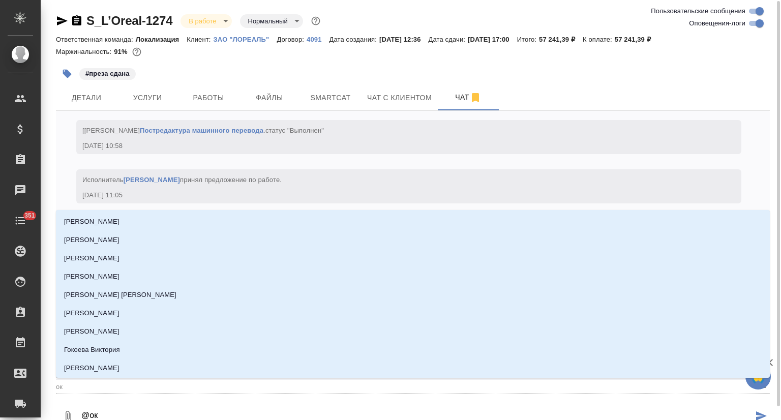
type input "окс"
type textarea "@оксю"
type input "оксю"
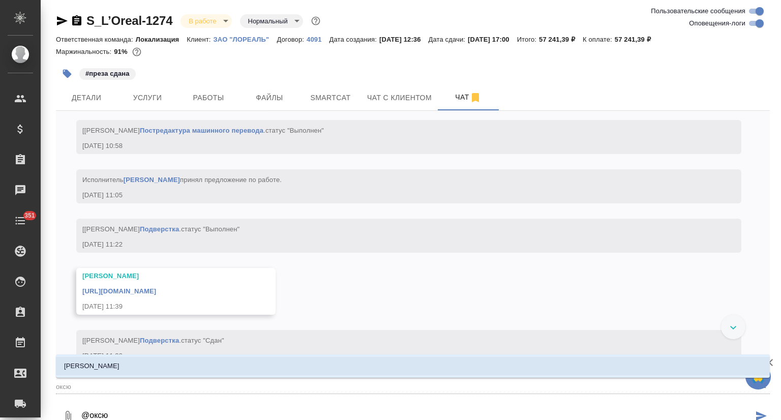
click at [480, 359] on li "Оксютович Ирина" at bounding box center [413, 366] width 714 height 18
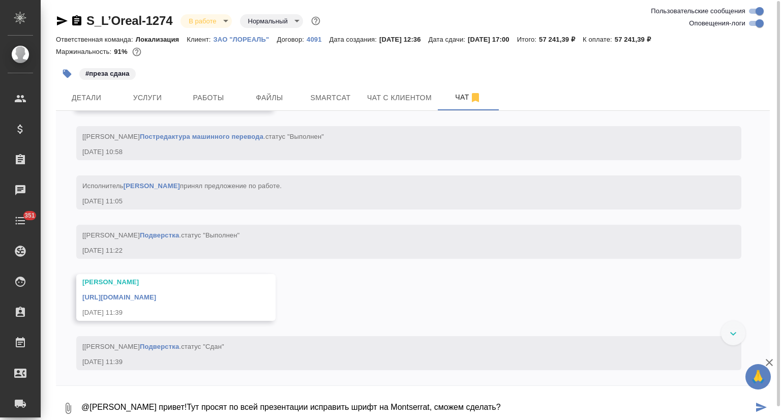
click at [511, 405] on textarea "@Оксютович Ирина привет!Тут просят по всей презентации исправить шрифт на Monts…" at bounding box center [416, 408] width 672 height 35
type textarea "@Оксютович Ирина привет!Тут просят по всей презентации исправить шрифт на Monts…"
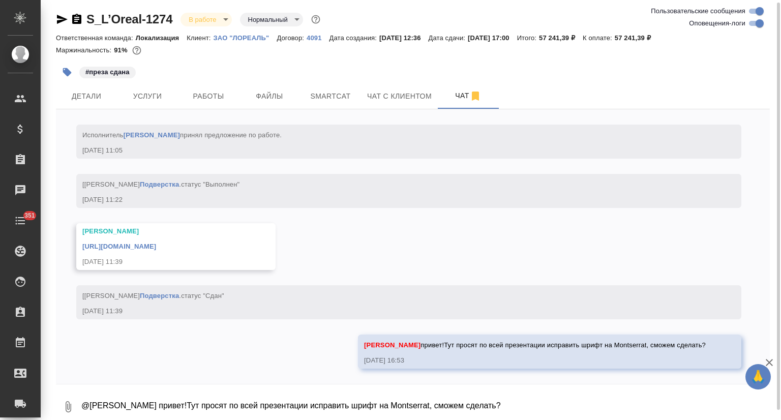
scroll to position [8530, 0]
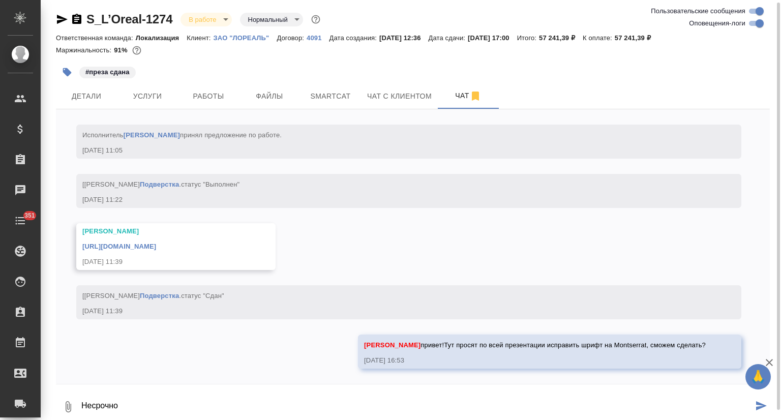
type textarea "Несрочно"
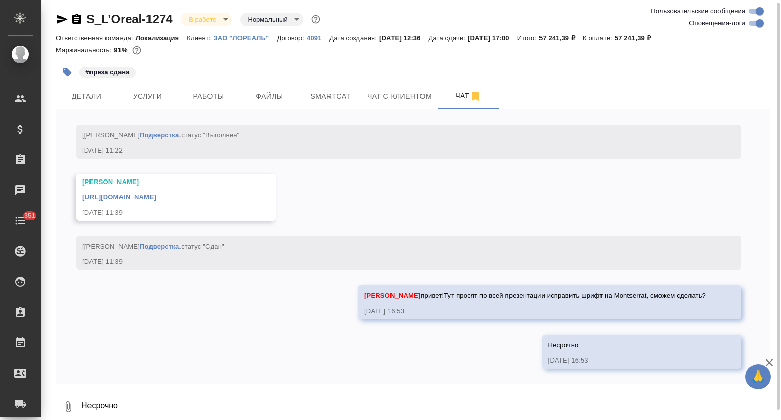
scroll to position [8579, 0]
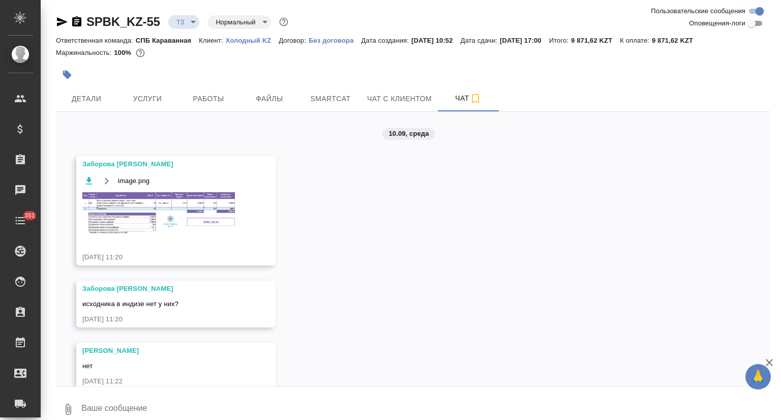
scroll to position [1236, 0]
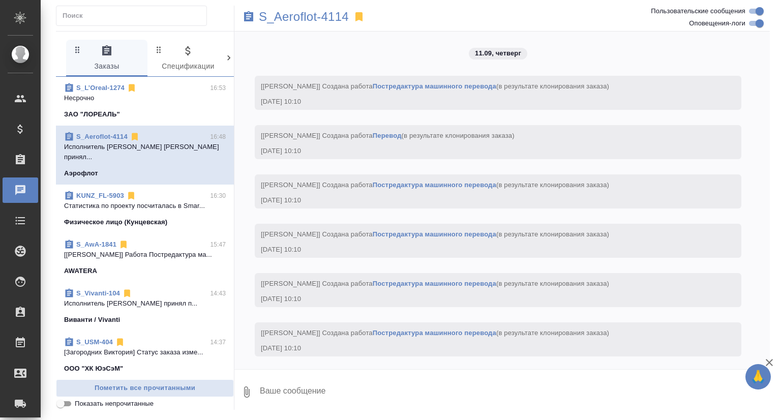
scroll to position [2105, 0]
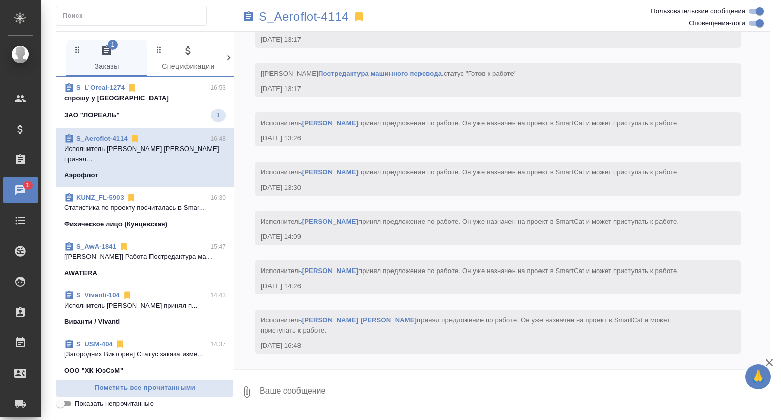
click at [180, 103] on span "S_L’Oreal-1274 16:53 спрошу у испола ЗАО "ЛОРЕАЛЬ" 1" at bounding box center [145, 102] width 162 height 39
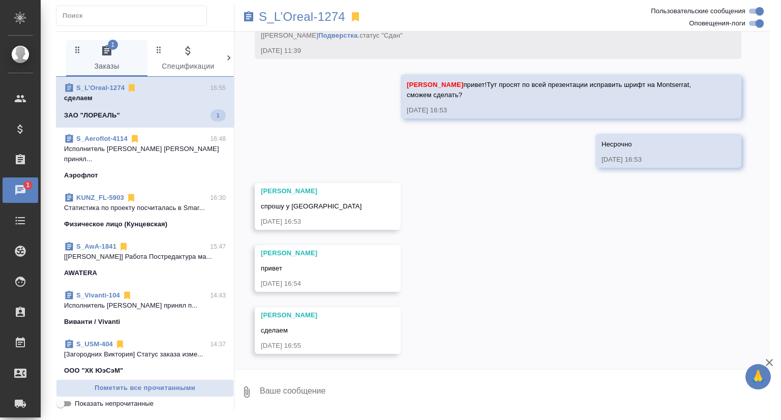
scroll to position [8920, 0]
click at [328, 389] on textarea at bounding box center [514, 392] width 511 height 35
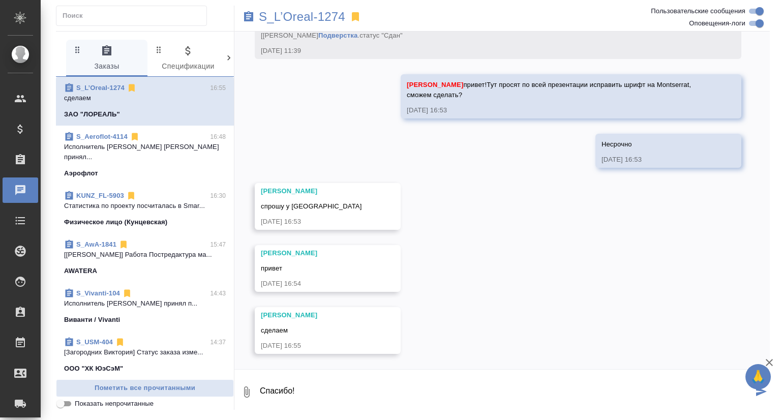
type textarea "Спасибо!"
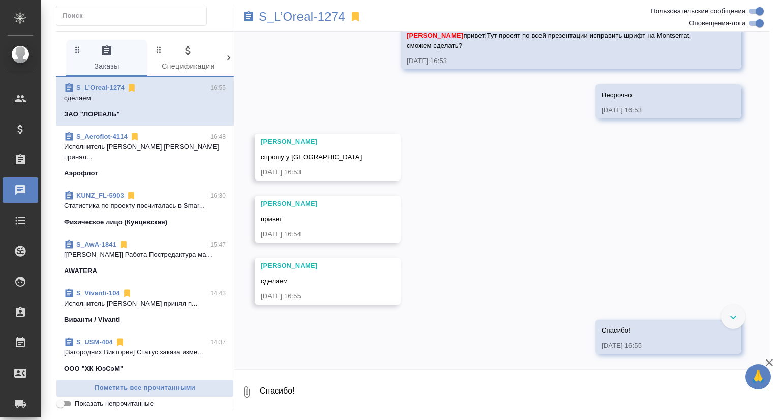
scroll to position [8969, 0]
click at [202, 157] on span "S_Aeroflot-4114 16:48 Исполнитель Rivas Ricardo Obregon принял... Аэрофлот" at bounding box center [145, 155] width 162 height 47
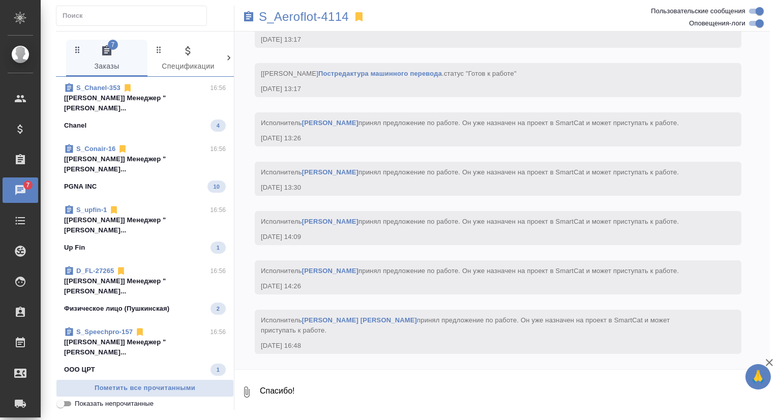
scroll to position [0, 0]
click at [180, 101] on p "[Заборова Александра] Менеджер "Заборова..." at bounding box center [145, 103] width 162 height 20
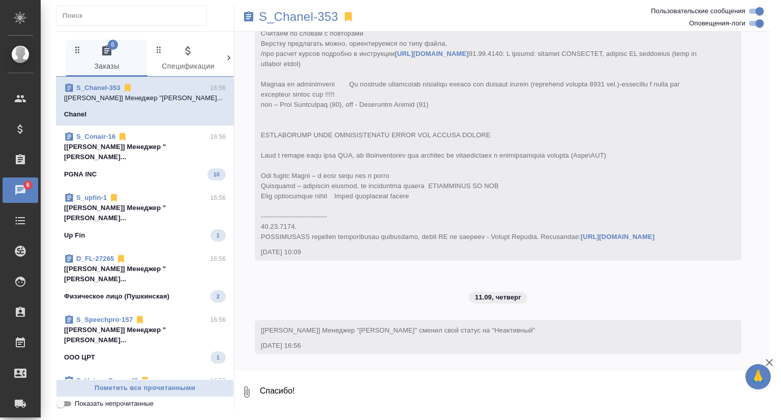
scroll to position [5662, 0]
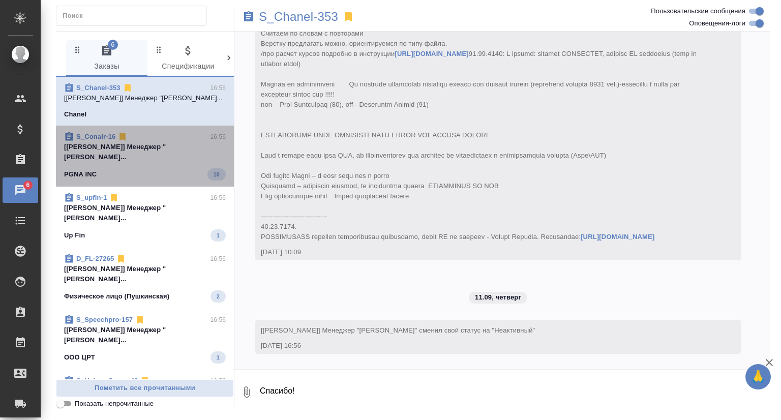
click at [166, 154] on p "[Заборова Александра] Менеджер "Заборова..." at bounding box center [145, 152] width 162 height 20
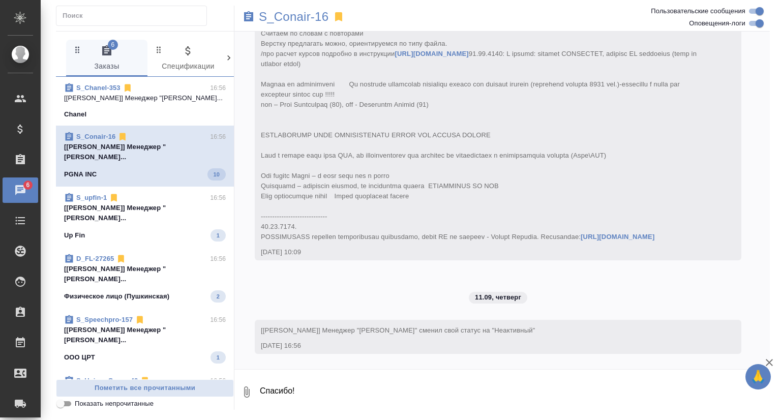
click at [165, 218] on p "[Заборова Александра] Менеджер "Заборова..." at bounding box center [145, 213] width 162 height 20
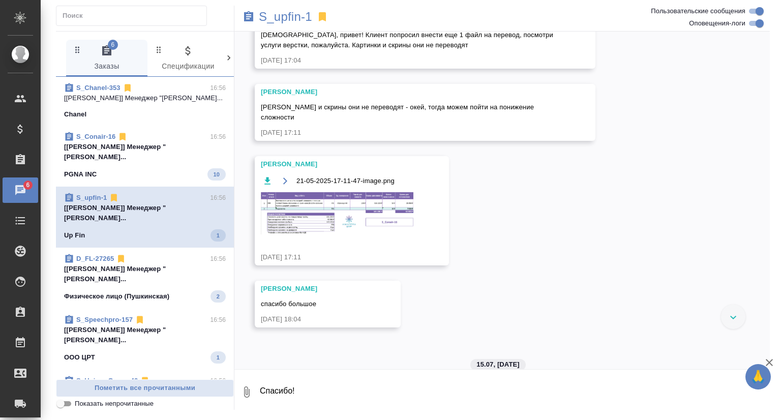
click at [157, 284] on span "D_FL-27265 16:56 [Заборова Александра] Менеджер "Заборова... Физическое лицо (П…" at bounding box center [145, 278] width 162 height 49
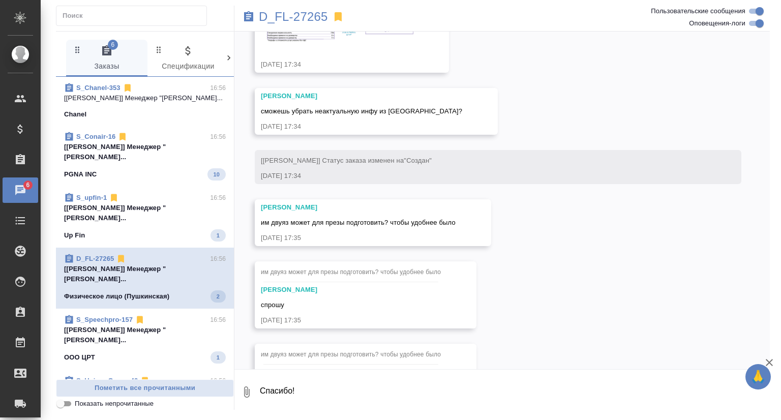
scroll to position [6244, 0]
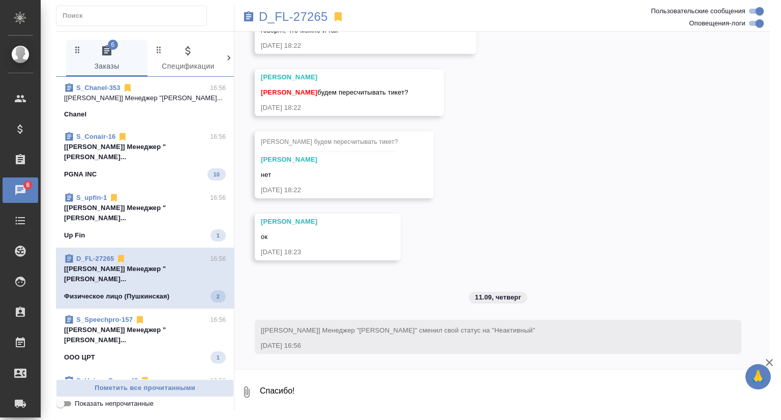
click at [159, 338] on p "[Заборова Александра] Менеджер "Заборова..." at bounding box center [145, 335] width 162 height 20
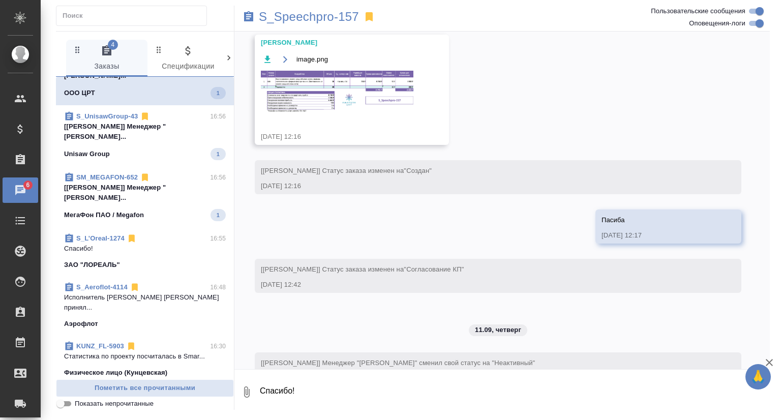
scroll to position [271, 0]
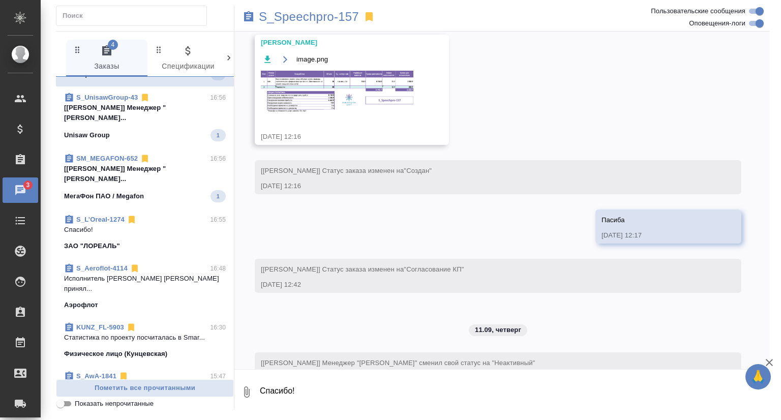
click at [174, 132] on div "Unisaw Group 1" at bounding box center [145, 135] width 162 height 12
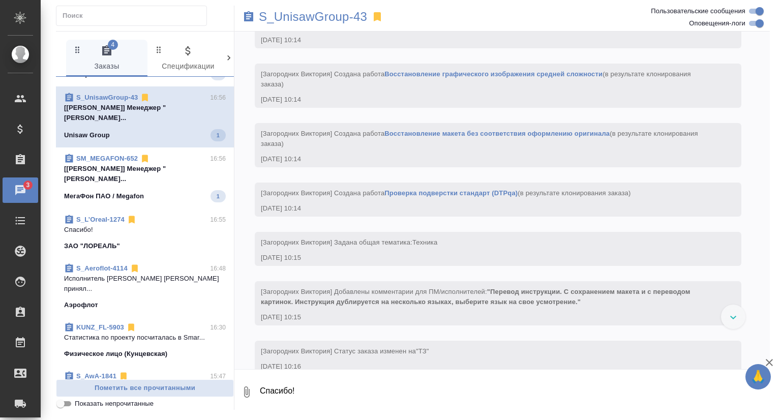
scroll to position [880, 0]
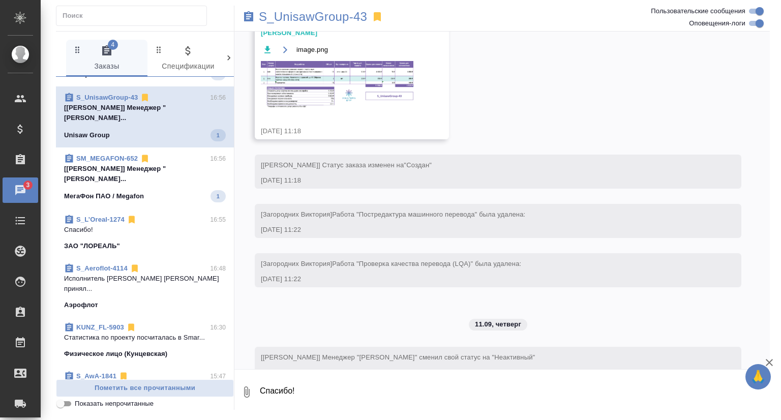
click at [159, 181] on p "[Заборова Александра] Менеджер "Заборова..." at bounding box center [145, 174] width 162 height 20
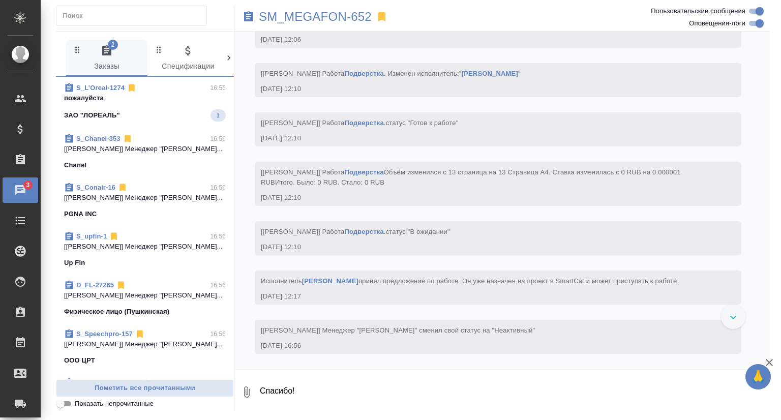
scroll to position [8369, 0]
click at [166, 117] on div "ЗАО "ЛОРЕАЛЬ" 1" at bounding box center [145, 115] width 162 height 12
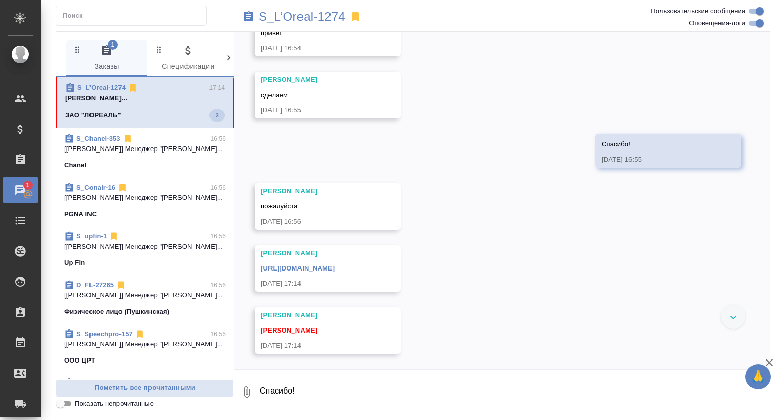
scroll to position [9185, 0]
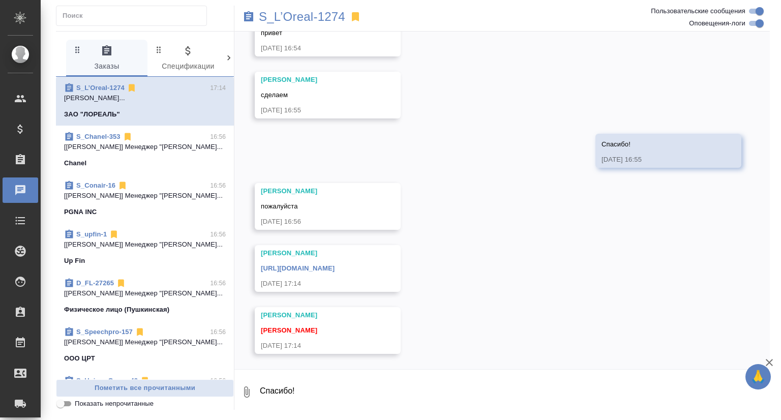
click at [331, 391] on textarea "Спасибо!" at bounding box center [514, 392] width 511 height 35
type textarea "О, благодарствую)"
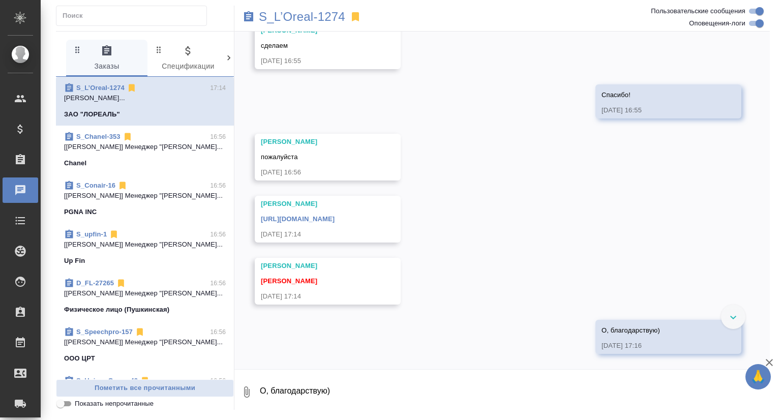
scroll to position [9235, 0]
click at [334, 215] on link "https://drive.awatera.com/apps/files/files/10352401?dir=/Shares/Loreal/Orders/S…" at bounding box center [298, 219] width 74 height 8
click at [161, 165] on div "Chanel" at bounding box center [145, 163] width 162 height 10
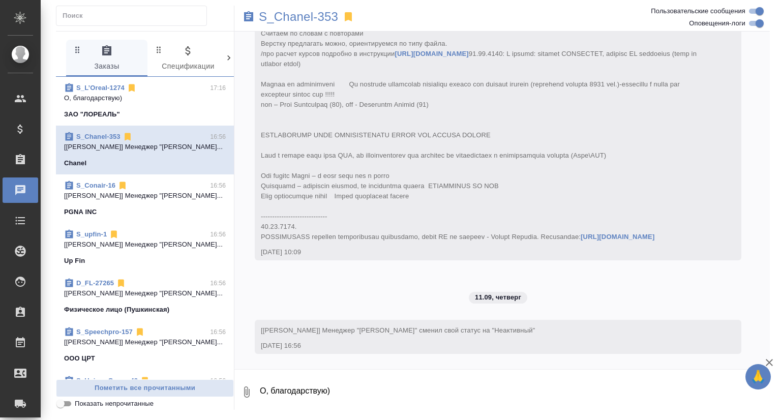
scroll to position [5663, 0]
click at [145, 110] on div "ЗАО "ЛОРЕАЛЬ" 1" at bounding box center [145, 115] width 162 height 12
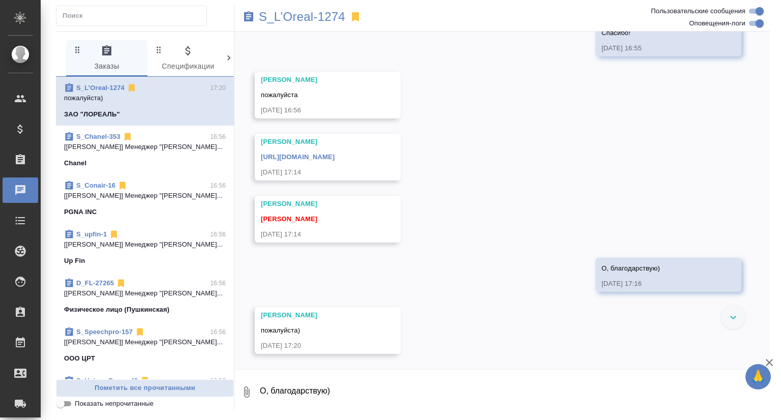
scroll to position [9297, 0]
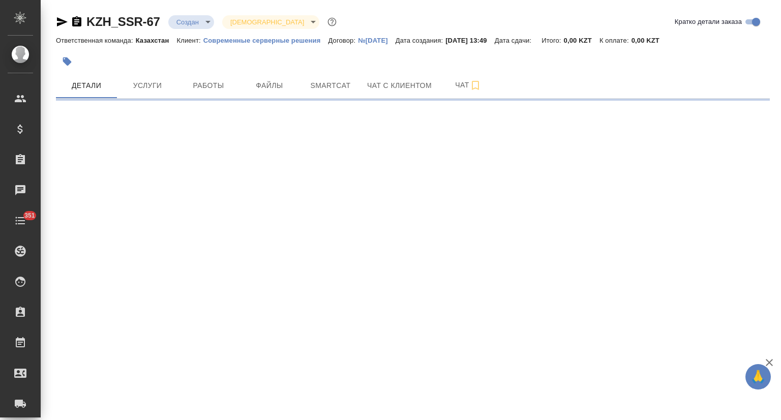
select select "RU"
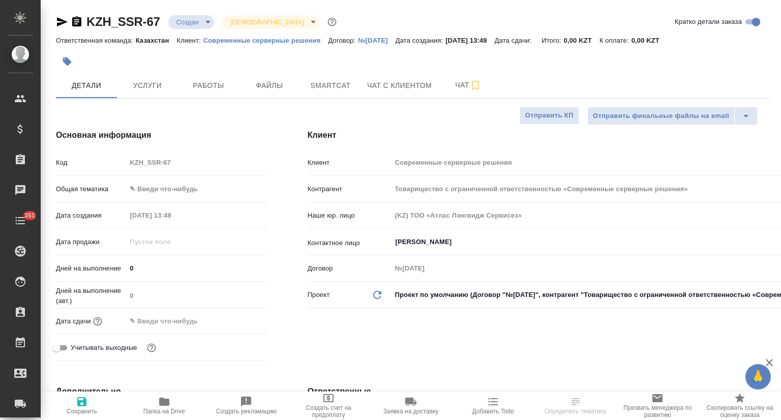
type textarea "x"
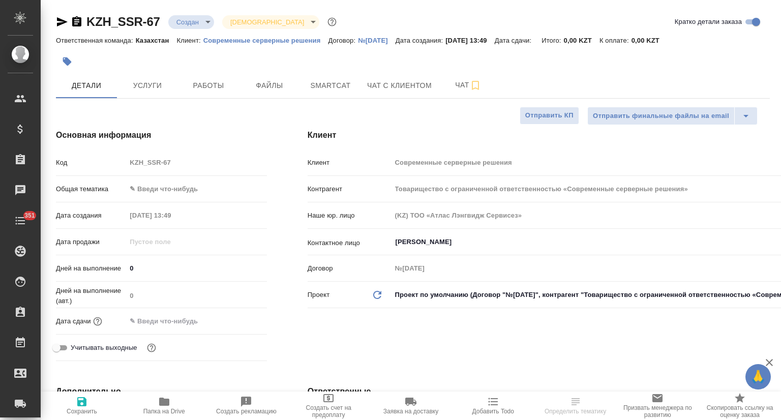
type textarea "x"
click at [447, 83] on span "Чат" at bounding box center [468, 85] width 49 height 13
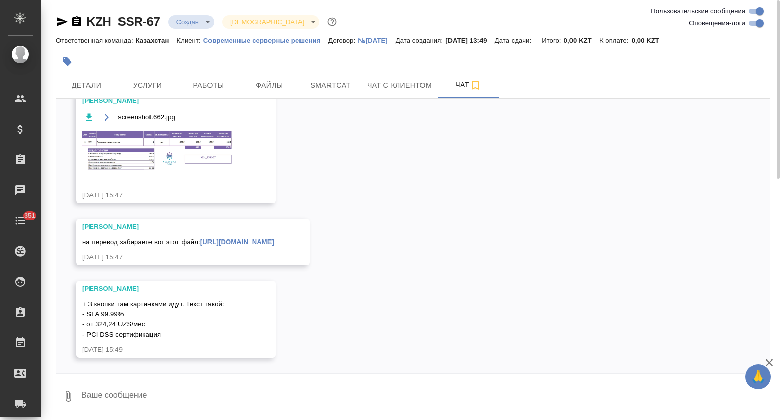
scroll to position [229, 0]
click at [203, 238] on link "https://drive.awatera.com/apps/files/files?dir=/Shares/SSR/Orders/KZH_SSR-67/Fo…" at bounding box center [237, 242] width 74 height 8
click at [219, 84] on span "Работы" at bounding box center [208, 85] width 49 height 13
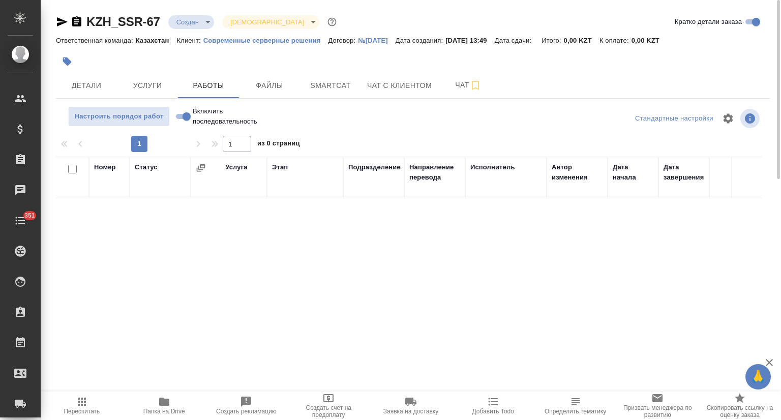
click at [161, 403] on icon "button" at bounding box center [164, 401] width 10 height 8
click at [326, 85] on span "Smartcat" at bounding box center [330, 85] width 49 height 13
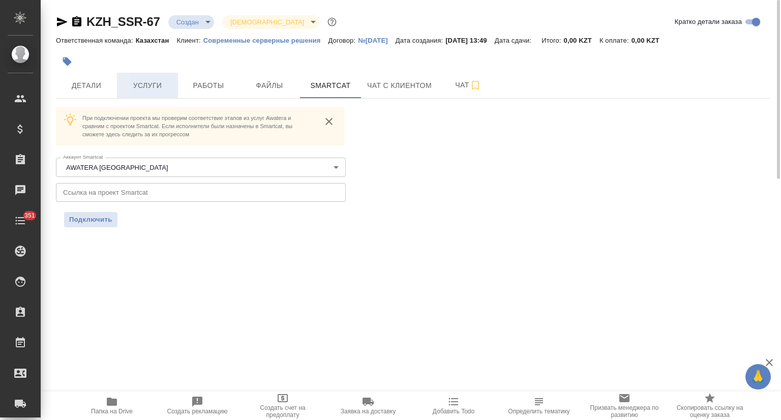
click at [158, 77] on button "Услуги" at bounding box center [147, 85] width 61 height 25
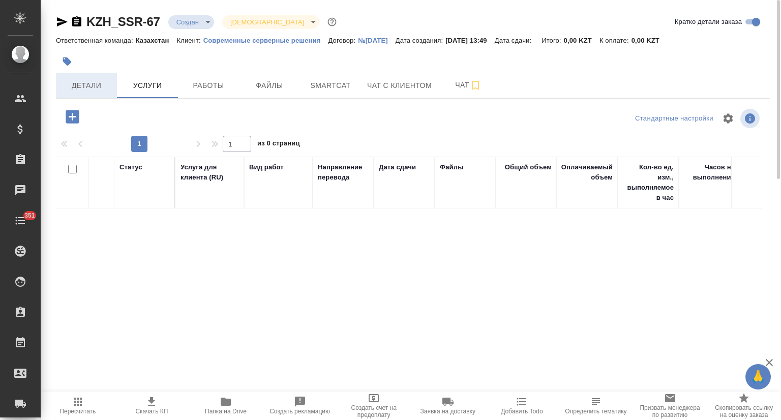
click at [106, 90] on span "Детали" at bounding box center [86, 85] width 49 height 13
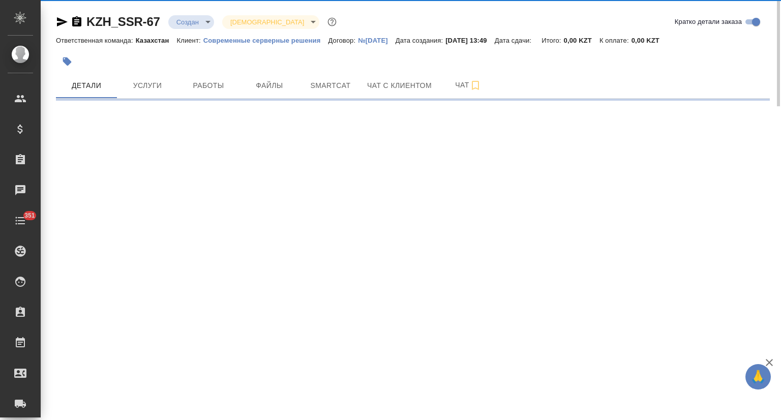
select select "RU"
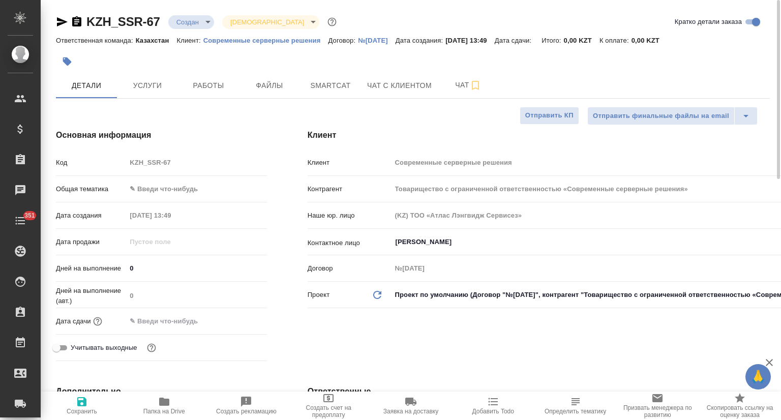
type textarea "x"
click at [451, 82] on span "Чат" at bounding box center [468, 85] width 49 height 13
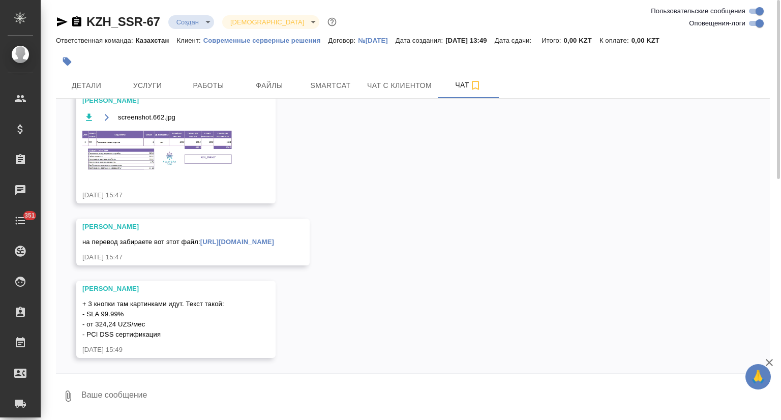
scroll to position [229, 0]
click at [342, 88] on span "Smartcat" at bounding box center [330, 85] width 49 height 13
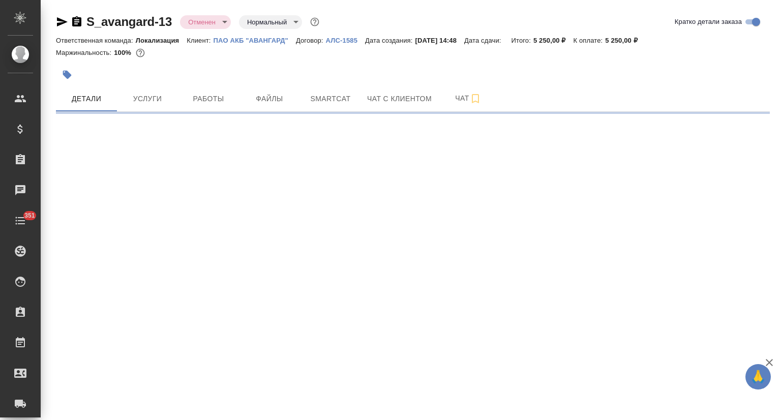
select select "RU"
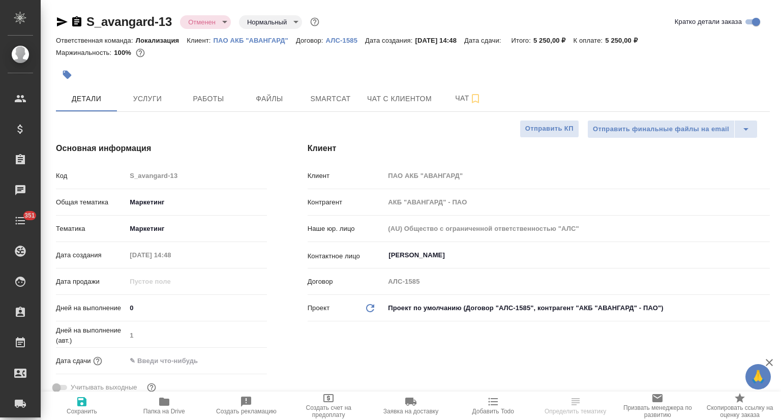
type textarea "x"
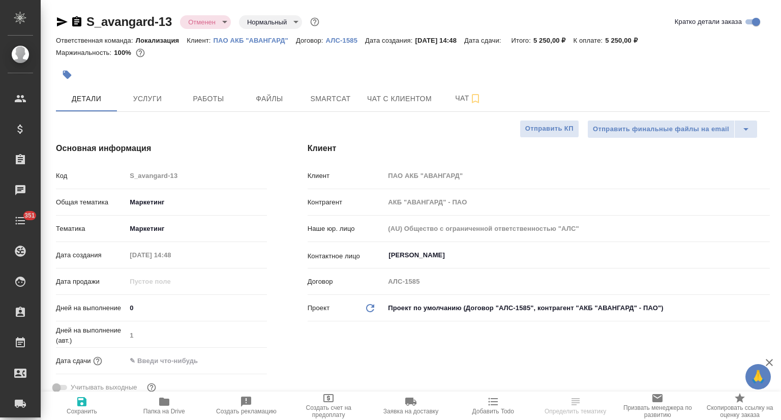
type textarea "x"
click at [248, 40] on p "ПАО АКБ "АВАНГАРД"" at bounding box center [254, 41] width 82 height 8
type textarea "x"
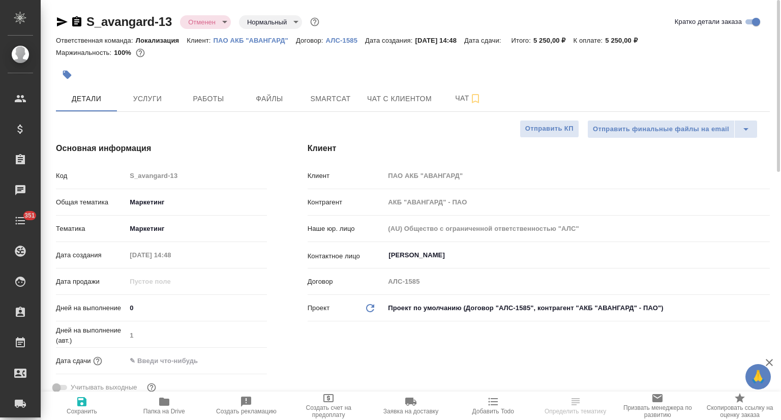
type textarea "x"
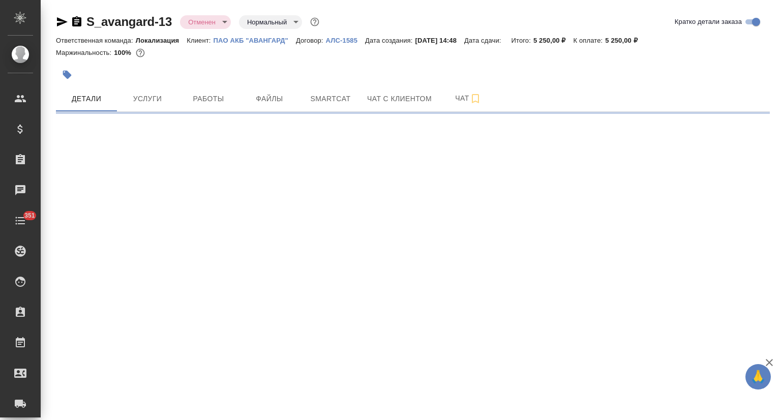
select select "RU"
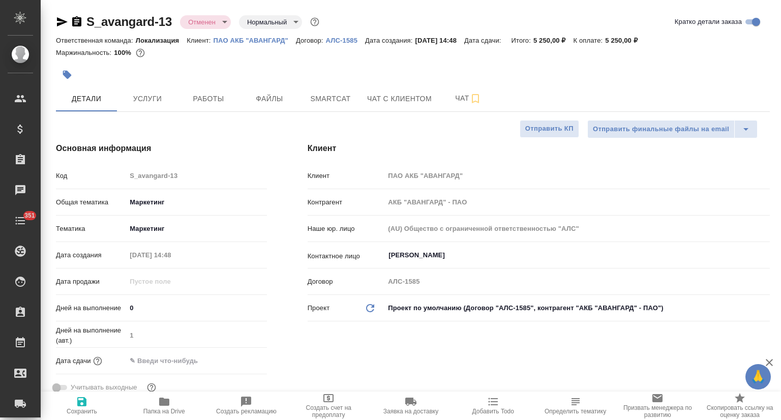
type textarea "x"
click at [169, 86] on button "Услуги" at bounding box center [147, 98] width 61 height 25
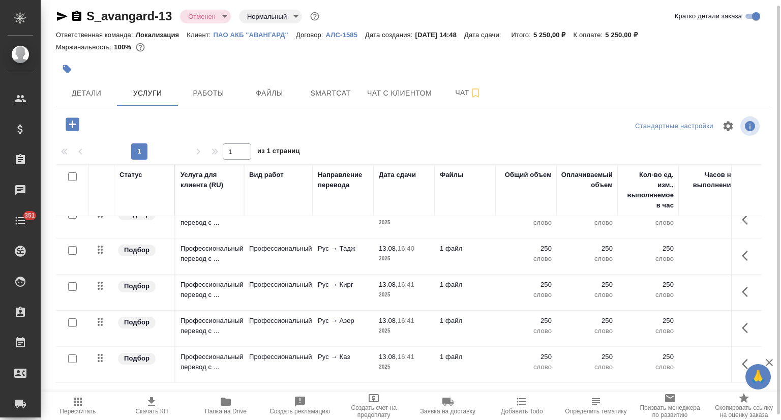
scroll to position [21, 0]
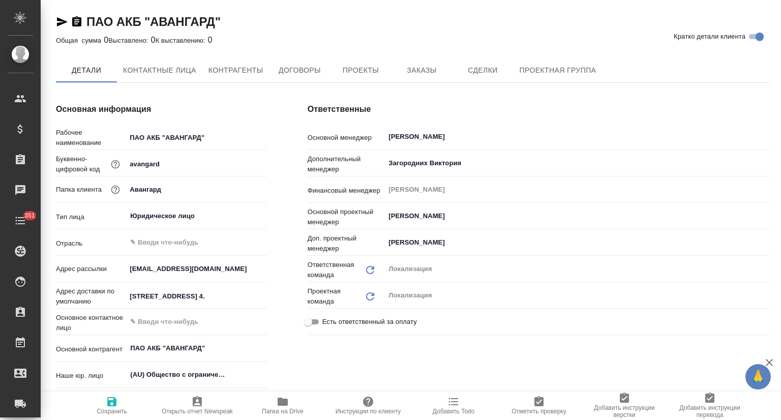
type textarea "x"
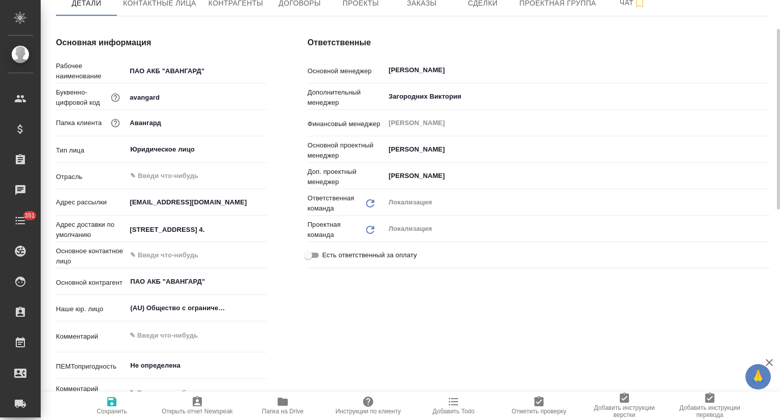
type textarea "x"
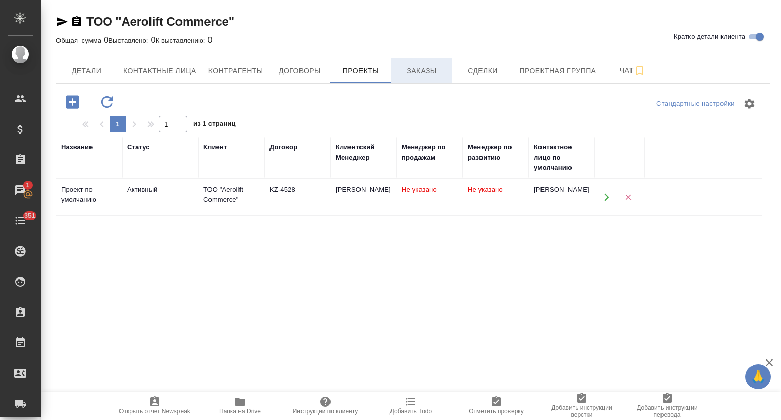
click at [426, 69] on span "Заказы" at bounding box center [421, 71] width 49 height 13
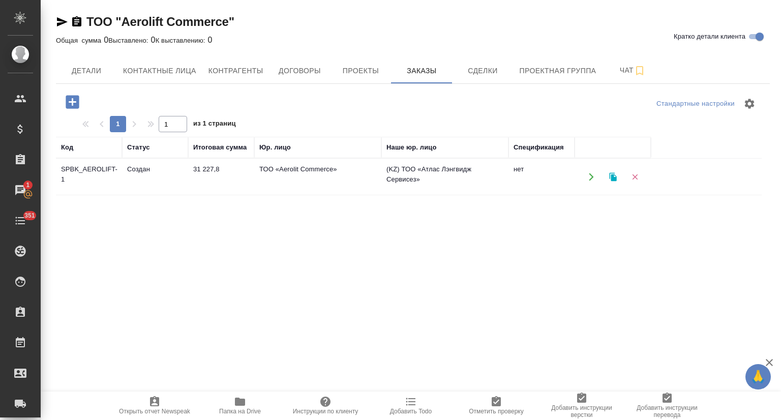
click at [93, 168] on td "SPBK_AEROLIFT-1" at bounding box center [89, 177] width 66 height 36
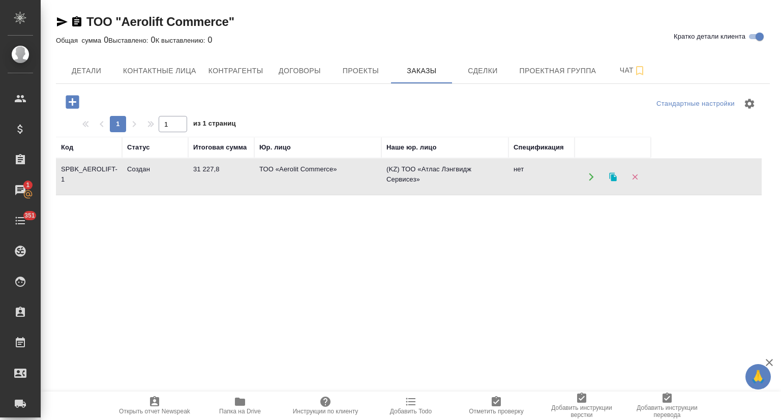
click at [93, 168] on td "SPBK_AEROLIFT-1" at bounding box center [89, 177] width 66 height 36
drag, startPoint x: 256, startPoint y: 20, endPoint x: 89, endPoint y: 24, distance: 166.8
click at [89, 24] on div "ТОО "Aerolift Commerce" Кратко детали клиента" at bounding box center [413, 22] width 714 height 16
copy link "ТОО "Aerolift Commerce""
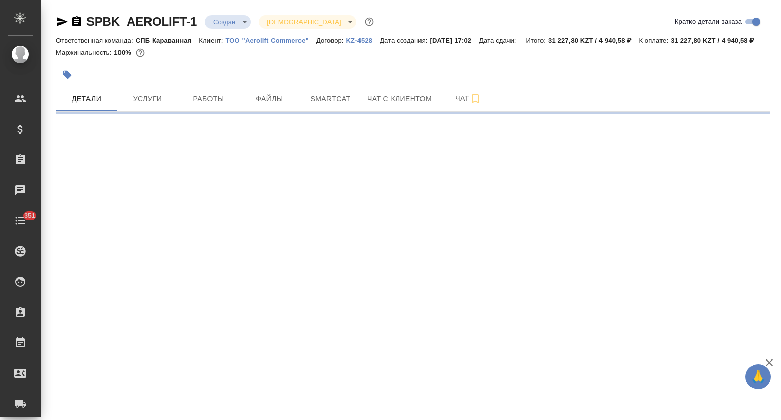
select select "RU"
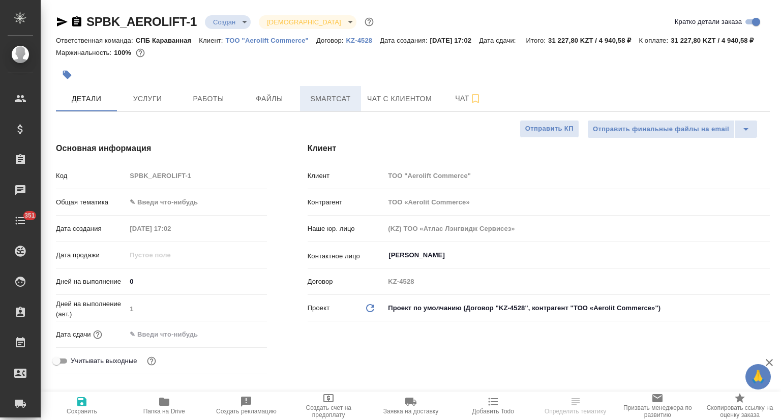
type textarea "x"
click at [314, 105] on span "Smartcat" at bounding box center [330, 99] width 49 height 13
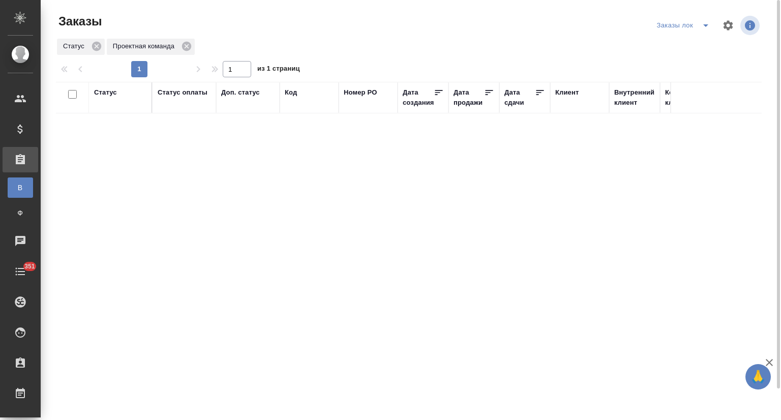
click at [703, 25] on icon "split button" at bounding box center [705, 25] width 12 height 12
click at [685, 43] on li "Мои заказы" at bounding box center [685, 46] width 62 height 16
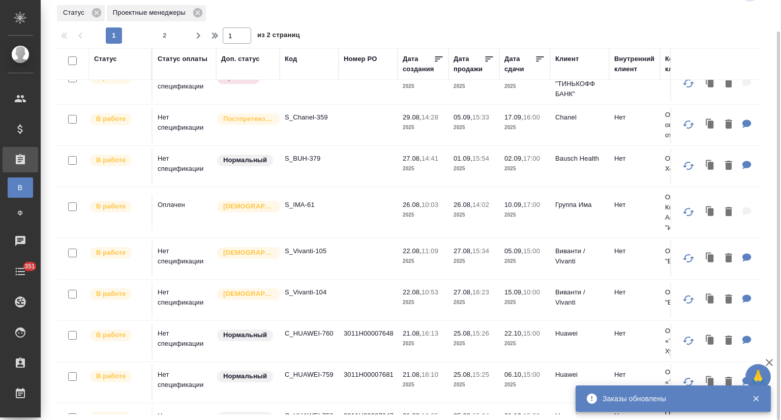
scroll to position [474, 0]
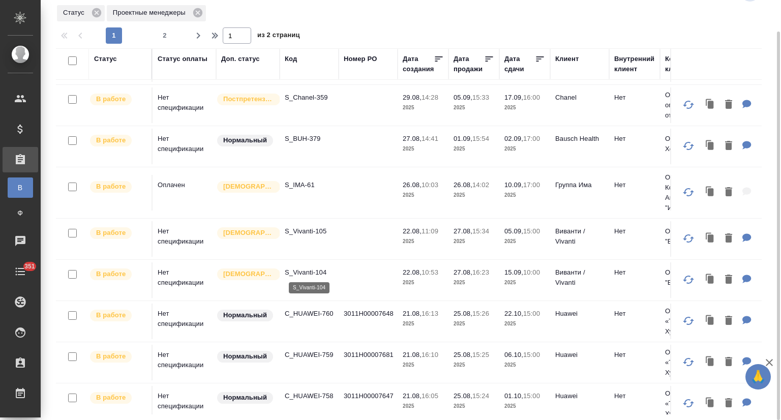
click at [295, 269] on p "S_Vivanti-104" at bounding box center [309, 272] width 49 height 10
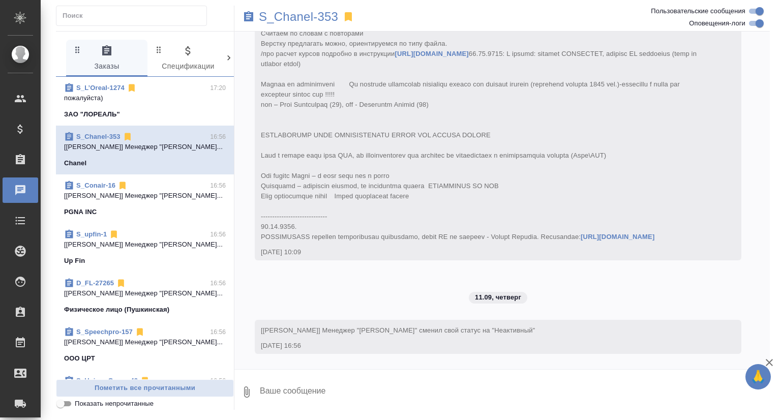
scroll to position [5663, 0]
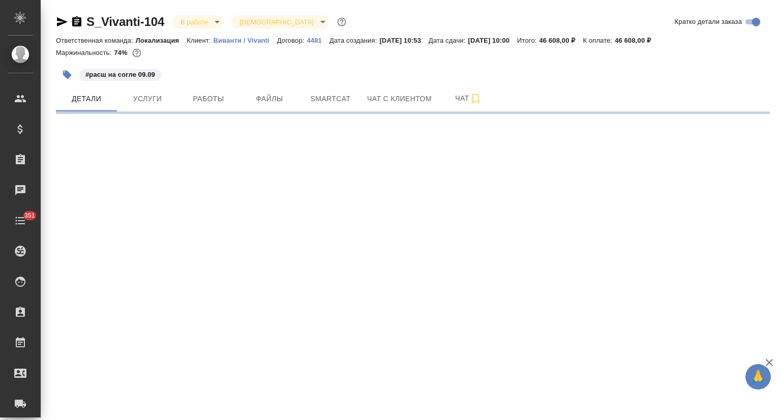
select select "RU"
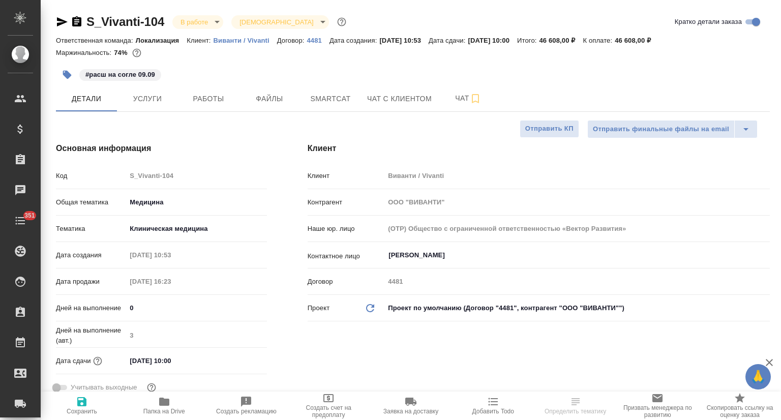
type textarea "x"
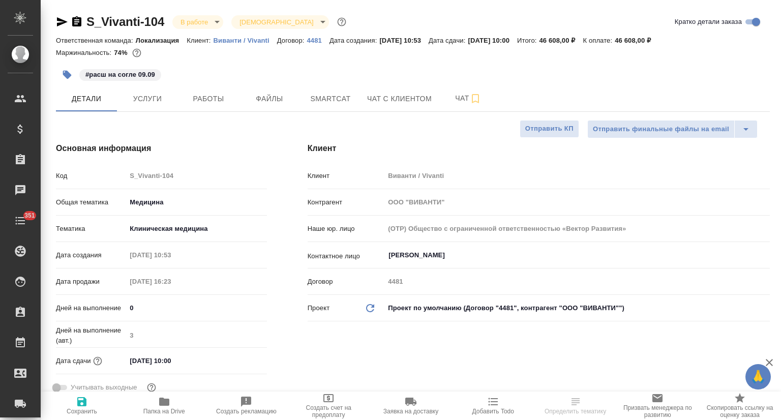
type textarea "x"
click at [159, 397] on icon "button" at bounding box center [164, 401] width 12 height 12
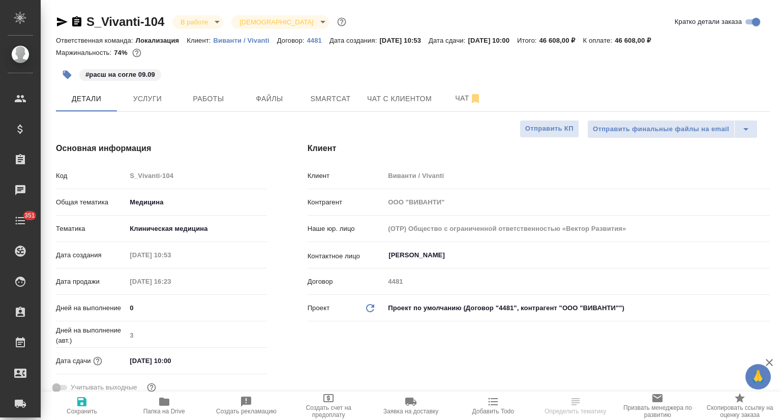
type textarea "x"
select select "RU"
type textarea "x"
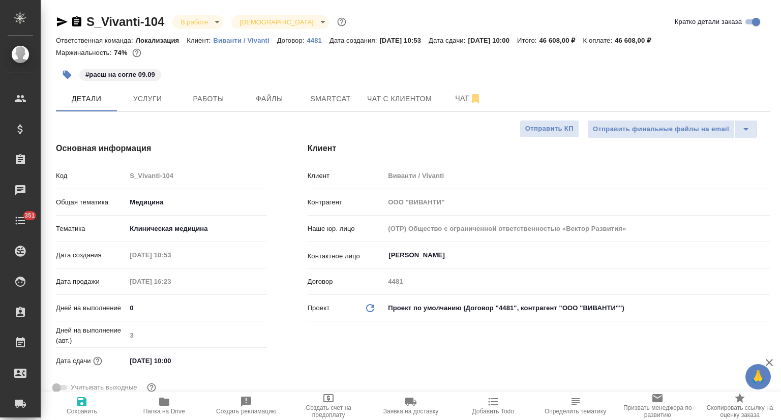
type textarea "x"
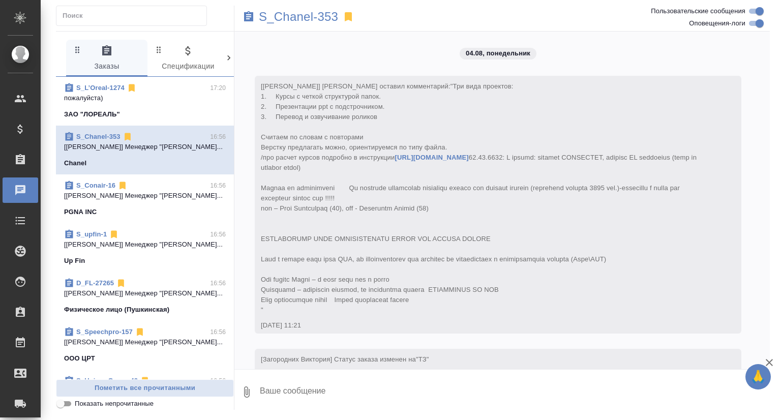
scroll to position [5663, 0]
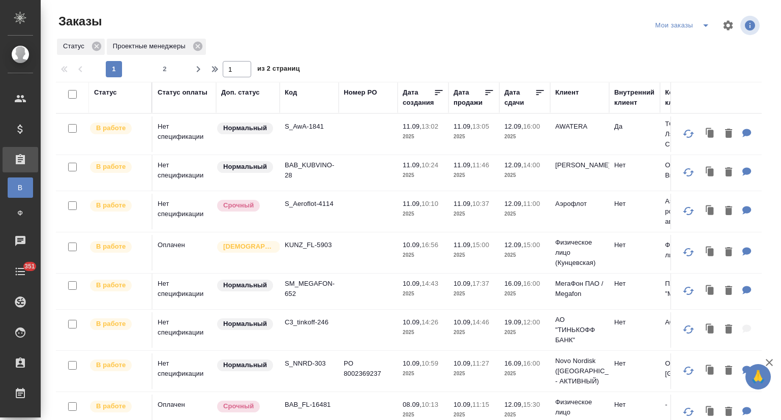
scroll to position [474, 0]
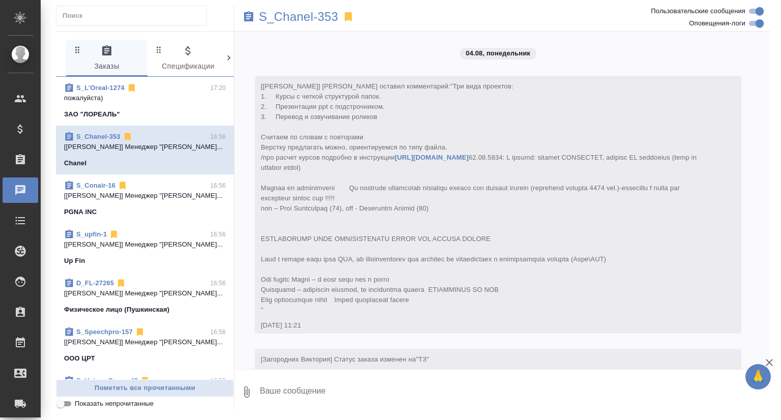
scroll to position [5663, 0]
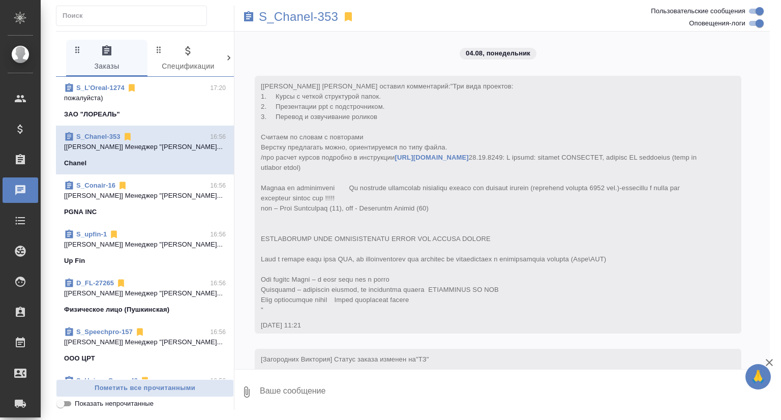
scroll to position [5663, 0]
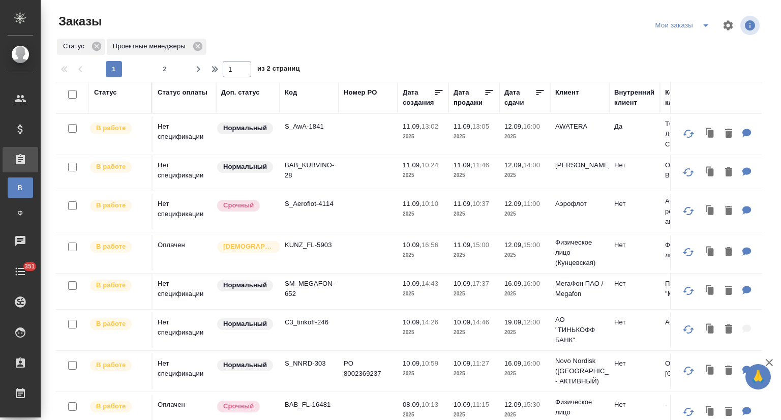
scroll to position [474, 0]
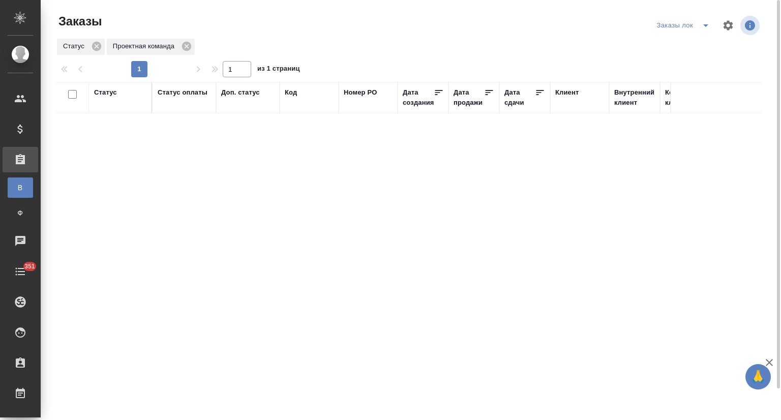
click at [706, 24] on icon "split button" at bounding box center [705, 25] width 12 height 12
click at [689, 45] on li "Мои заказы" at bounding box center [685, 46] width 62 height 16
